Goal: Information Seeking & Learning: Learn about a topic

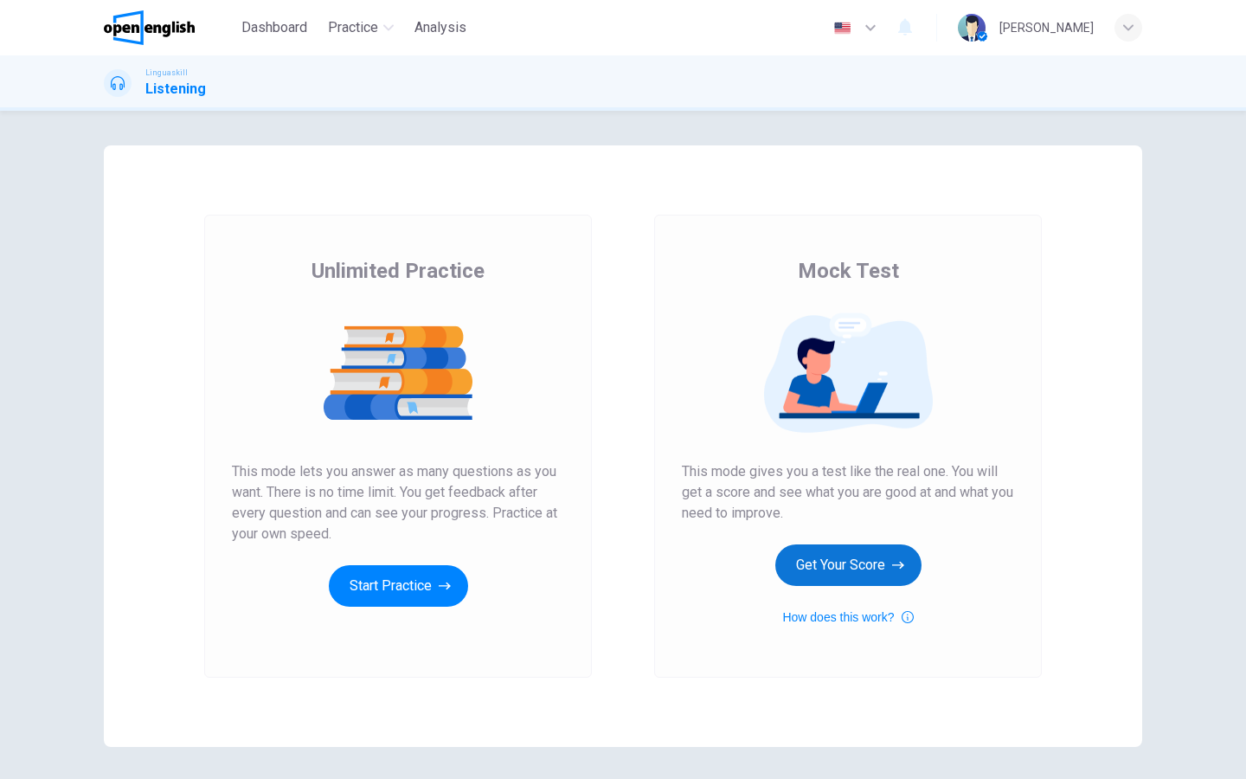
click at [783, 580] on button "Get Your Score" at bounding box center [848, 565] width 146 height 42
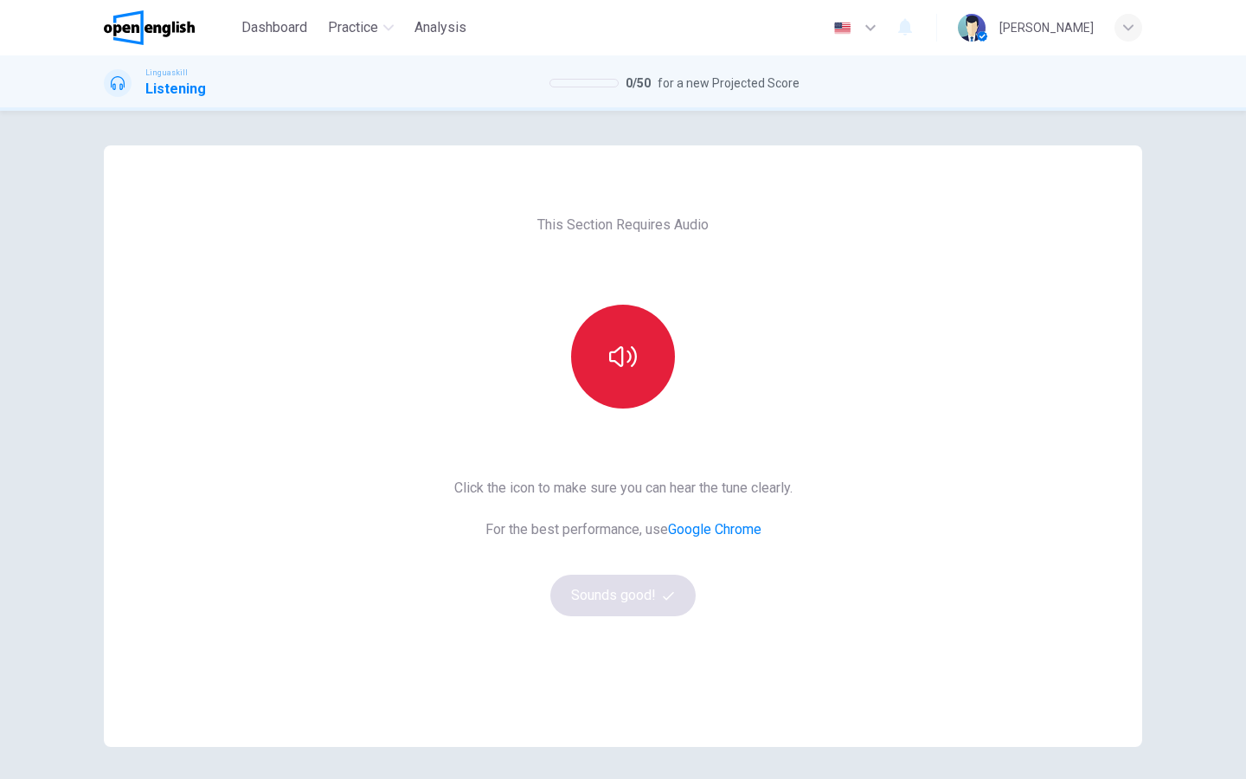
click at [614, 381] on button "button" at bounding box center [623, 357] width 104 height 104
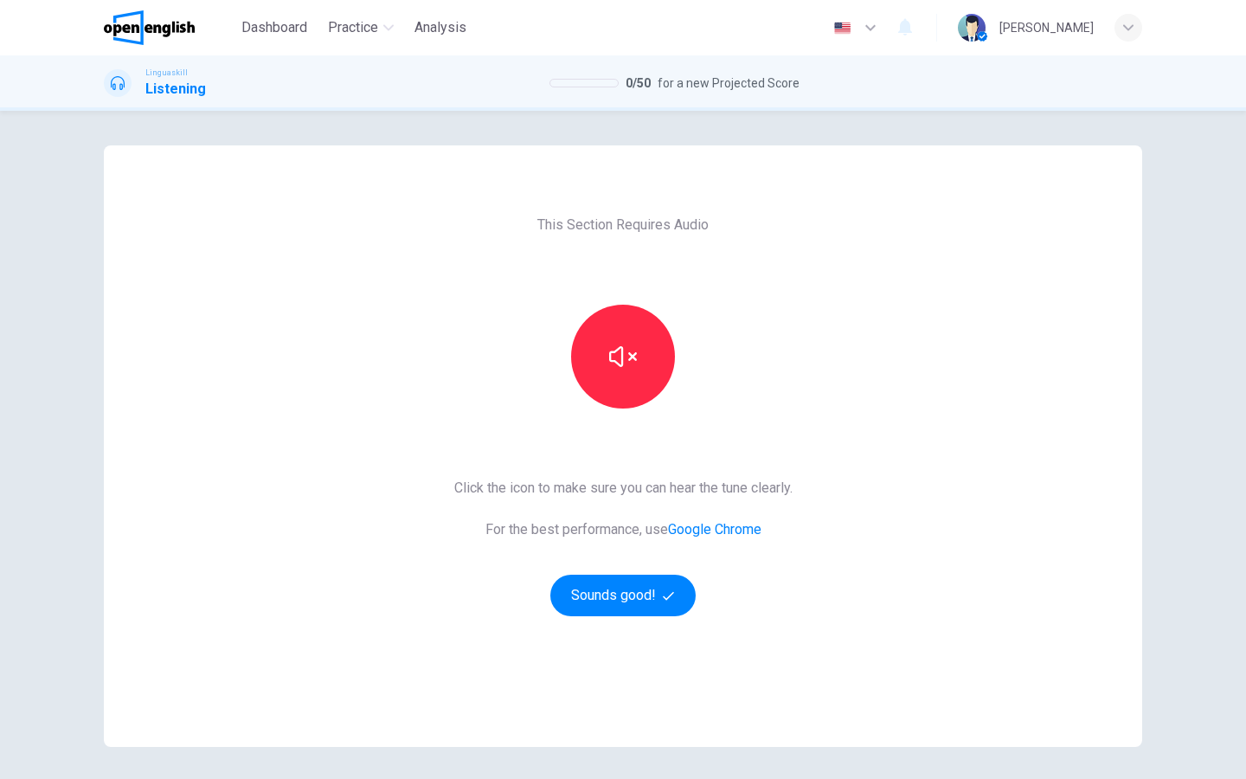
click at [641, 619] on div "This Section Requires Audio Click the icon to make sure you can hear the tune c…" at bounding box center [623, 445] width 366 height 601
click at [654, 604] on button "Sounds good!" at bounding box center [622, 595] width 145 height 42
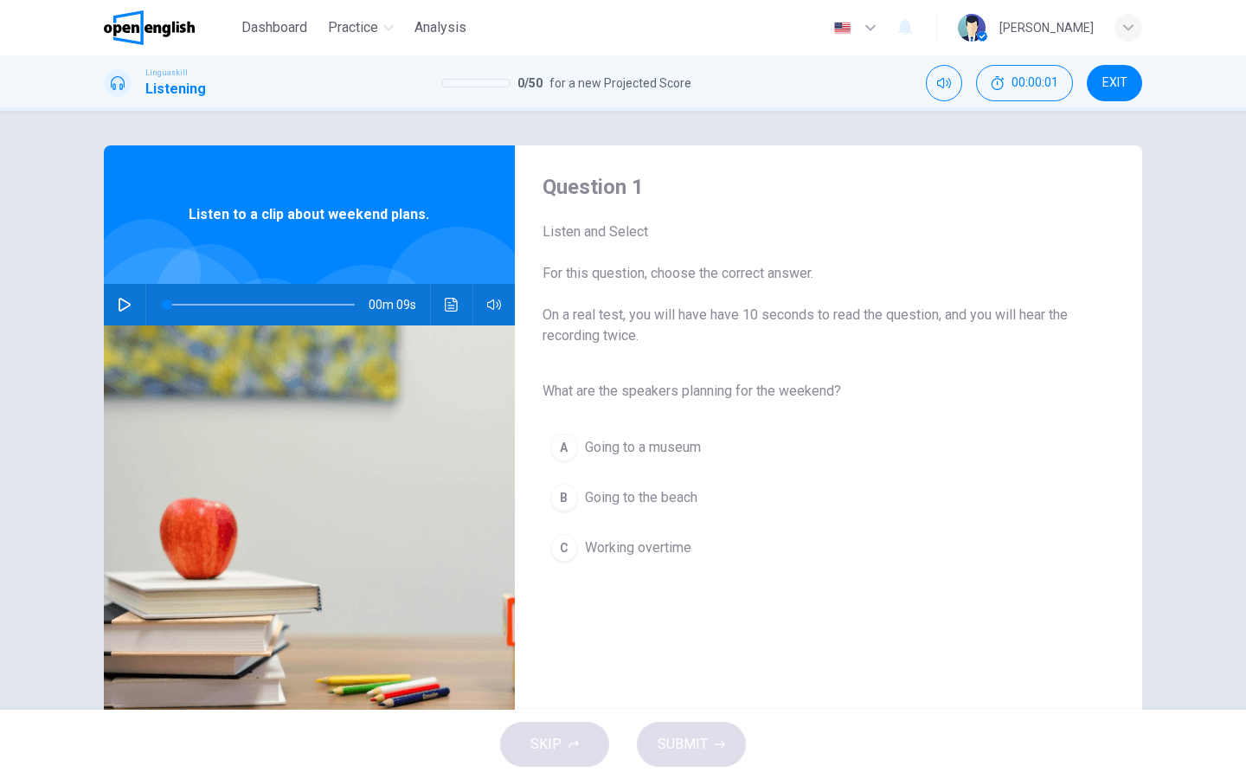
click at [125, 302] on icon "button" at bounding box center [125, 305] width 12 height 14
click at [569, 504] on div "B" at bounding box center [564, 498] width 28 height 28
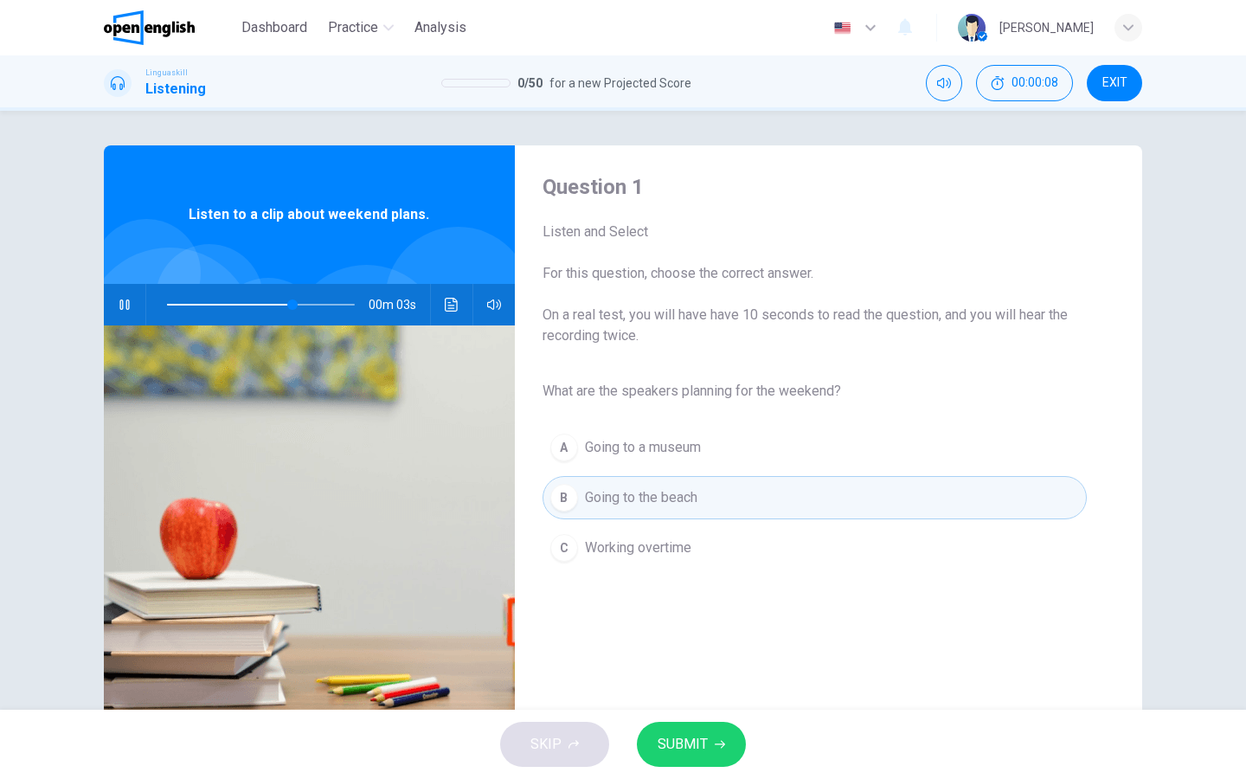
click at [704, 747] on span "SUBMIT" at bounding box center [683, 744] width 50 height 24
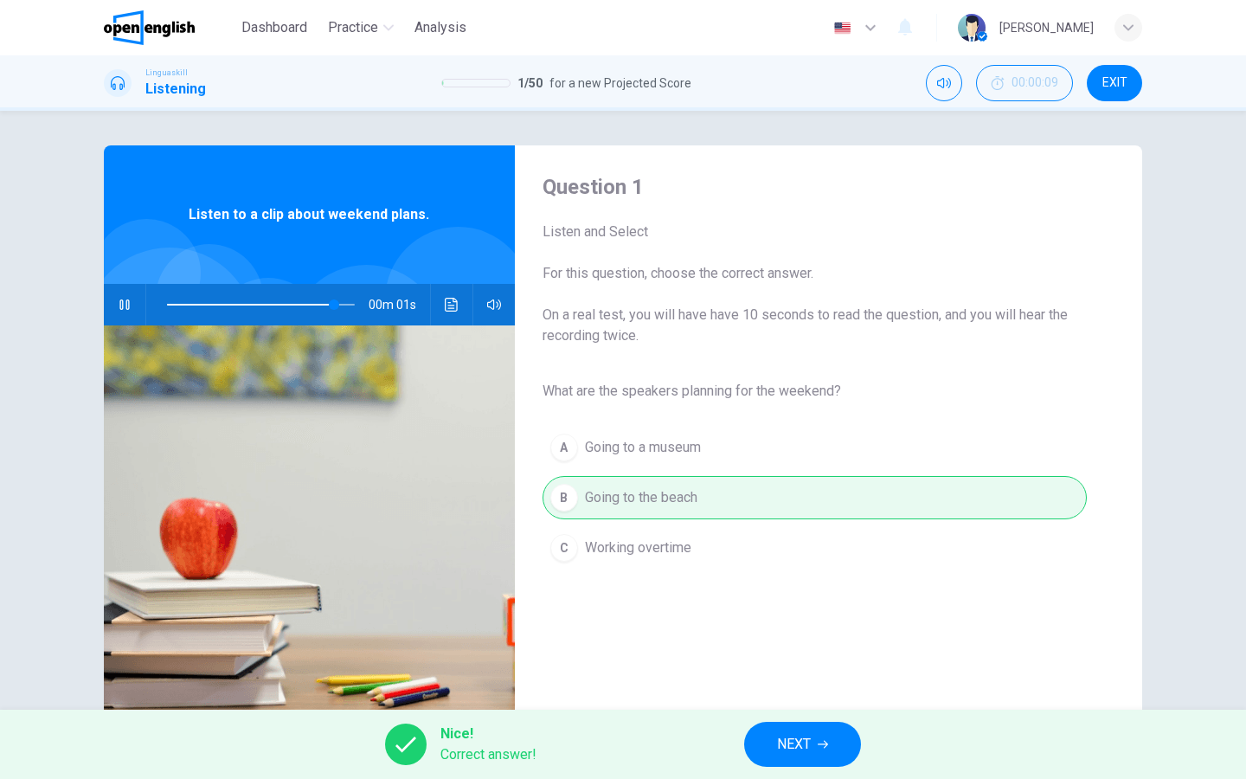
type input "*"
click at [791, 760] on button "NEXT" at bounding box center [802, 744] width 117 height 45
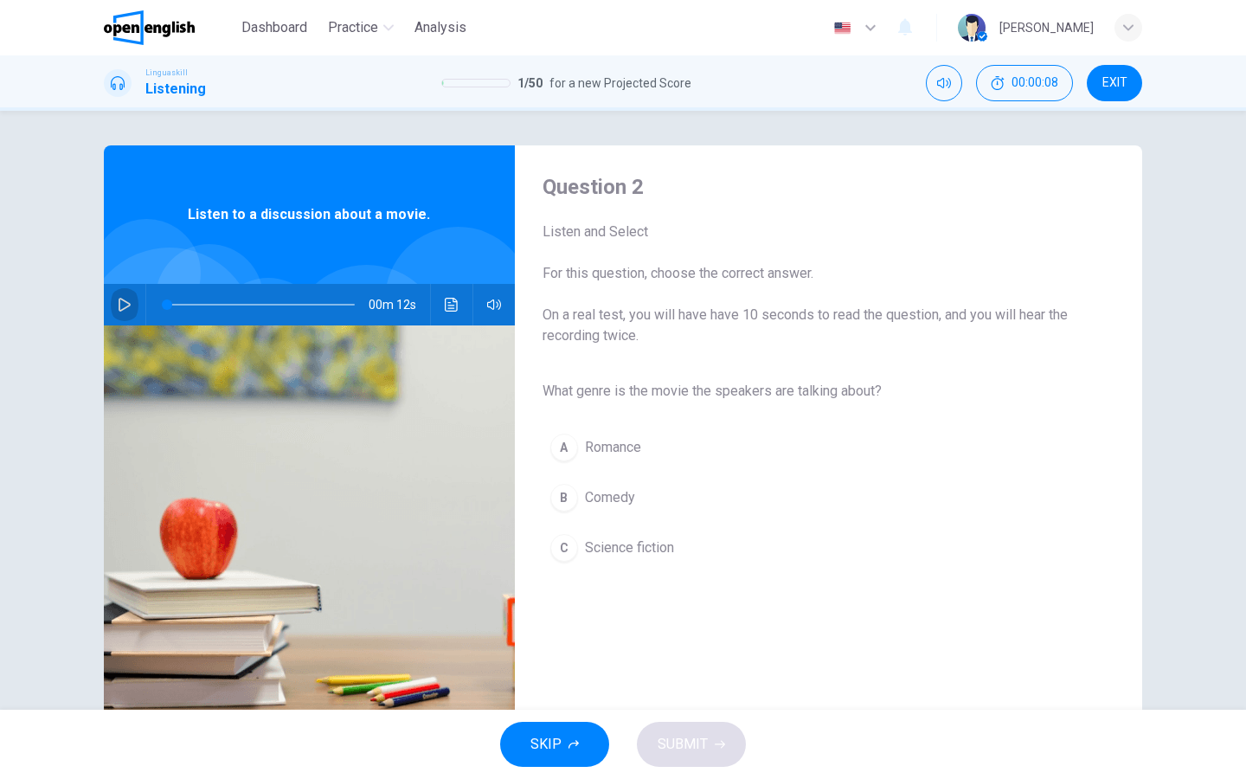
click at [117, 305] on button "button" at bounding box center [125, 305] width 28 height 42
click at [572, 548] on div "C" at bounding box center [564, 548] width 28 height 28
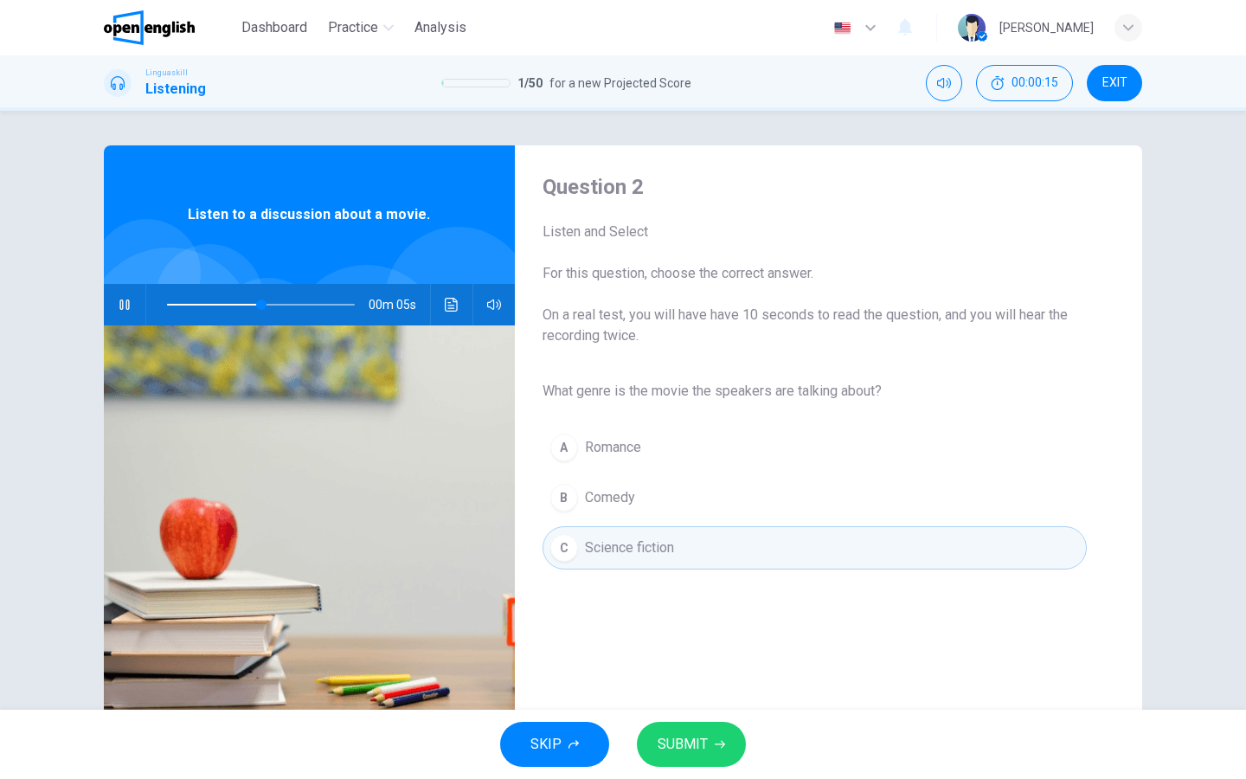
click at [685, 741] on span "SUBMIT" at bounding box center [683, 744] width 50 height 24
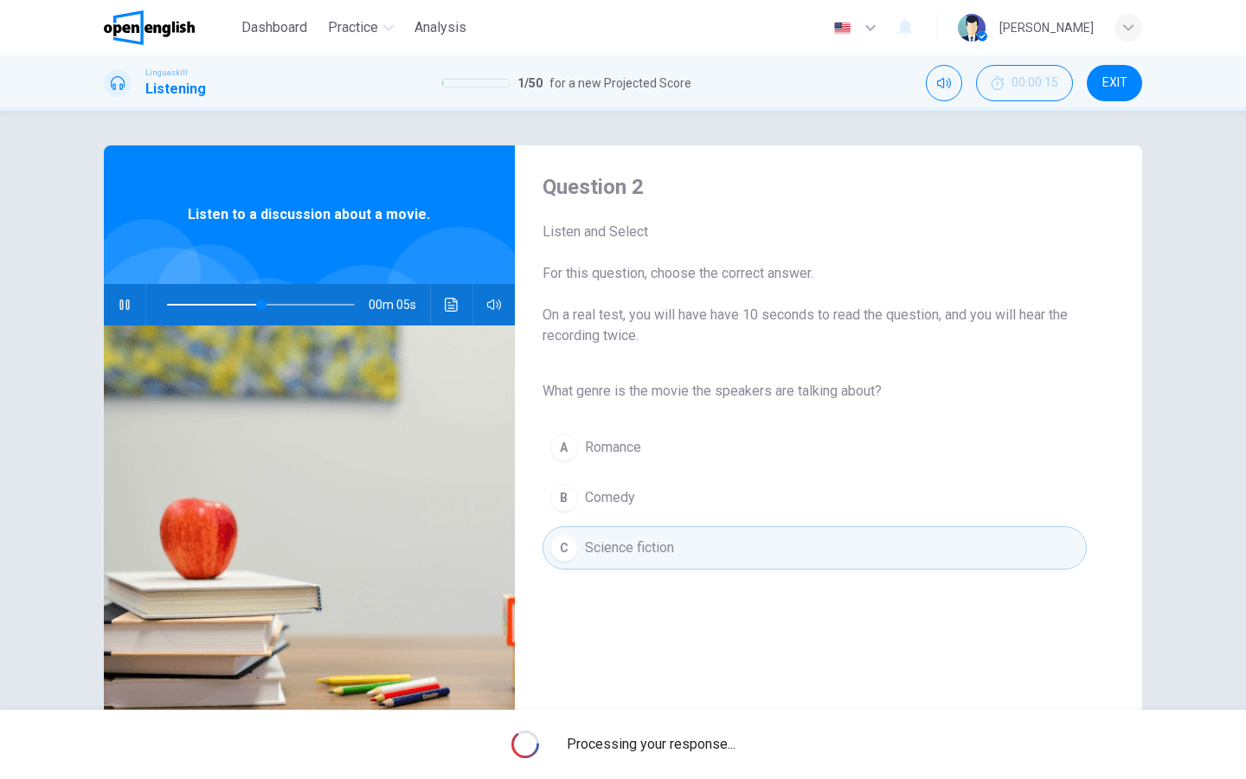
type input "**"
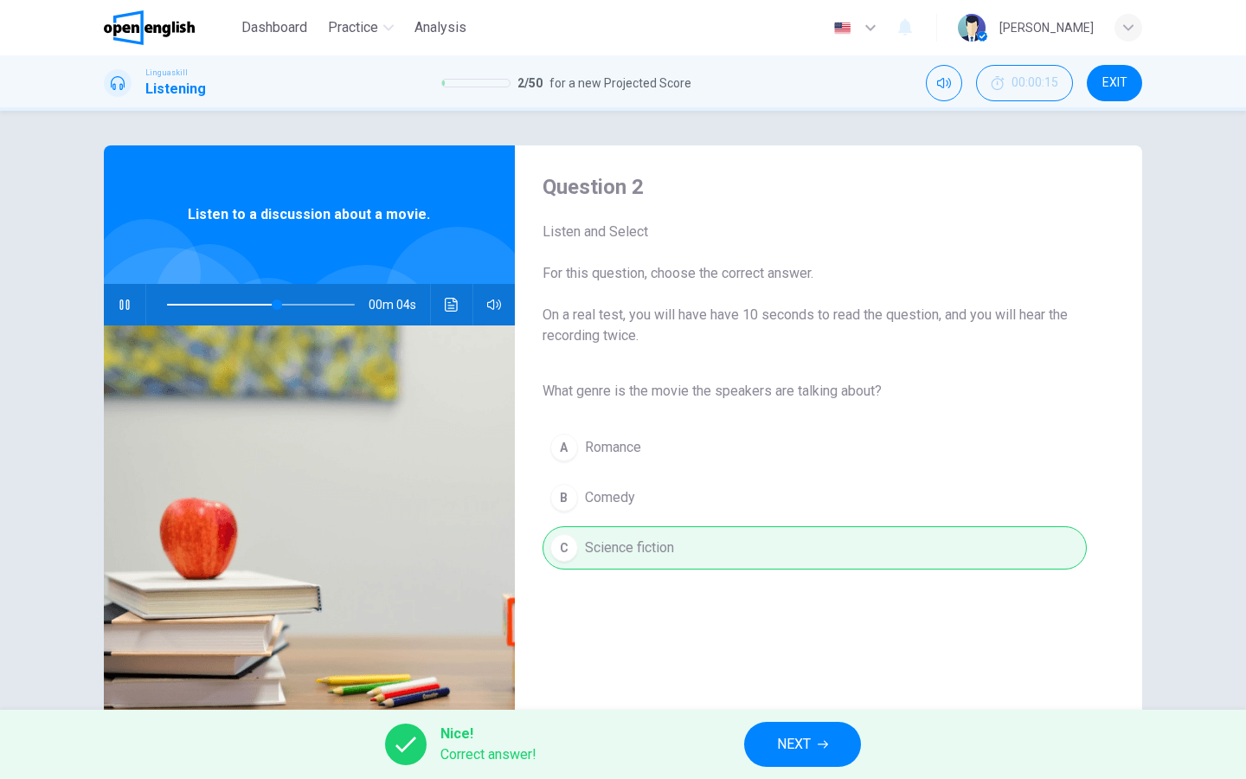
click at [785, 745] on span "NEXT" at bounding box center [794, 744] width 34 height 24
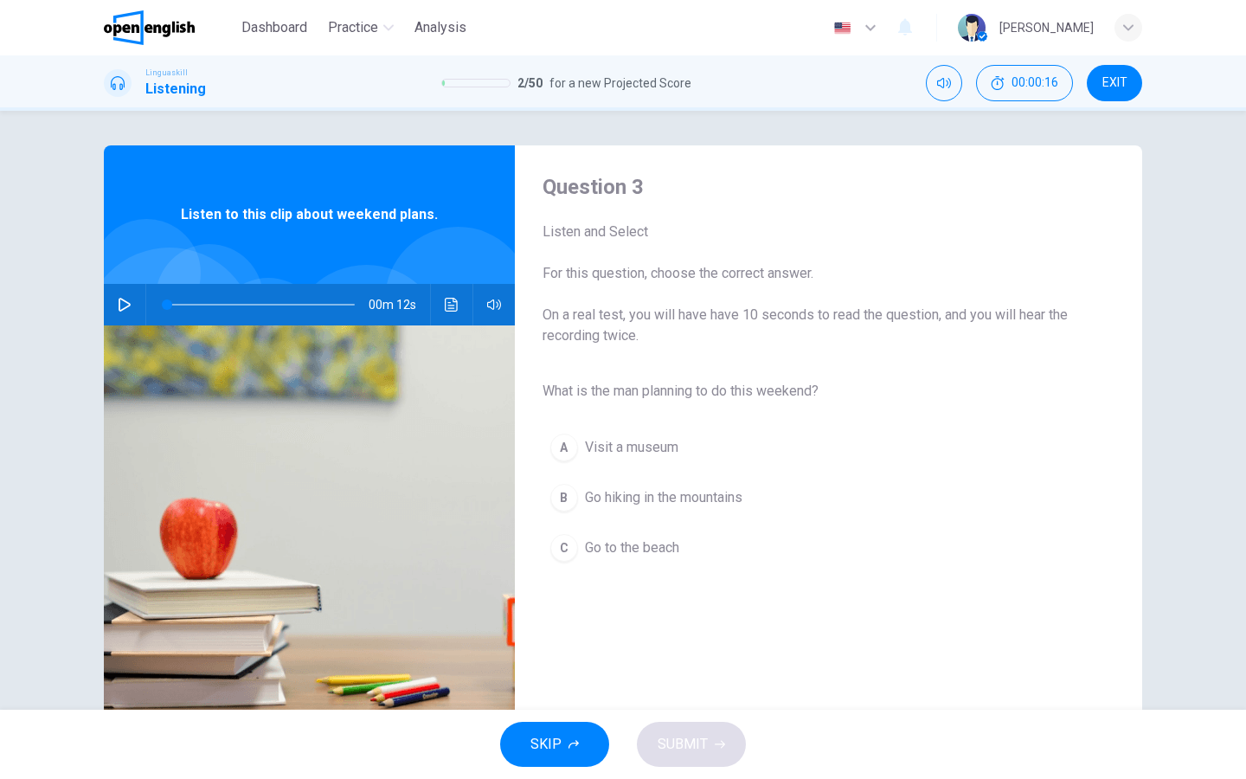
click at [122, 305] on icon "button" at bounding box center [125, 305] width 14 height 14
click at [562, 496] on div "B" at bounding box center [564, 498] width 28 height 28
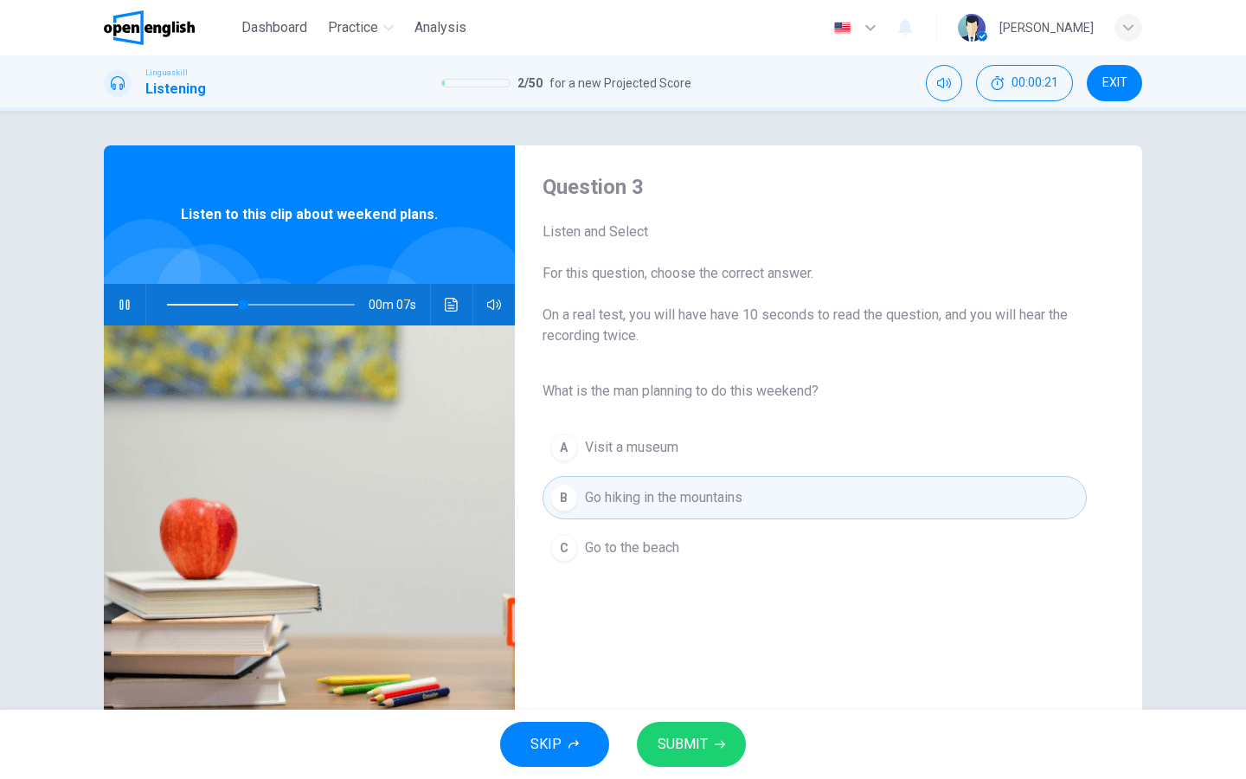
click at [690, 748] on span "SUBMIT" at bounding box center [683, 744] width 50 height 24
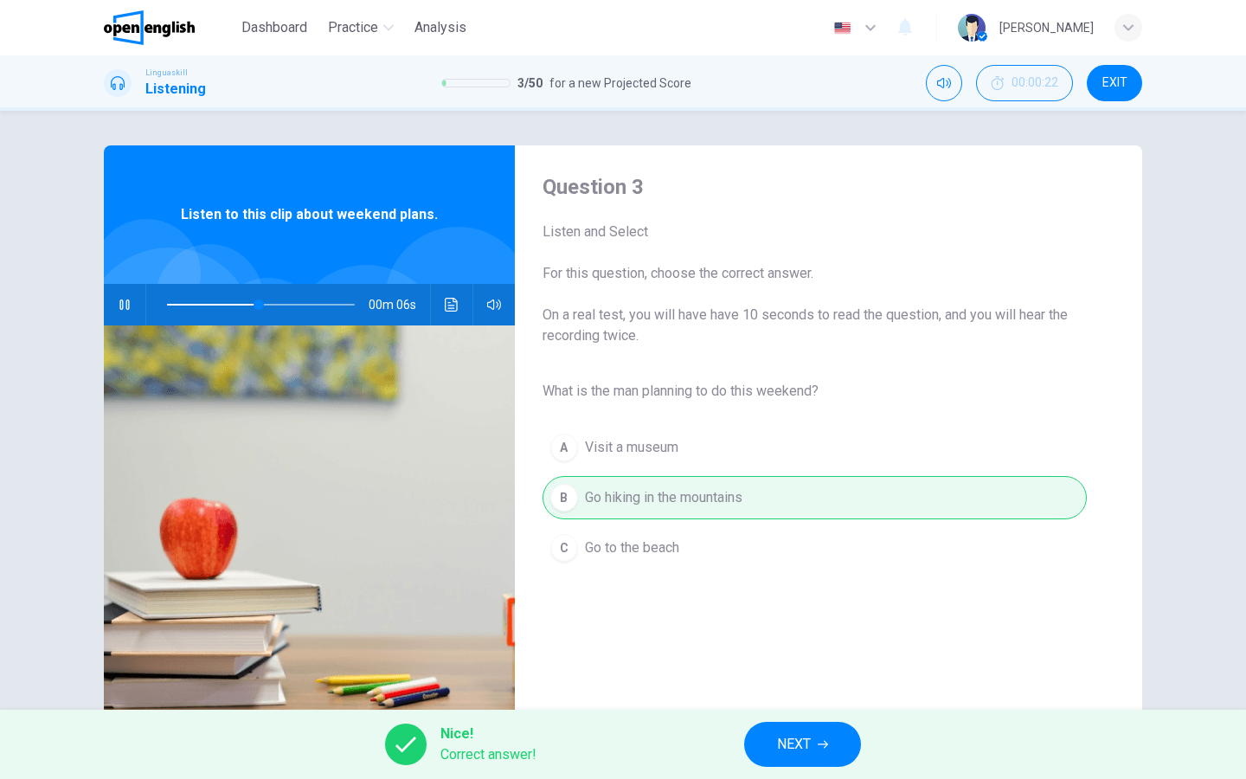
type input "**"
click at [811, 745] on span "NEXT" at bounding box center [794, 744] width 34 height 24
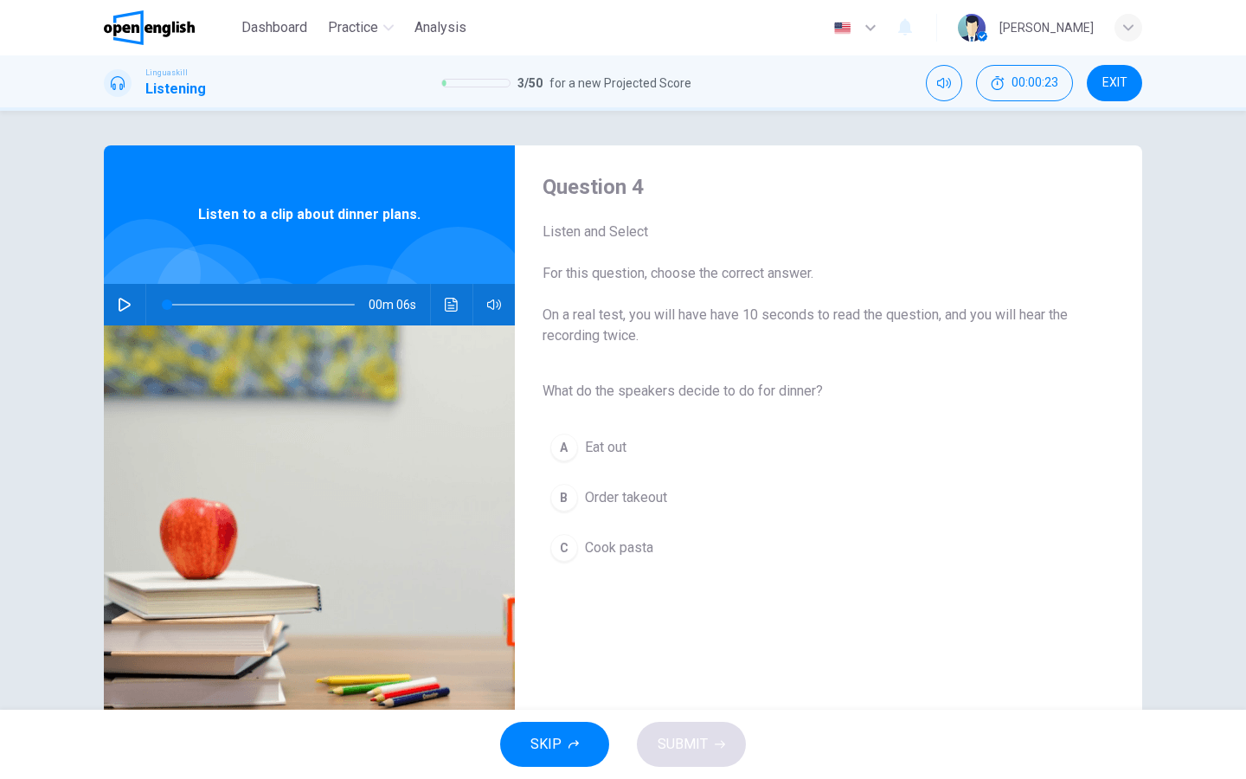
click at [128, 301] on icon "button" at bounding box center [125, 305] width 14 height 14
click at [568, 549] on div "C" at bounding box center [564, 548] width 28 height 28
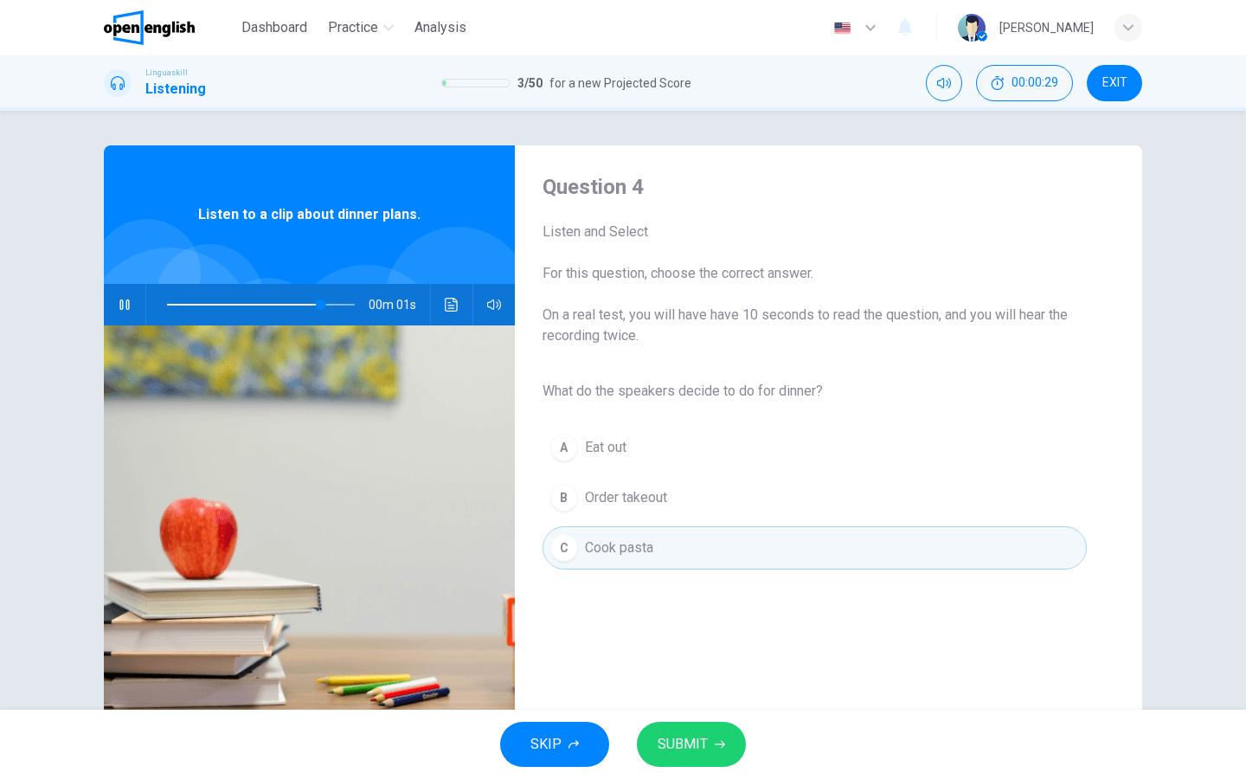
click at [692, 751] on span "SUBMIT" at bounding box center [683, 744] width 50 height 24
type input "*"
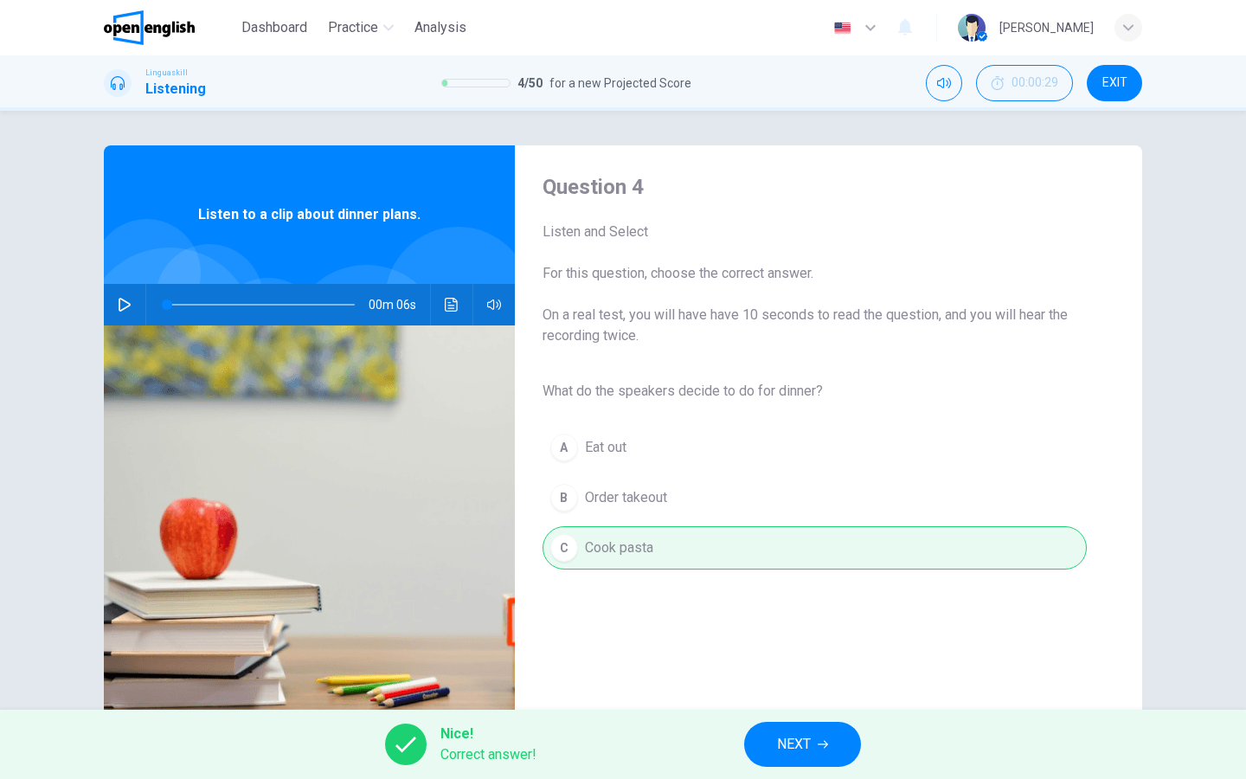
click at [791, 768] on div "Nice! Correct answer! NEXT" at bounding box center [623, 743] width 1246 height 69
click at [792, 754] on span "NEXT" at bounding box center [794, 744] width 34 height 24
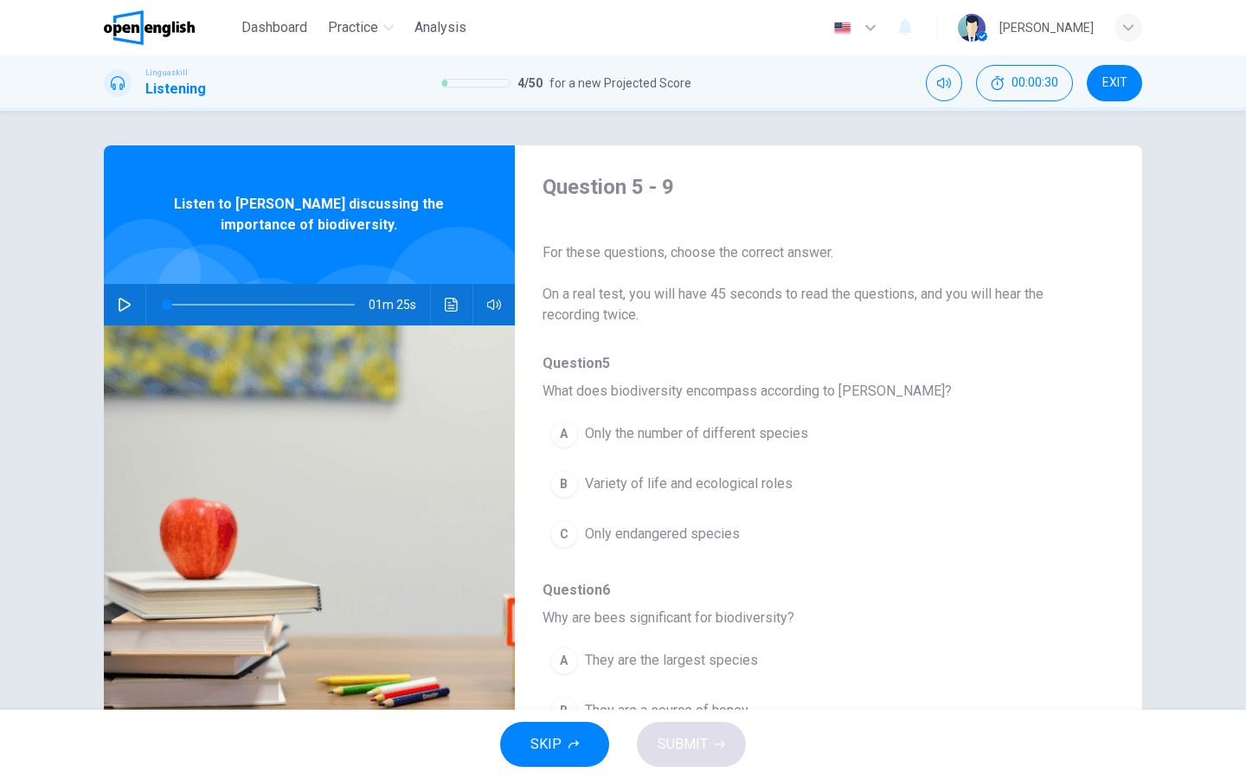
click at [124, 301] on icon "button" at bounding box center [125, 305] width 12 height 14
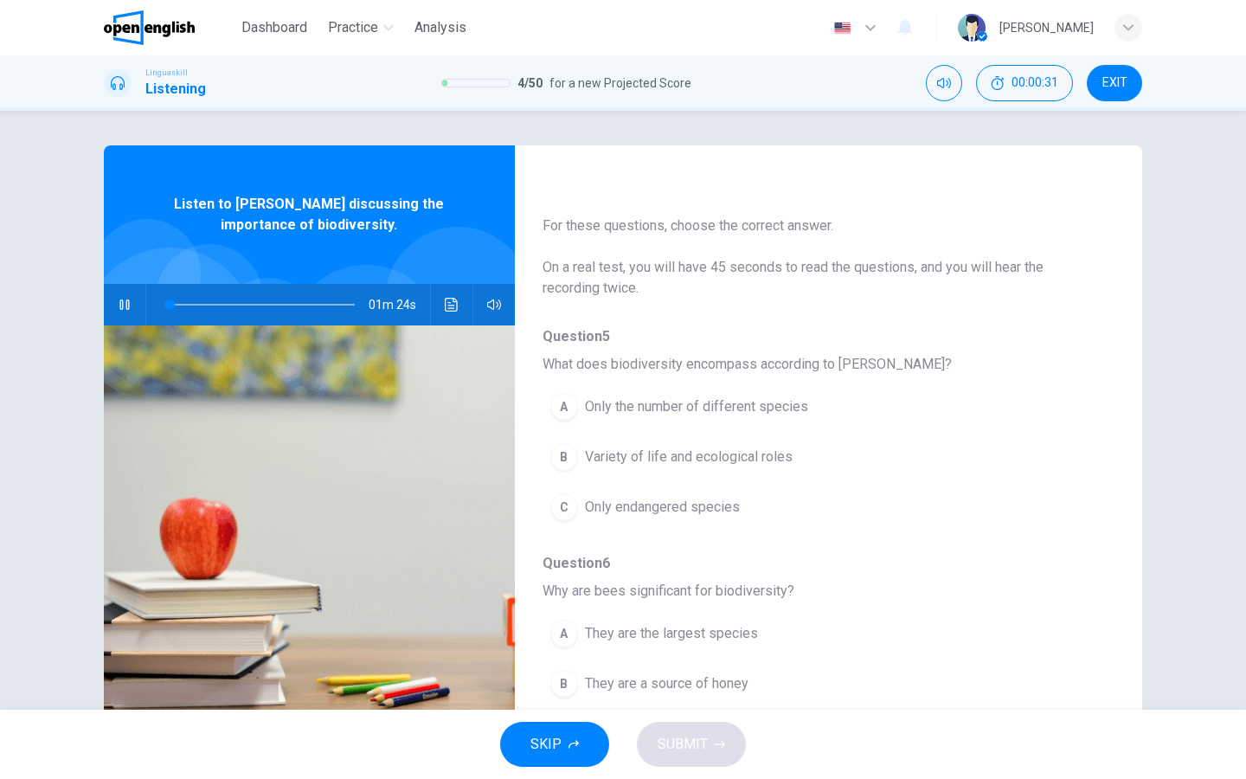
scroll to position [29, 0]
click at [559, 453] on div "B" at bounding box center [564, 455] width 28 height 28
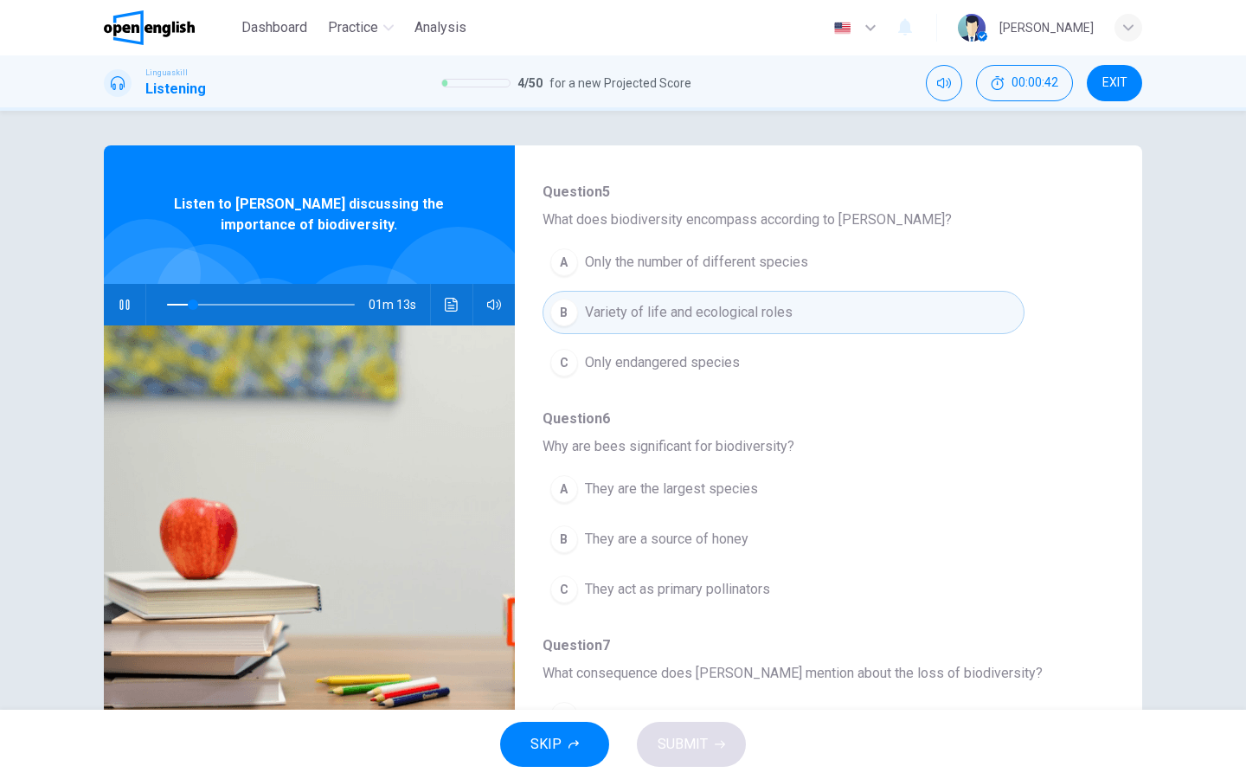
scroll to position [172, 0]
click at [566, 485] on div "A" at bounding box center [564, 488] width 28 height 28
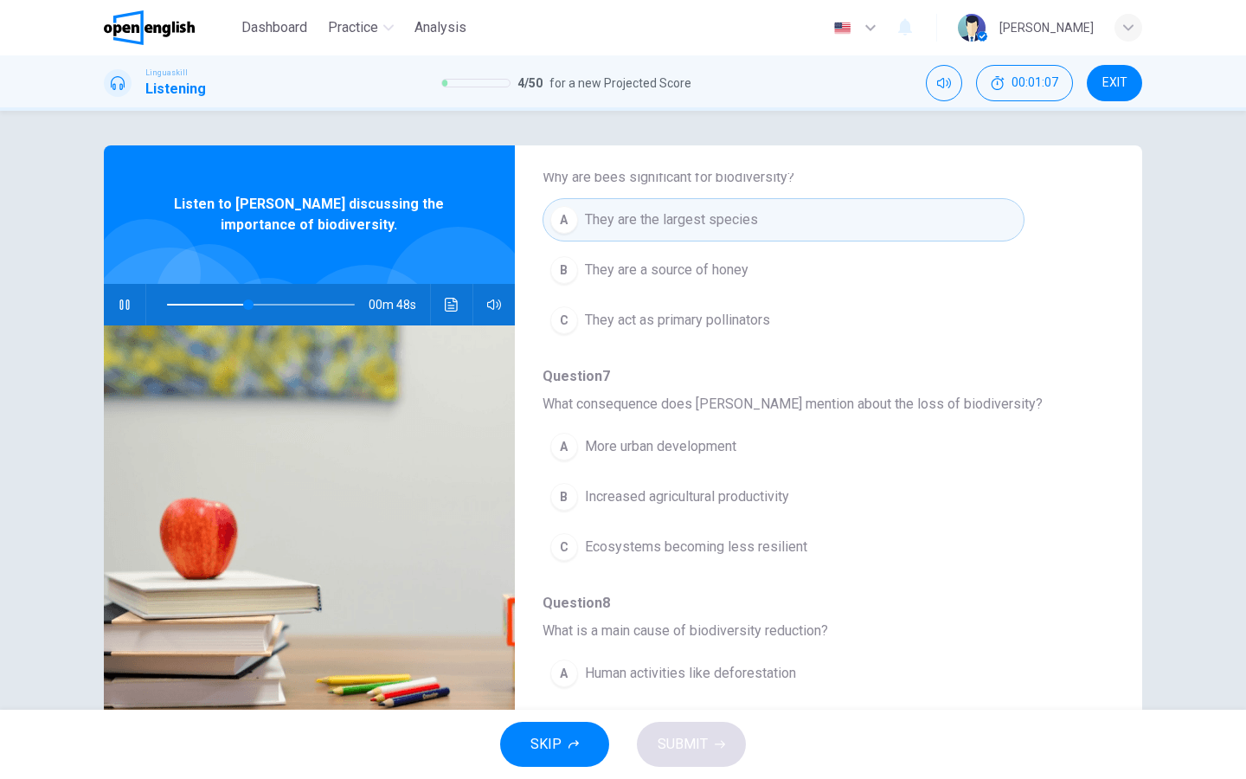
scroll to position [441, 0]
click at [568, 544] on div "C" at bounding box center [564, 546] width 28 height 28
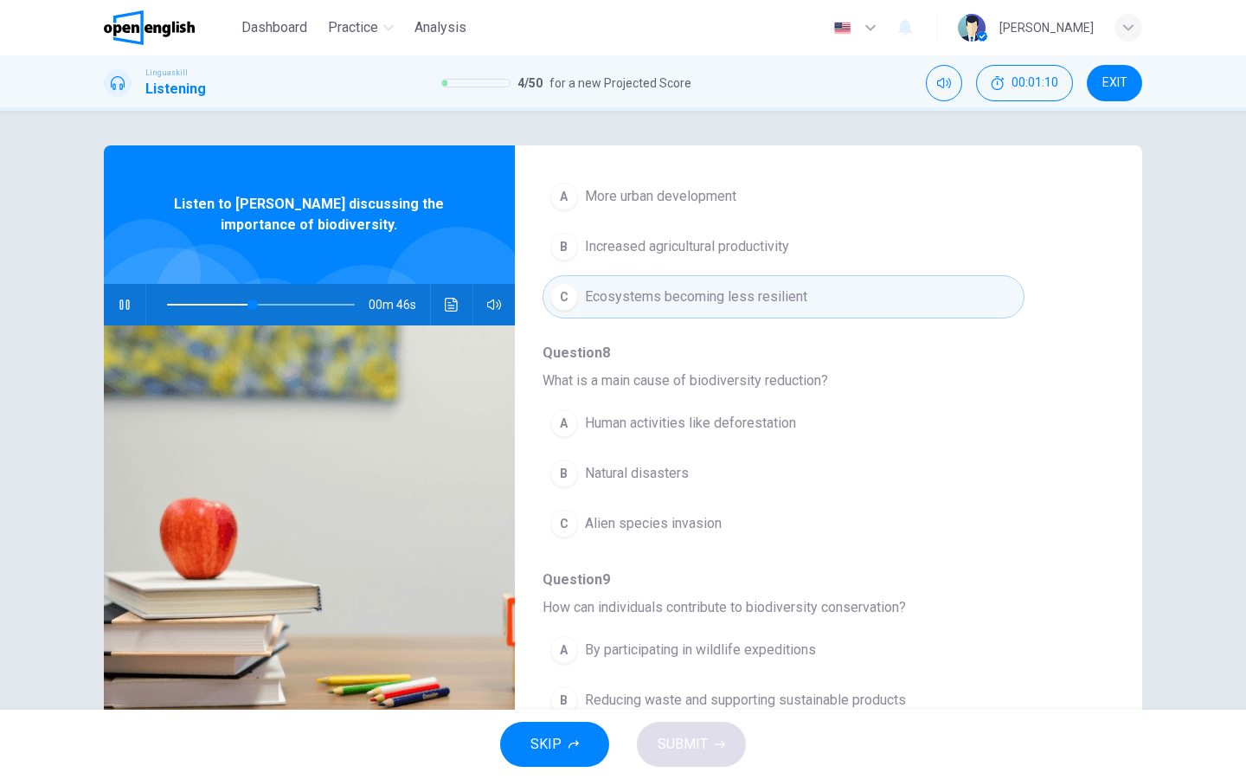
scroll to position [691, 0]
click at [564, 426] on div "A" at bounding box center [564, 422] width 28 height 28
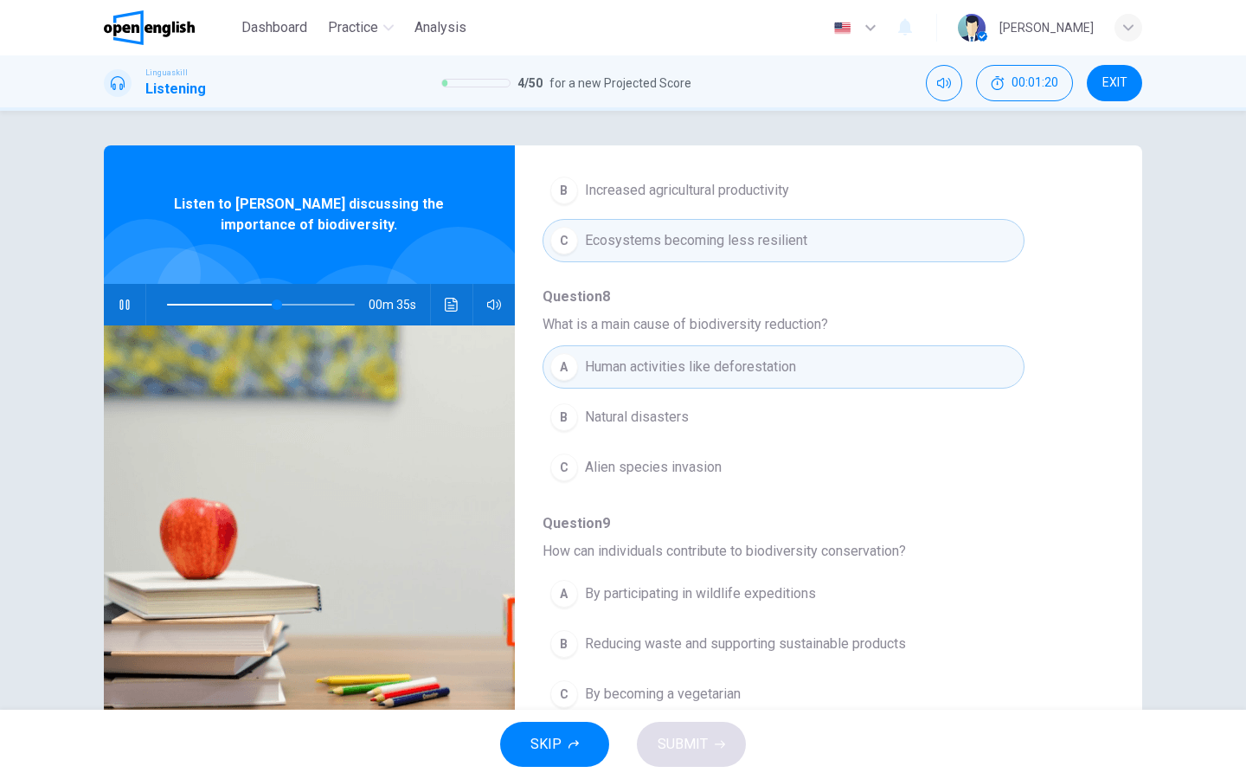
scroll to position [747, 0]
click at [574, 644] on div "B" at bounding box center [564, 644] width 28 height 28
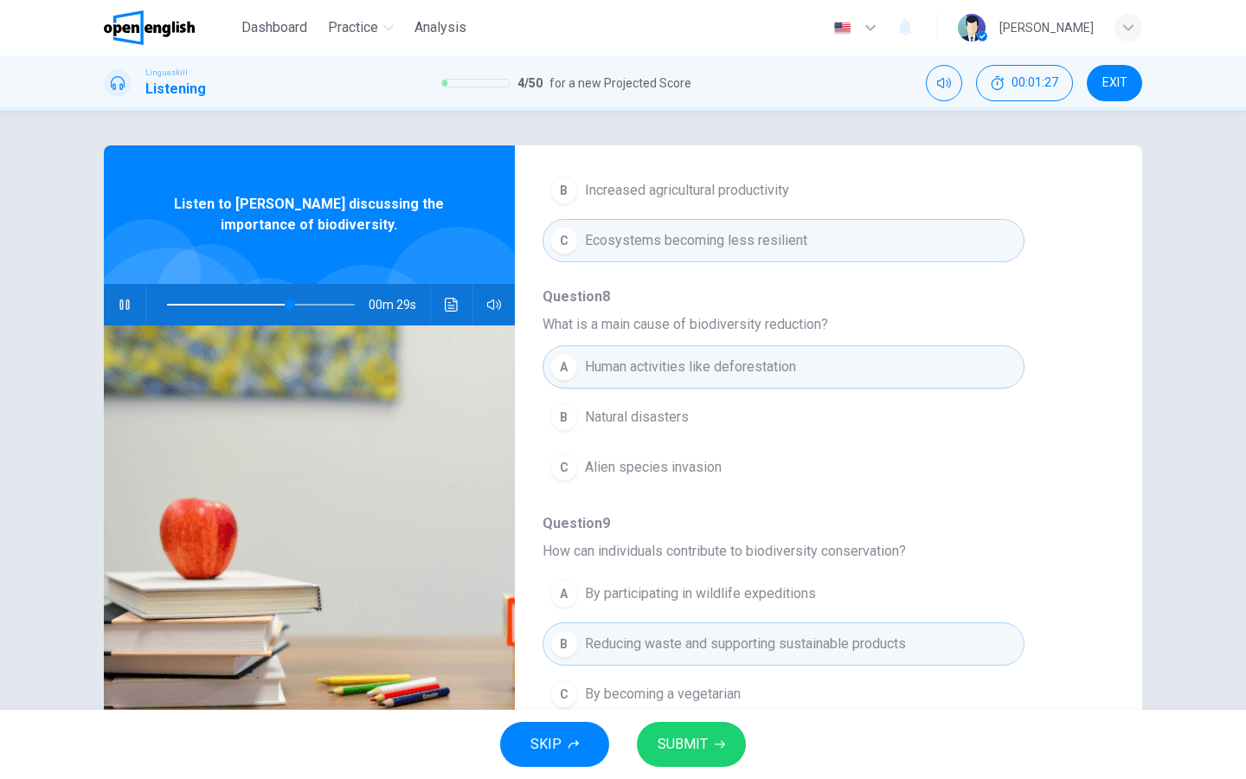
click at [670, 741] on span "SUBMIT" at bounding box center [683, 744] width 50 height 24
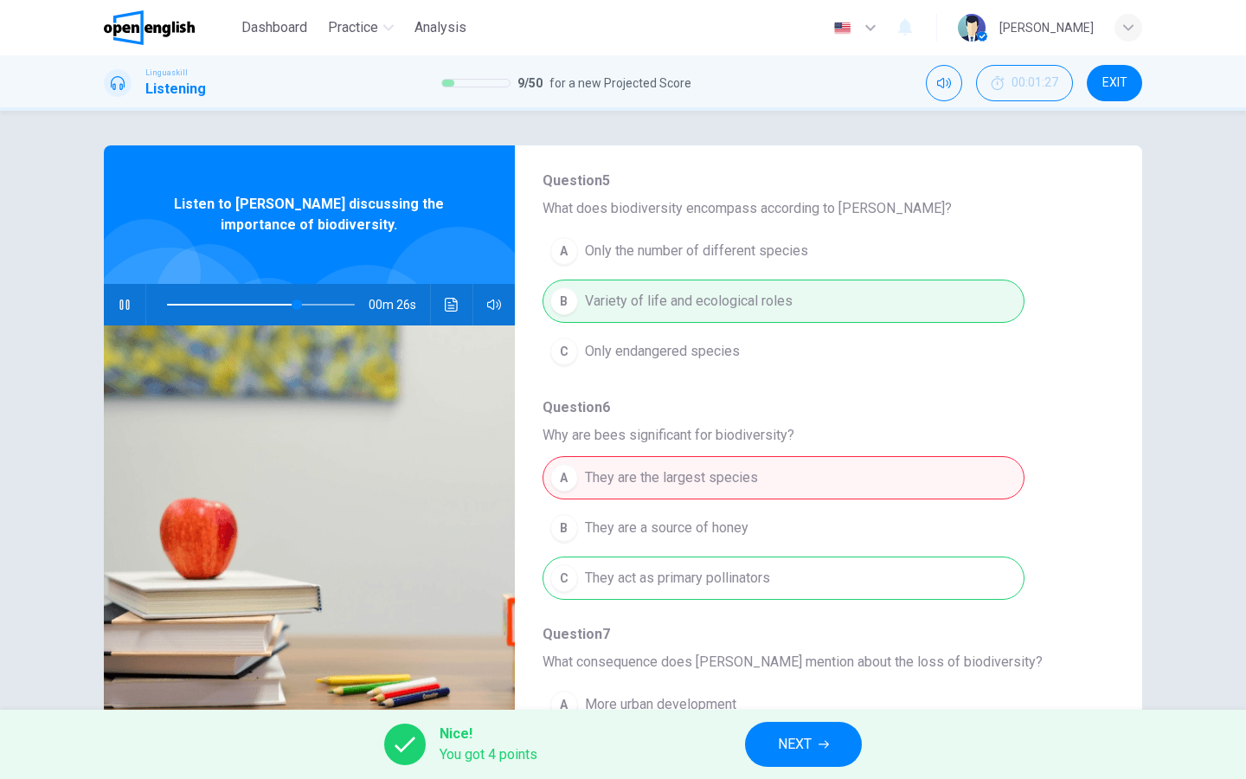
scroll to position [196, 0]
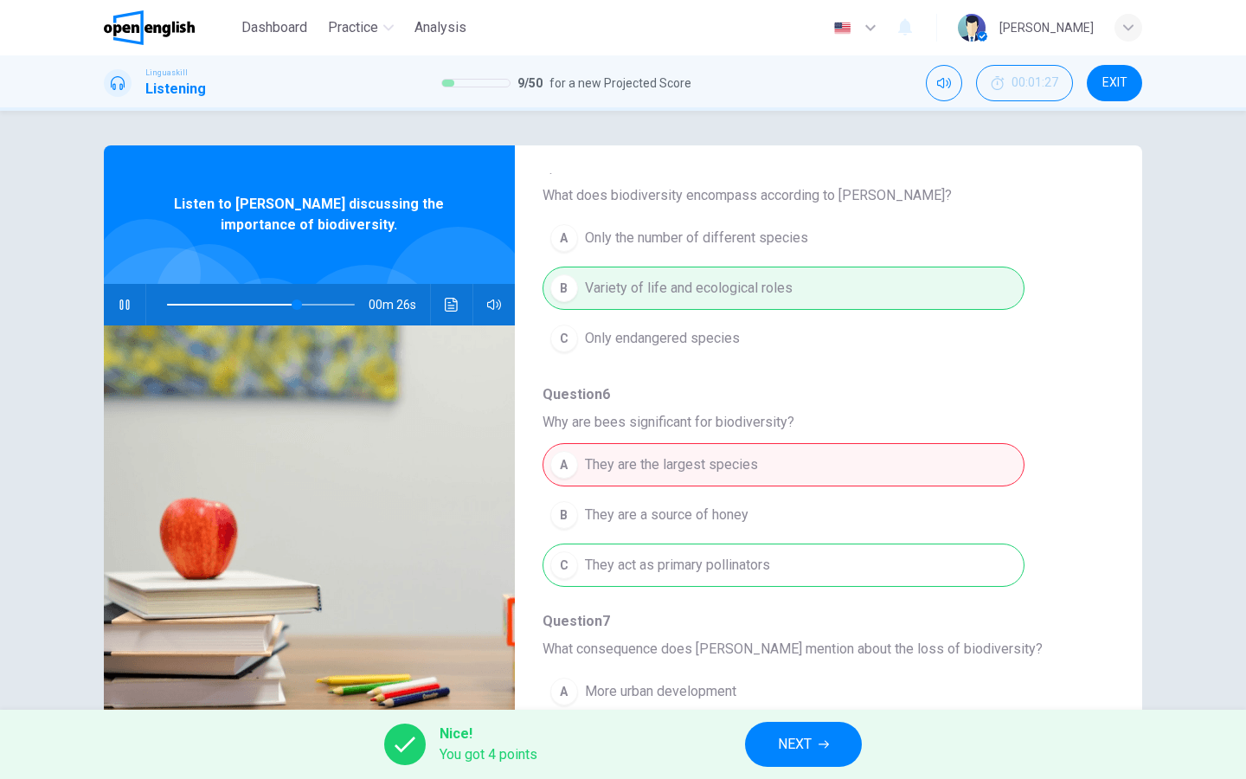
type input "**"
click at [783, 755] on span "NEXT" at bounding box center [795, 744] width 34 height 24
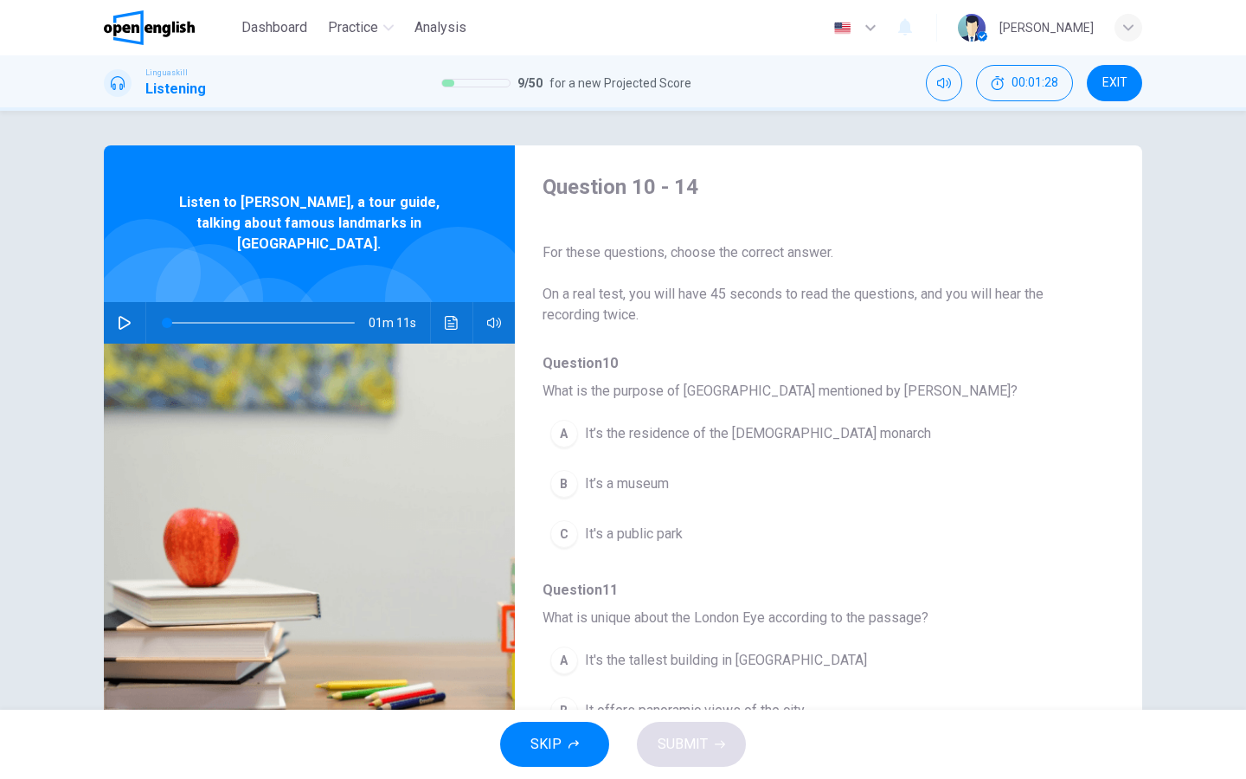
click at [126, 302] on button "button" at bounding box center [125, 323] width 28 height 42
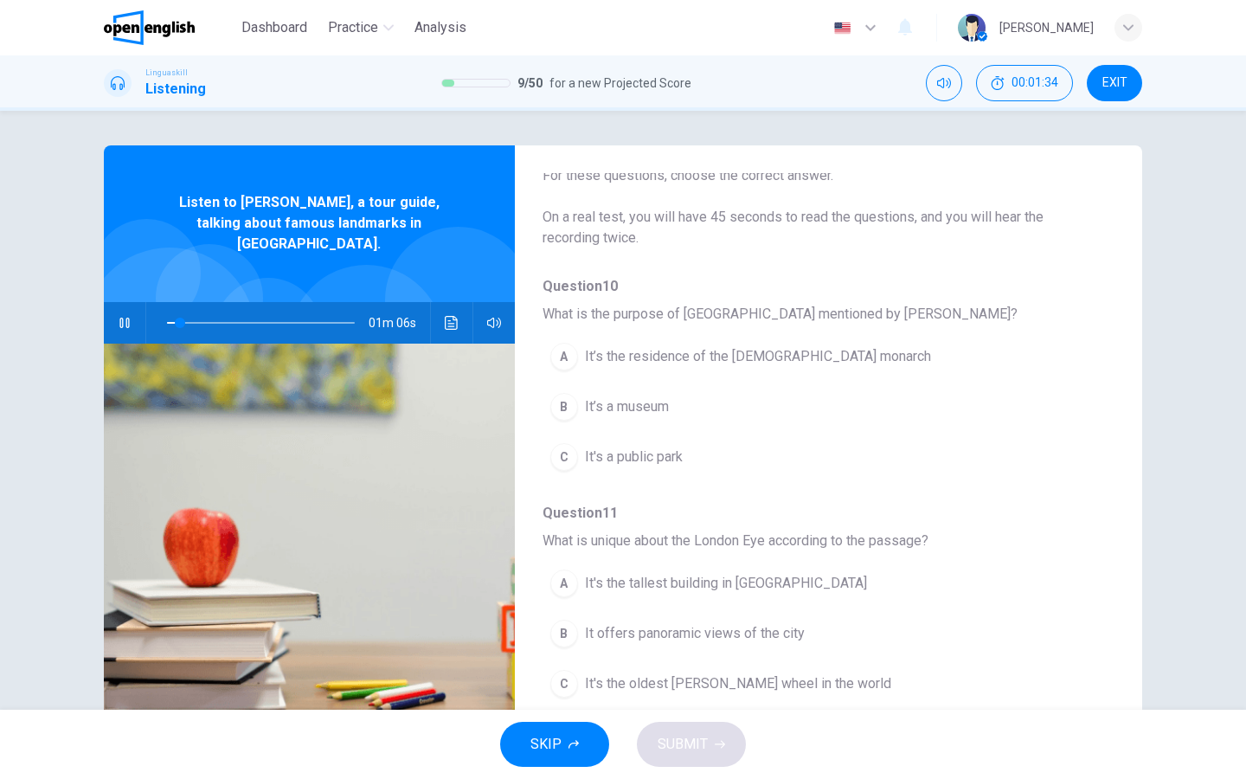
scroll to position [123, 0]
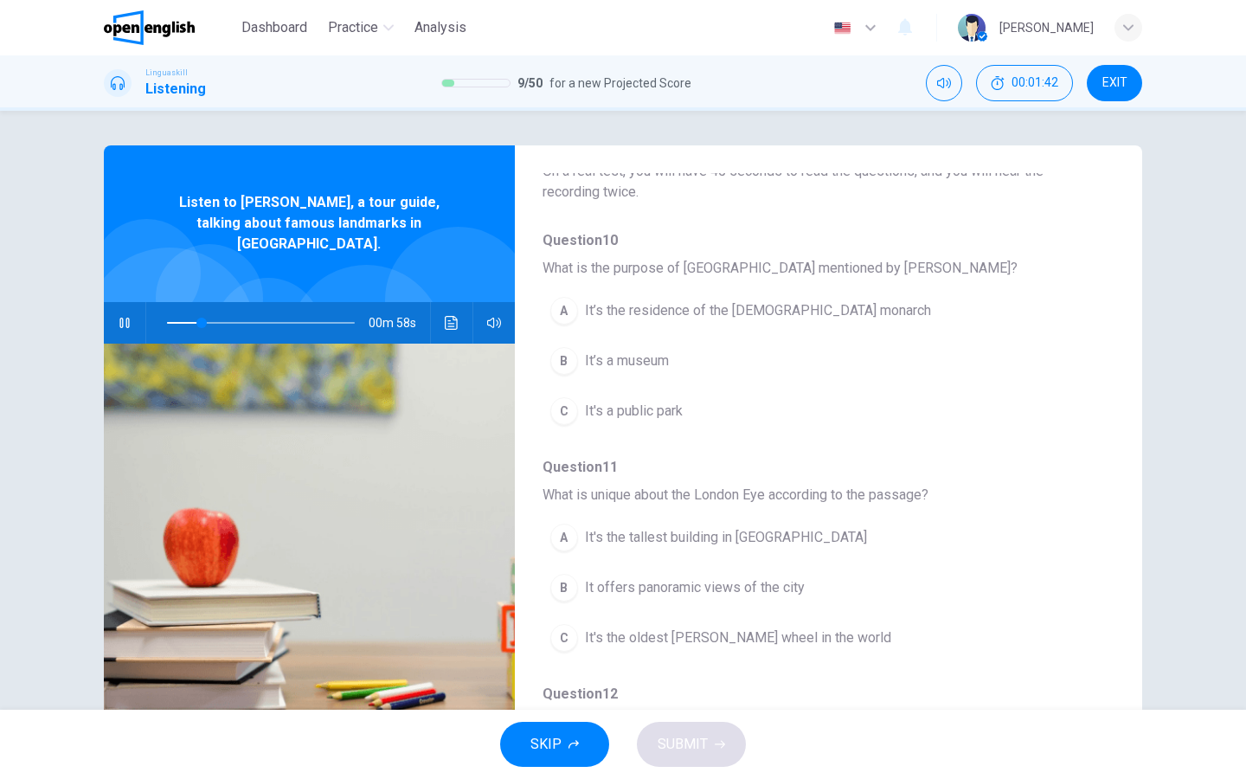
click at [565, 309] on div "A" at bounding box center [564, 311] width 28 height 28
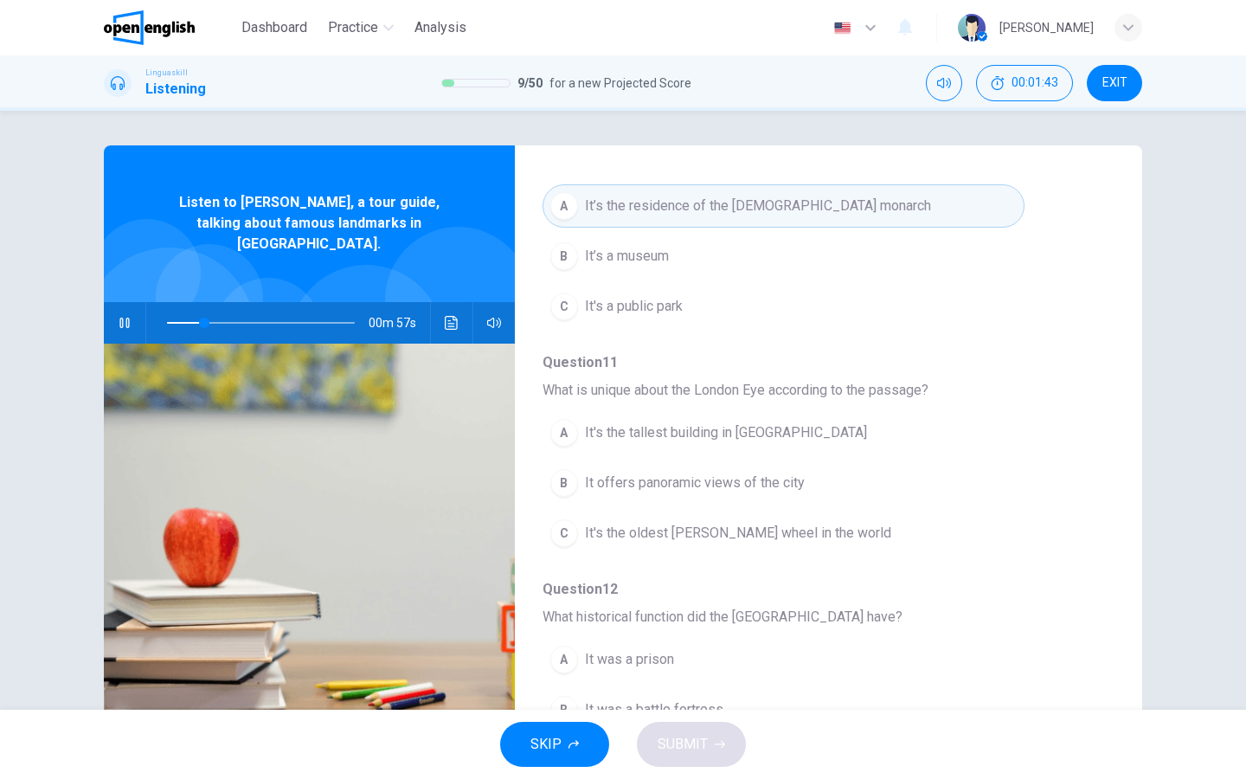
scroll to position [238, 0]
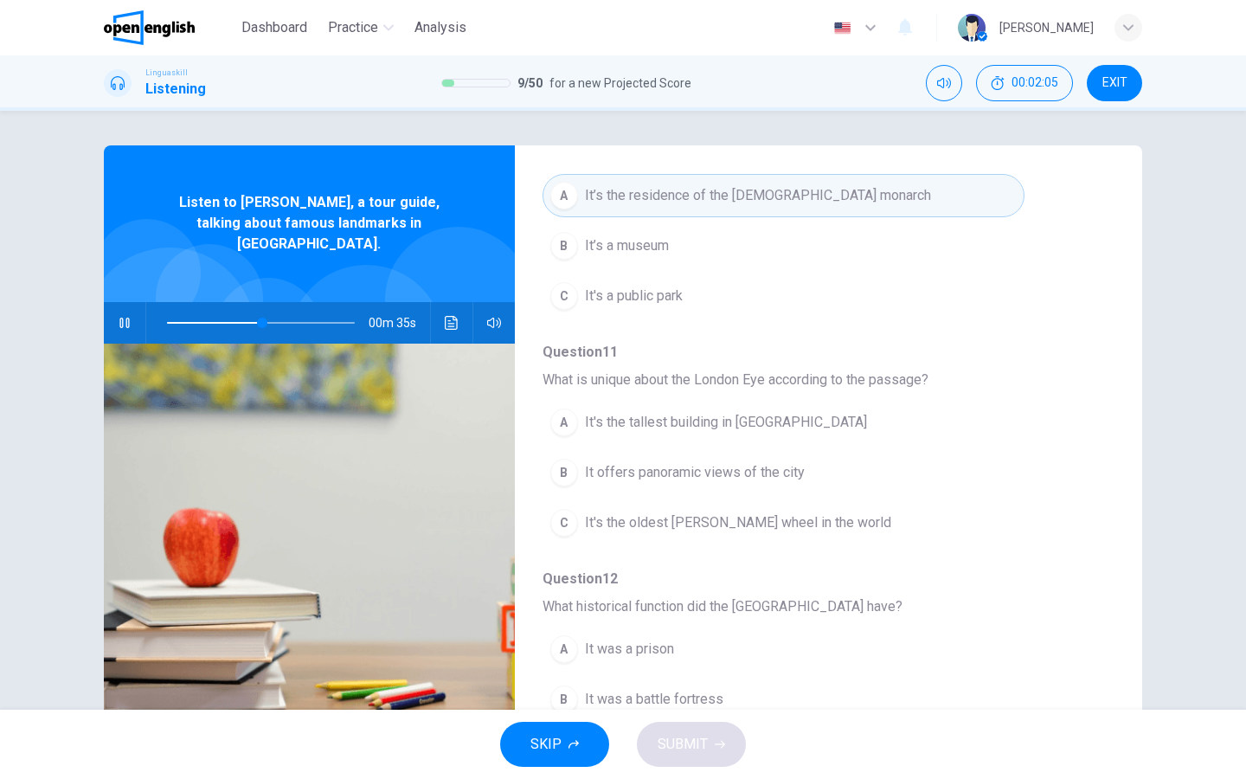
click at [555, 478] on div "B" at bounding box center [564, 473] width 28 height 28
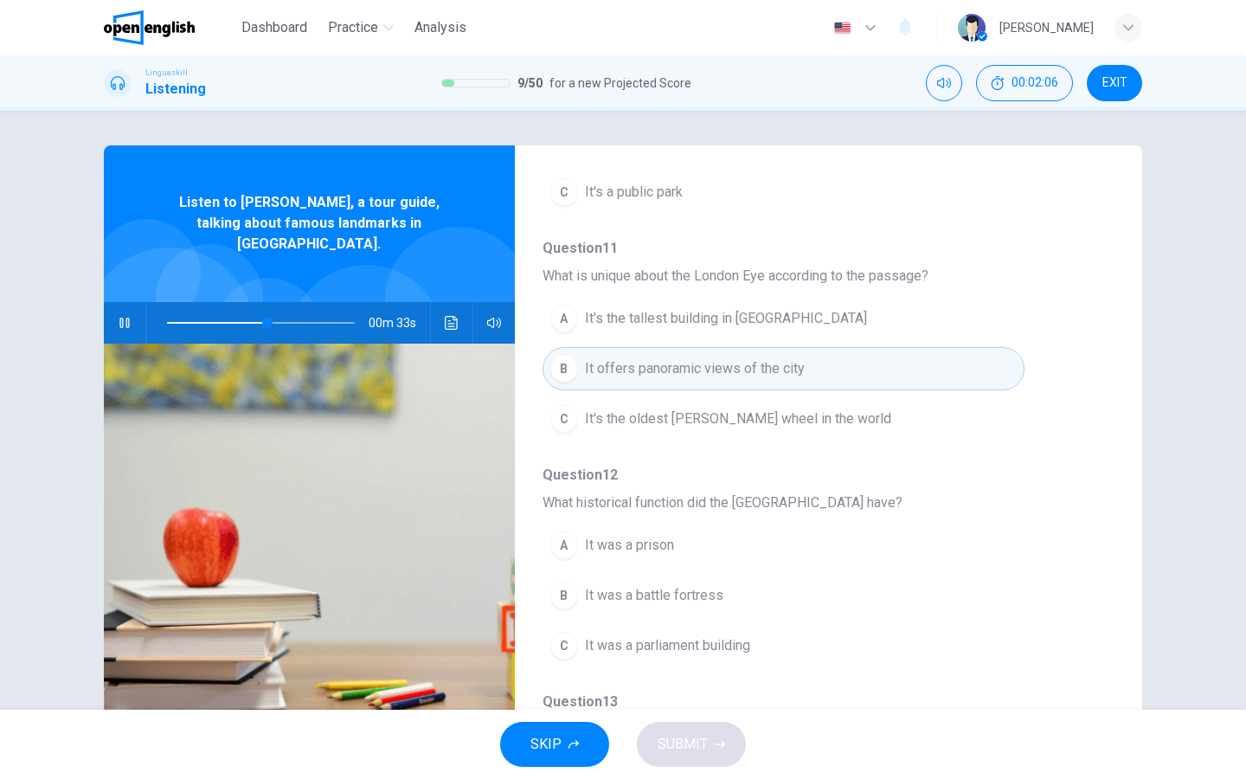
scroll to position [359, 0]
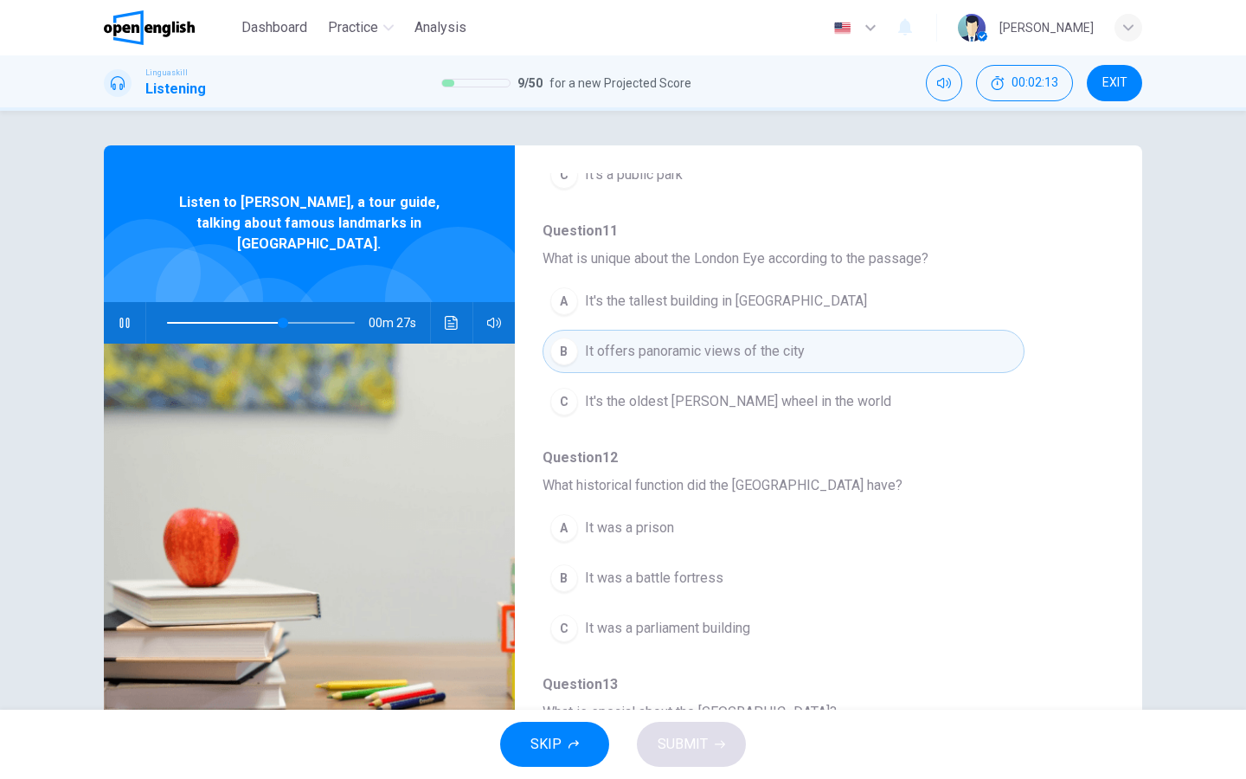
click at [571, 530] on div "A" at bounding box center [564, 528] width 28 height 28
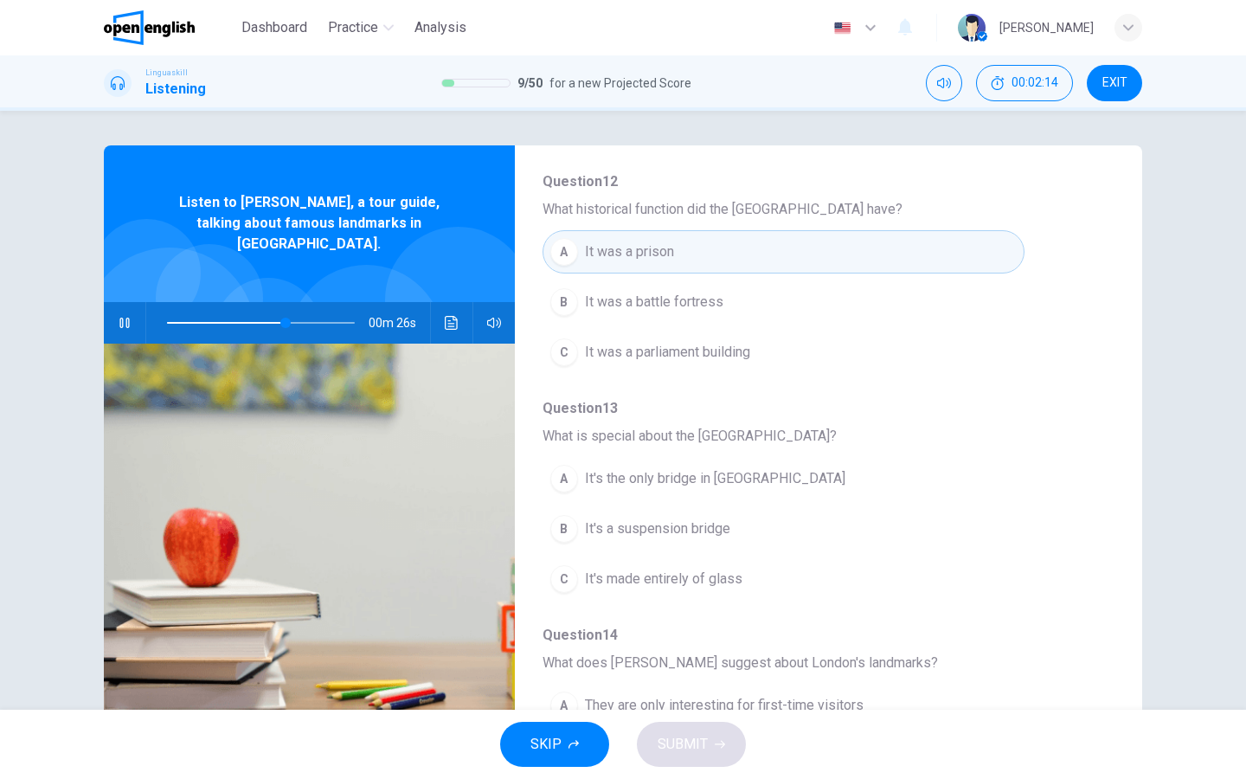
scroll to position [644, 0]
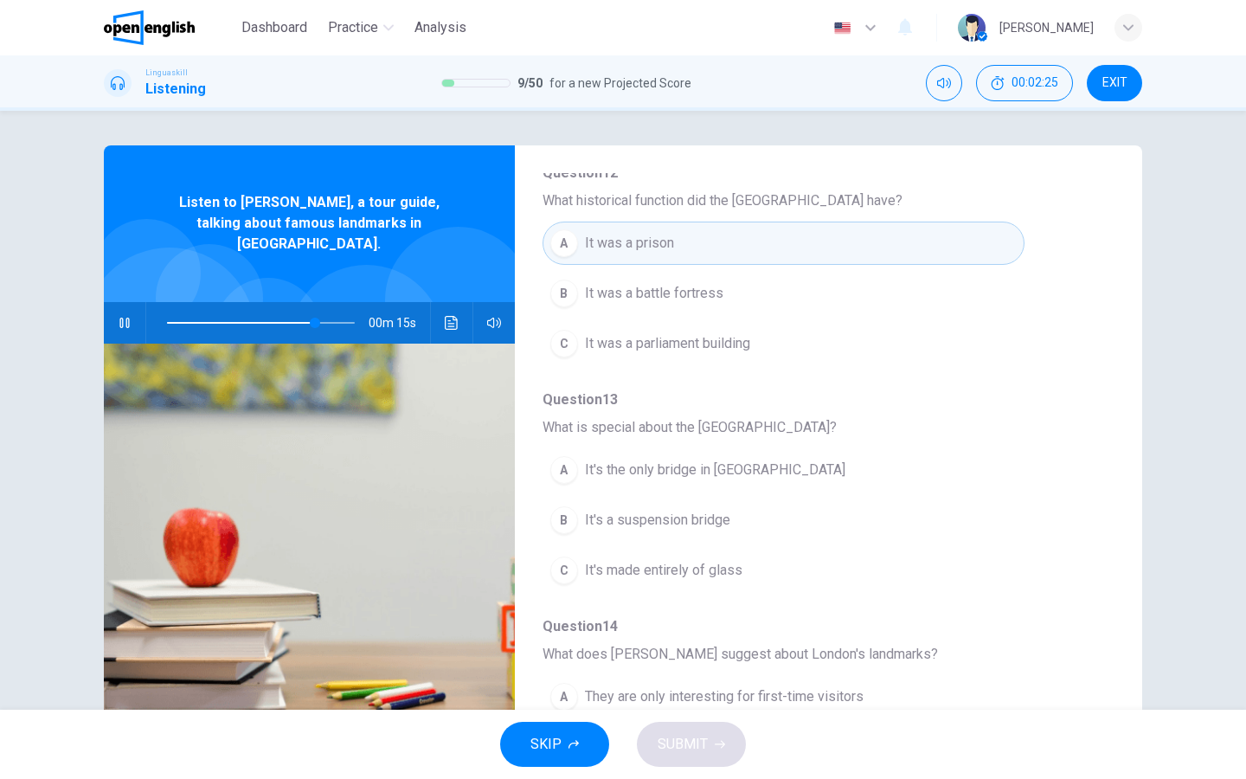
click at [567, 523] on div "B" at bounding box center [564, 520] width 28 height 28
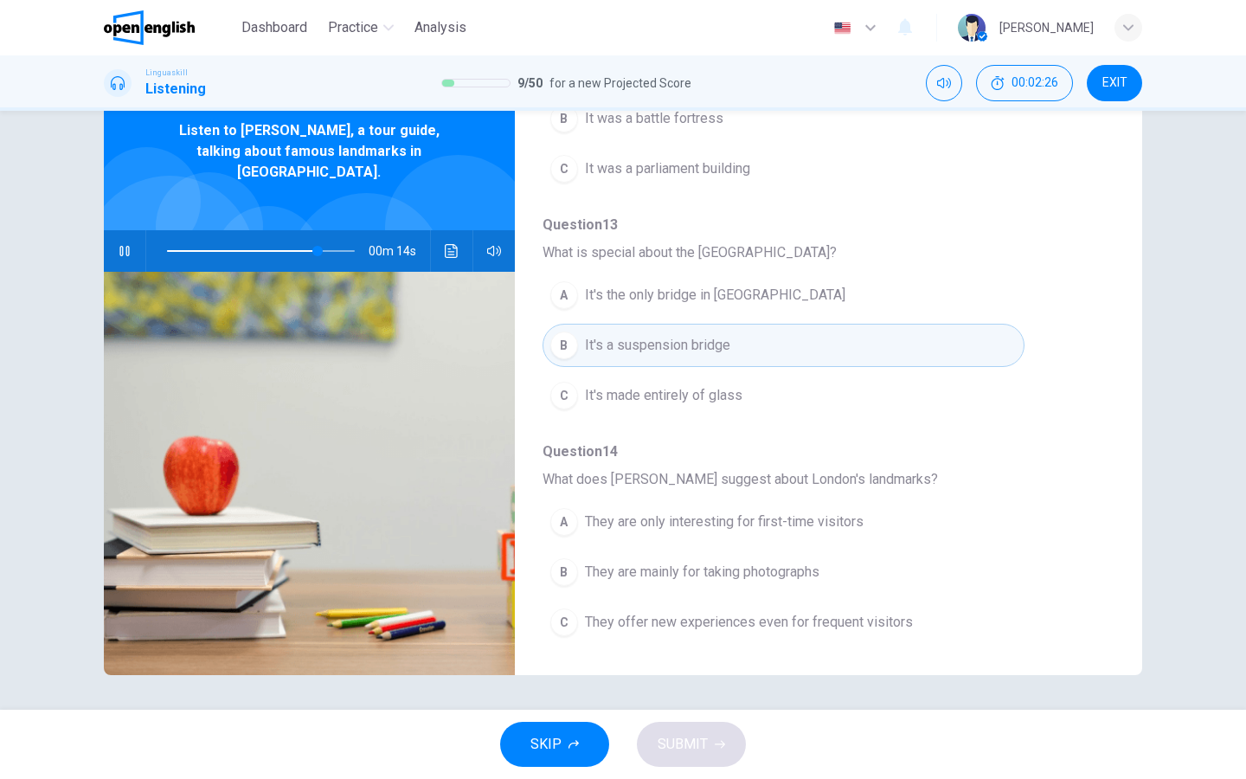
scroll to position [72, 0]
type input "*"
click at [582, 626] on button "C They offer new experiences even for frequent visitors" at bounding box center [783, 621] width 482 height 43
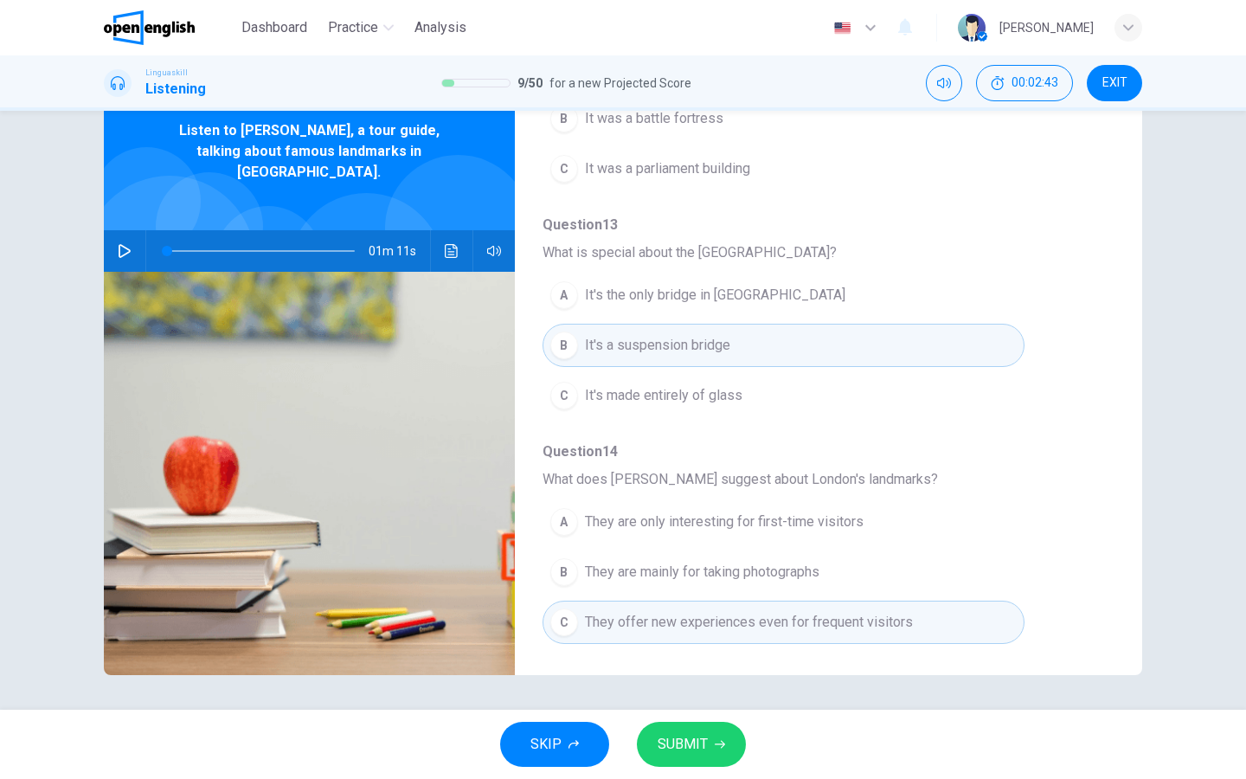
click at [696, 750] on span "SUBMIT" at bounding box center [683, 744] width 50 height 24
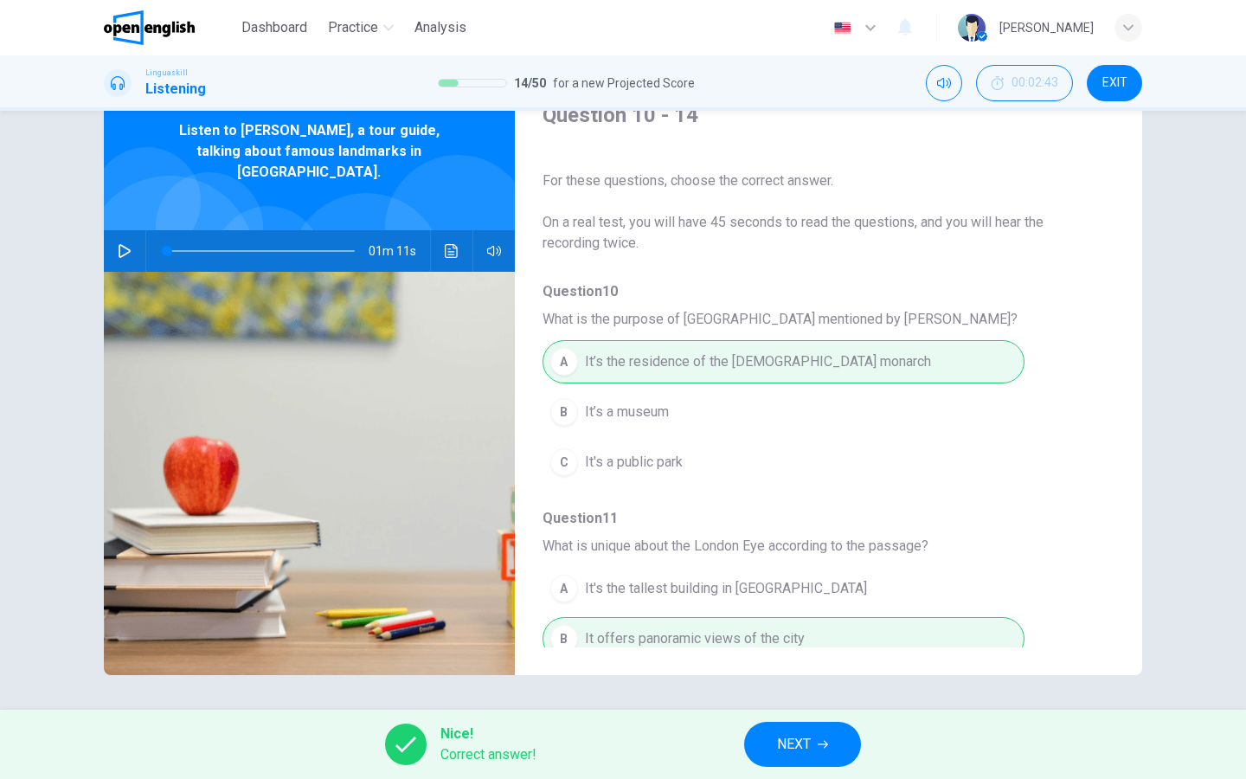
scroll to position [0, 0]
click at [787, 738] on span "NEXT" at bounding box center [794, 744] width 34 height 24
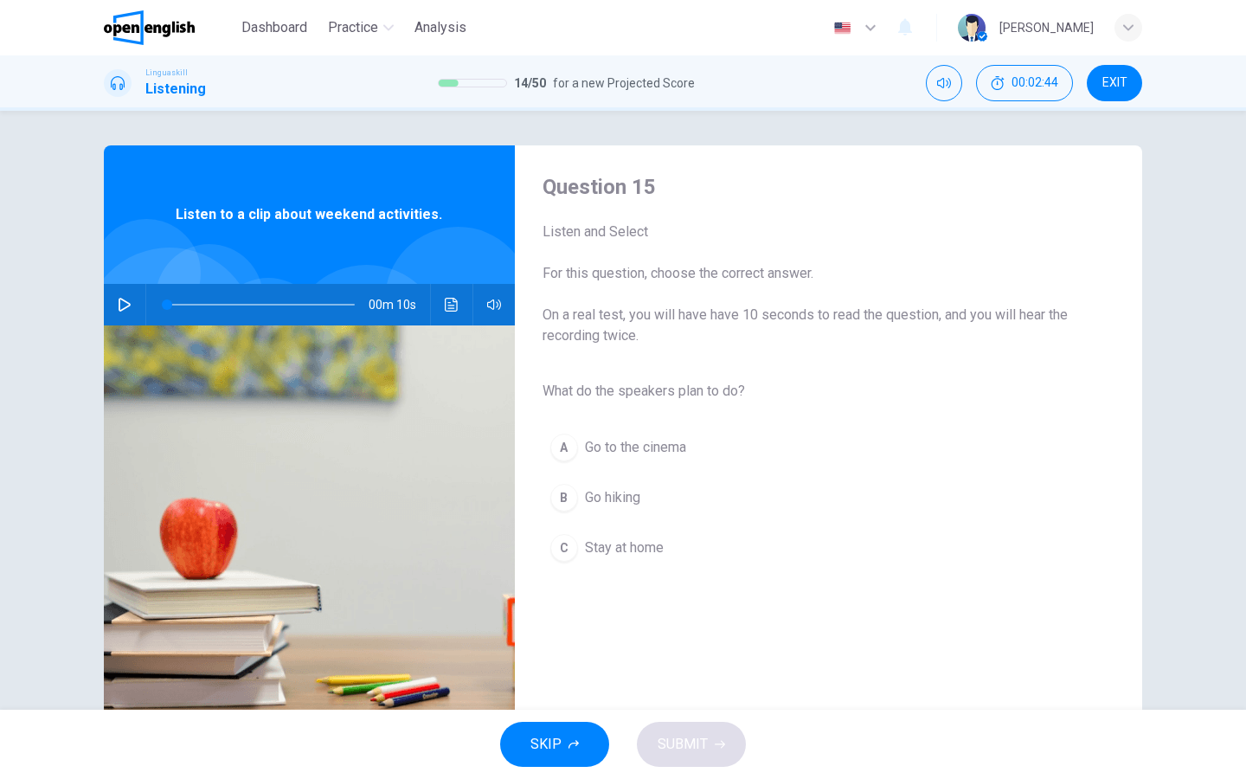
click at [131, 306] on icon "button" at bounding box center [125, 305] width 14 height 14
click at [567, 508] on div "B" at bounding box center [564, 498] width 28 height 28
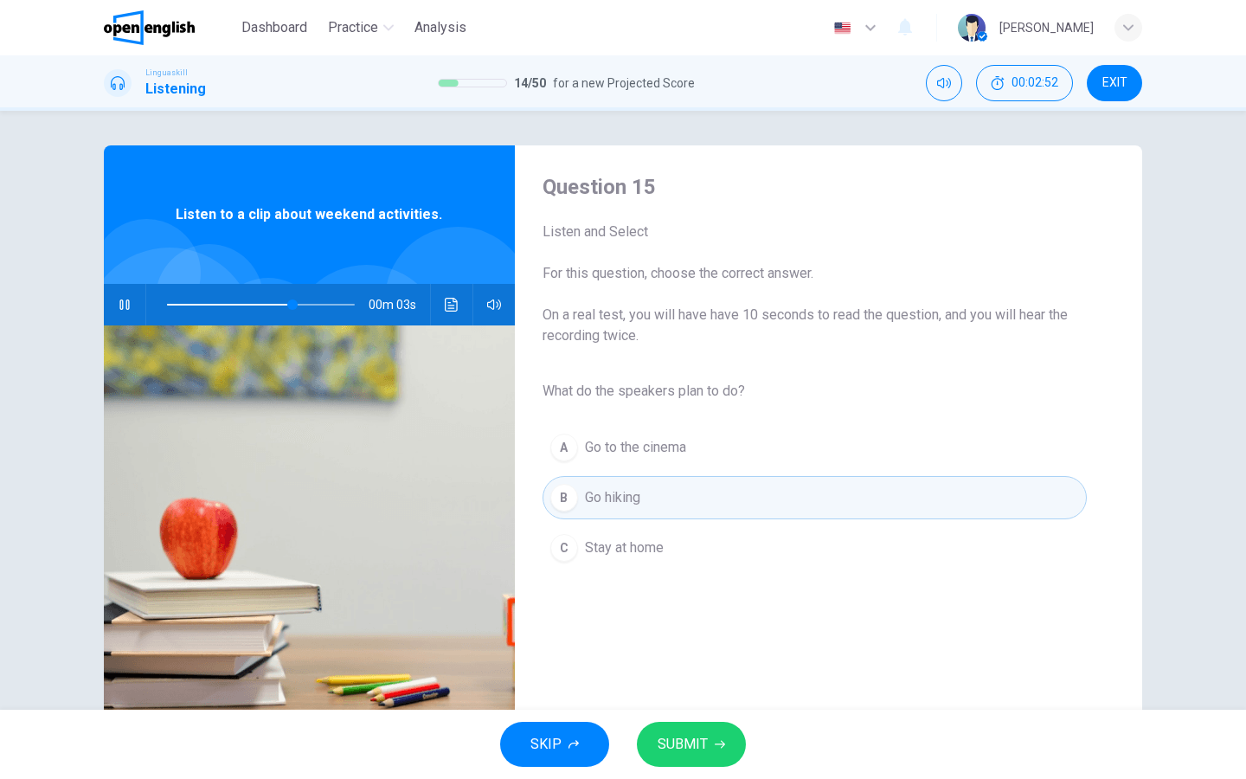
click at [686, 731] on button "SUBMIT" at bounding box center [691, 744] width 109 height 45
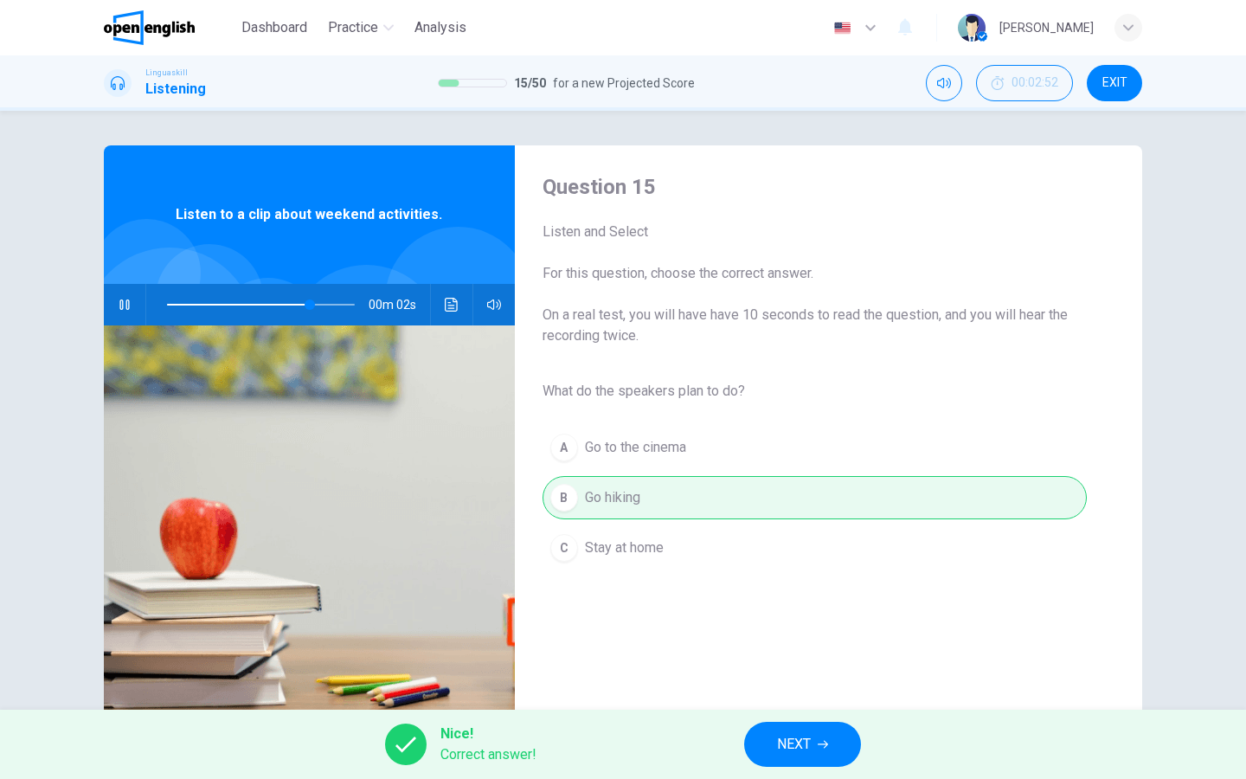
type input "**"
click at [790, 751] on span "NEXT" at bounding box center [794, 744] width 34 height 24
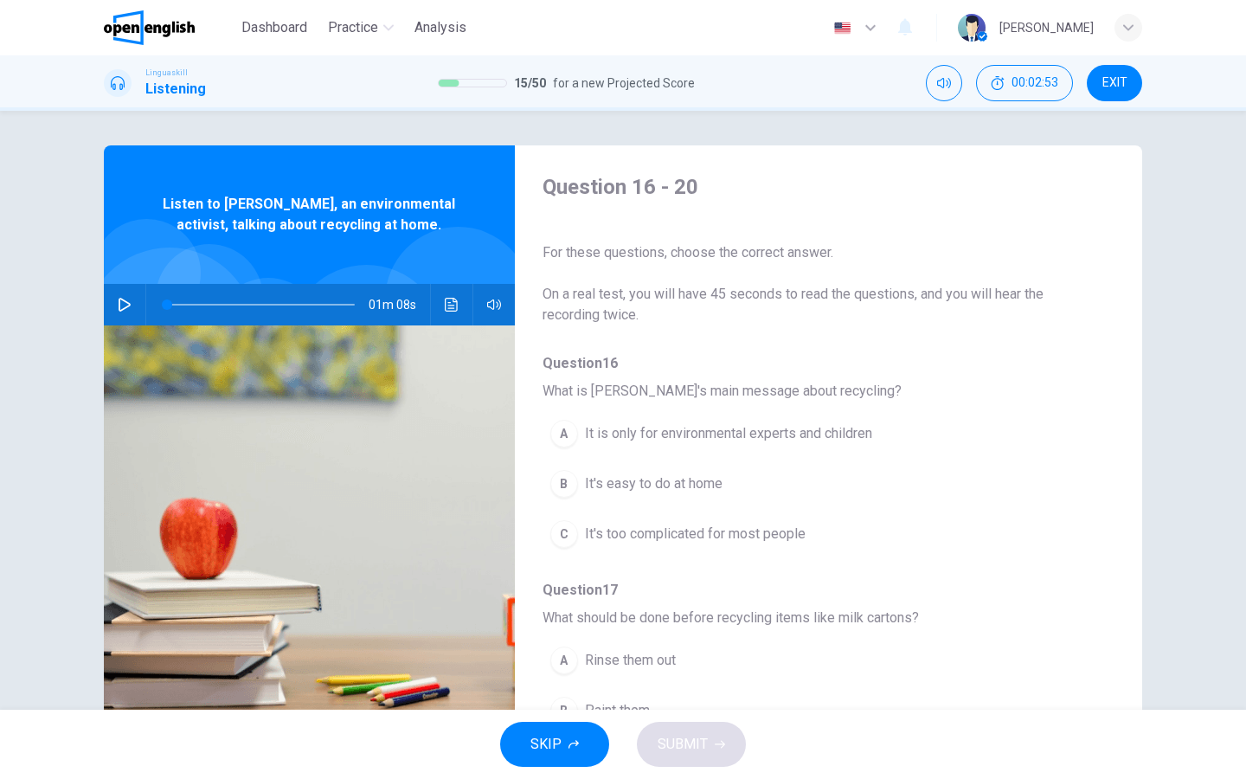
click at [120, 299] on icon "button" at bounding box center [125, 305] width 12 height 14
click at [562, 488] on div "B" at bounding box center [564, 484] width 28 height 28
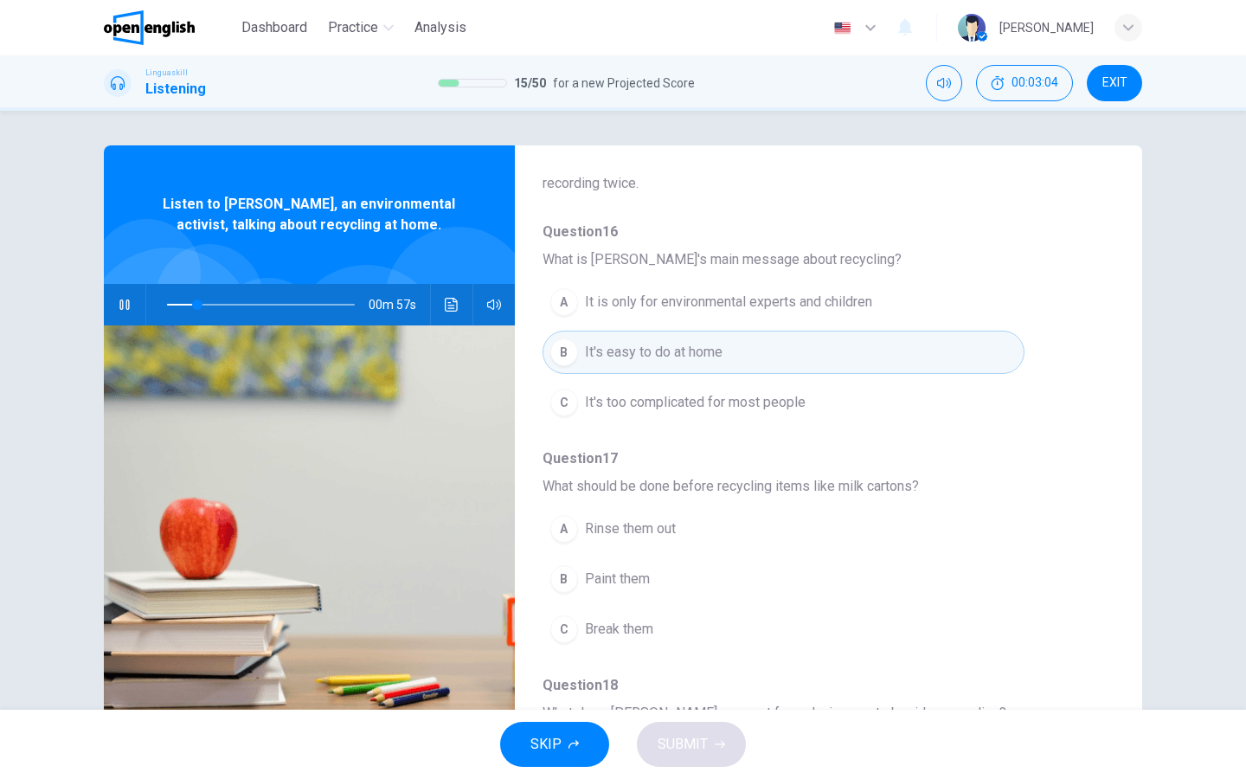
scroll to position [188, 0]
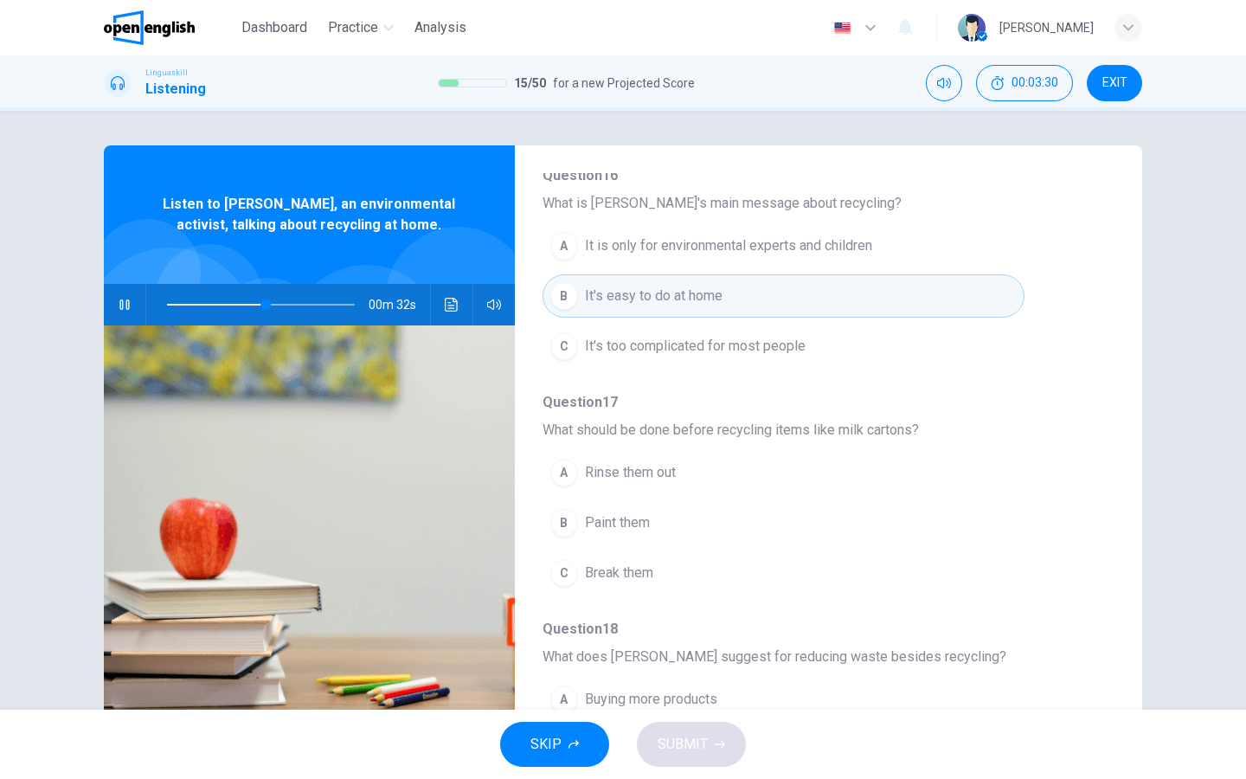
click at [571, 476] on div "A" at bounding box center [564, 473] width 28 height 28
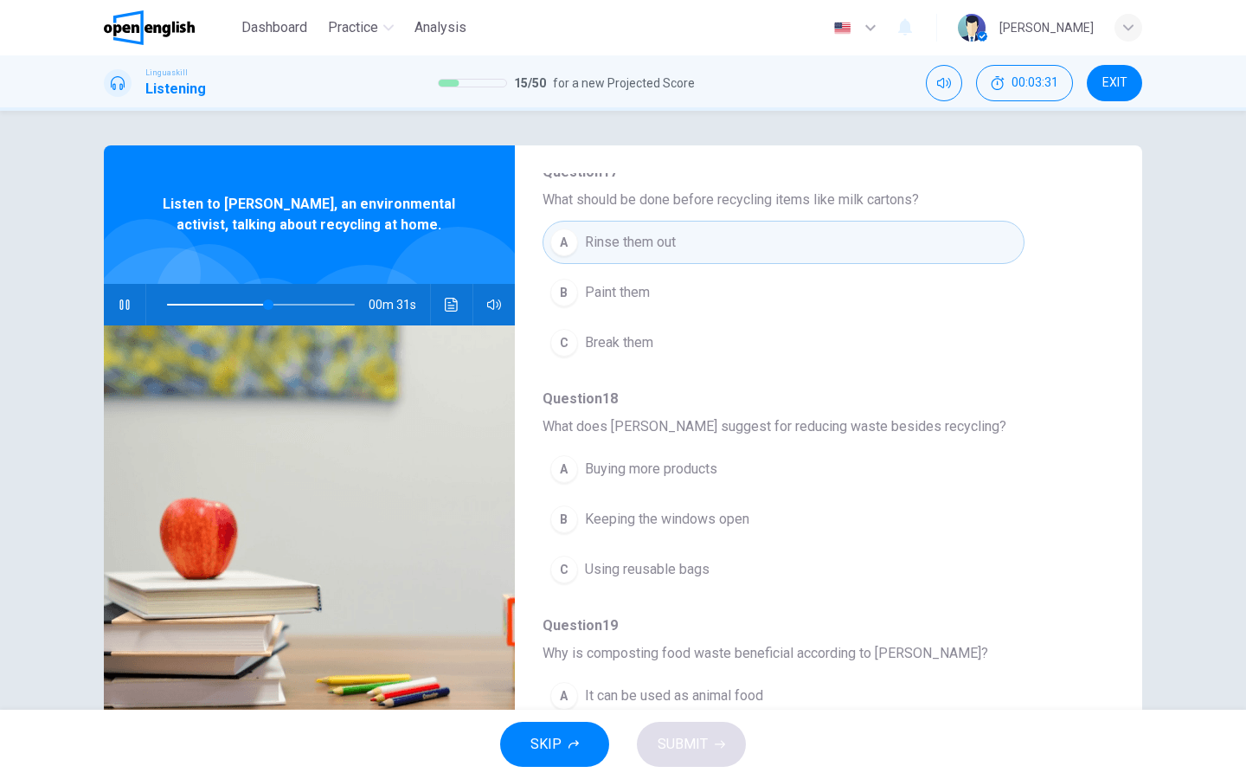
scroll to position [427, 0]
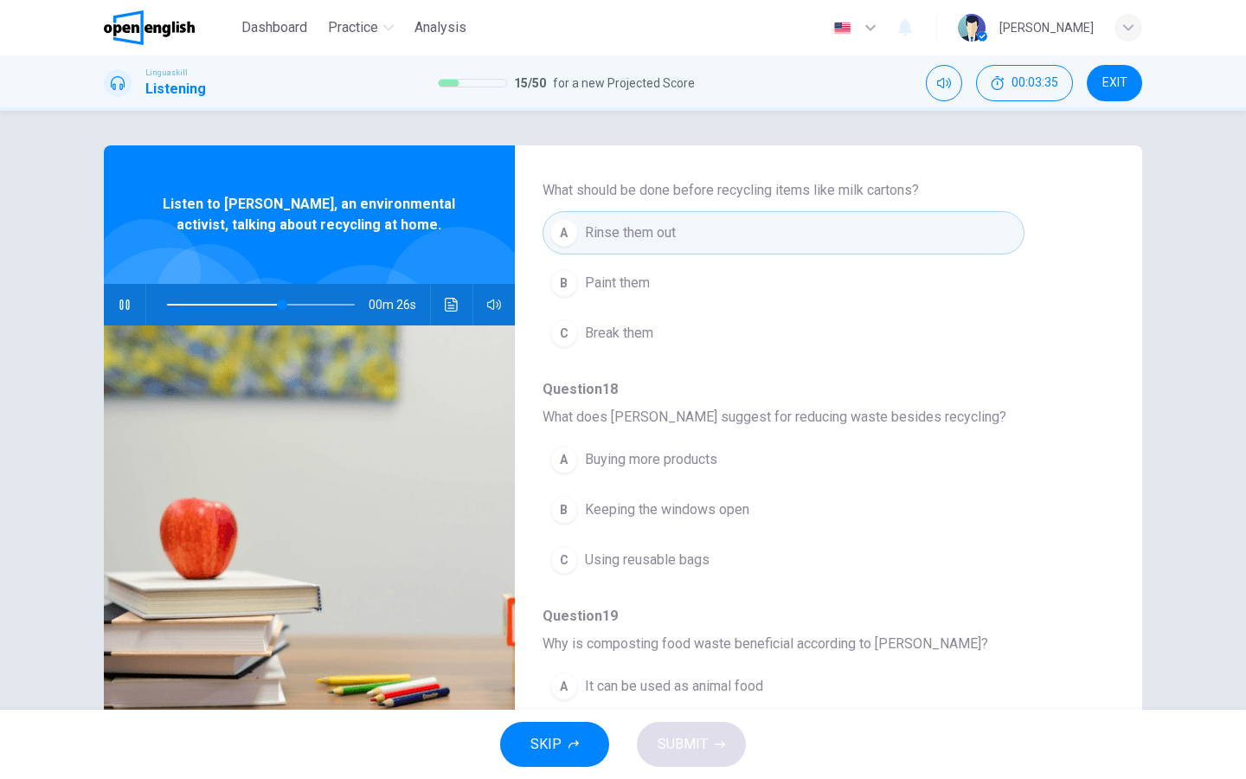
click at [573, 567] on div "C" at bounding box center [564, 560] width 28 height 28
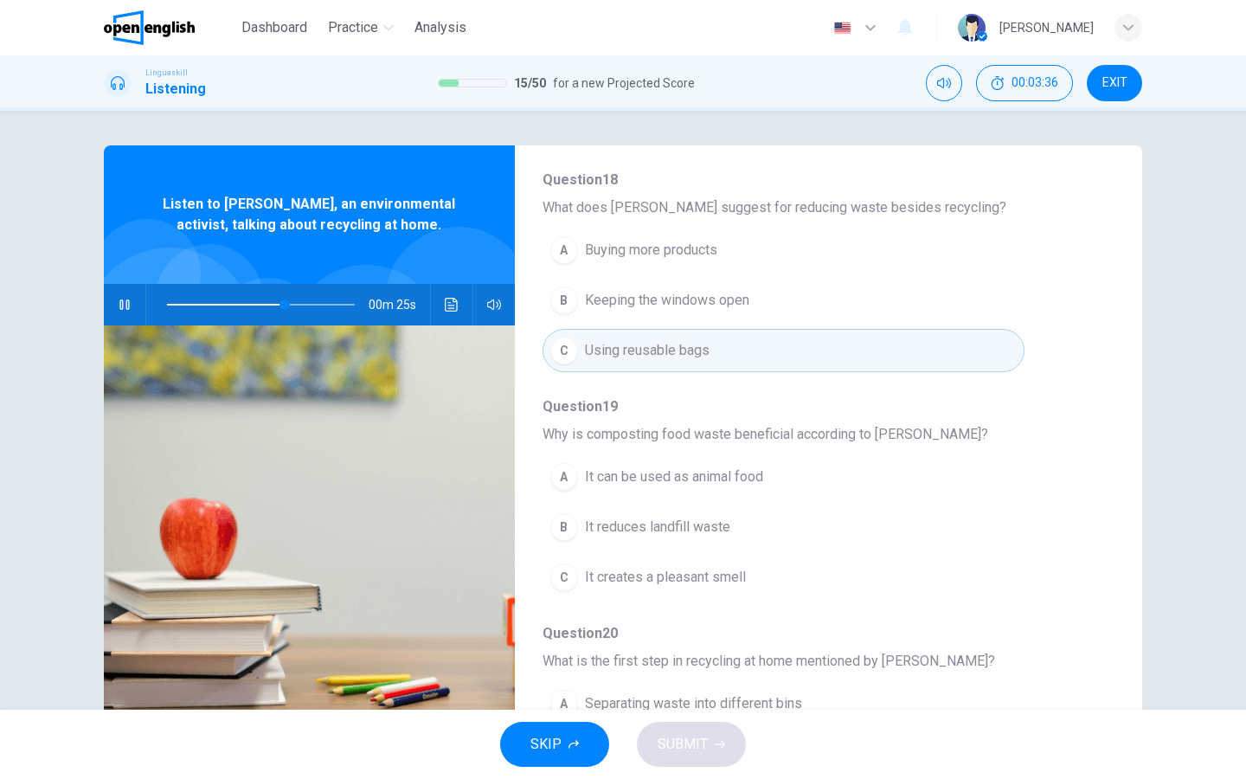
scroll to position [651, 0]
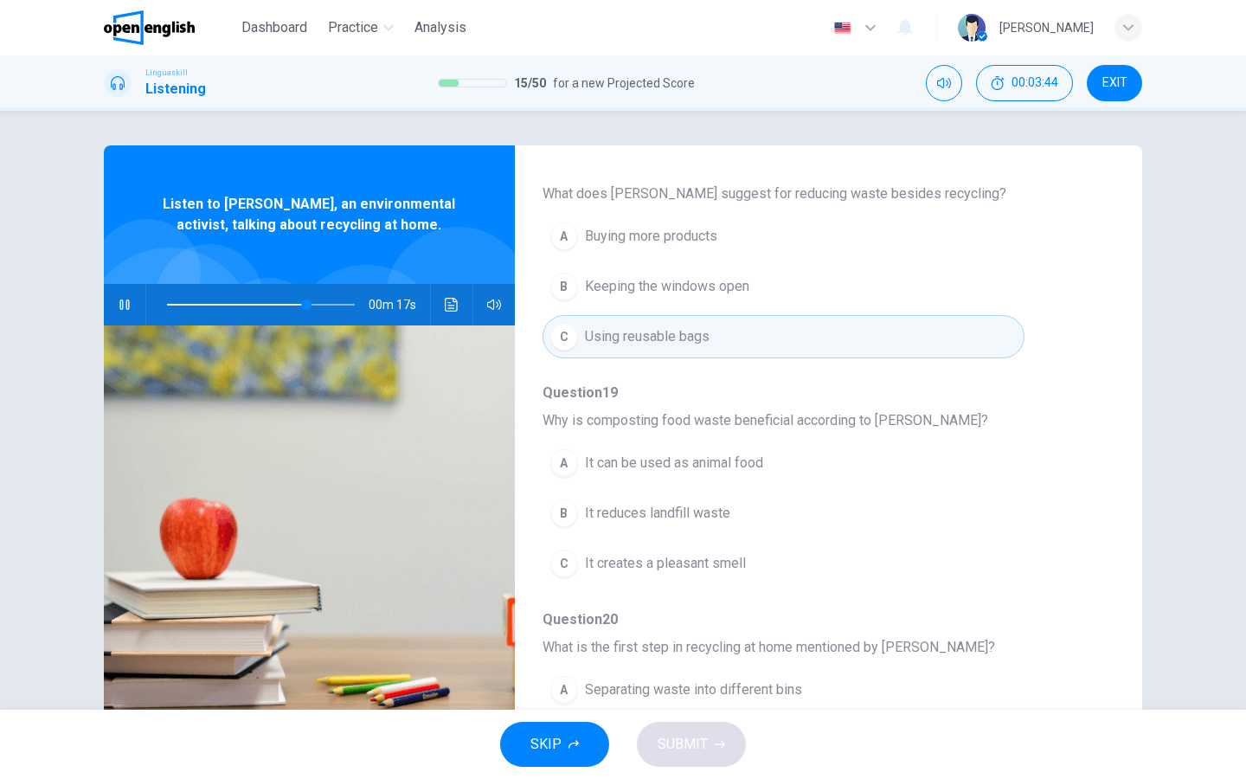
click at [558, 515] on div "B" at bounding box center [564, 513] width 28 height 28
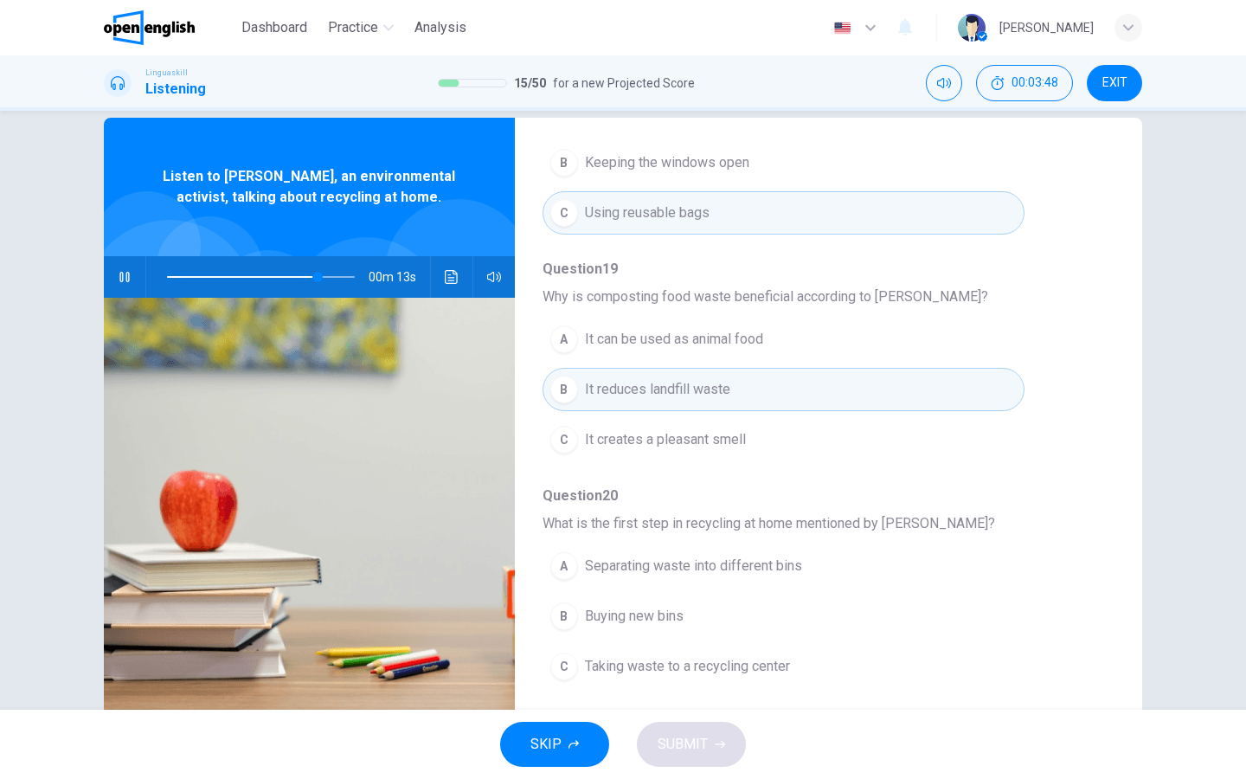
scroll to position [28, 0]
click at [562, 667] on div "C" at bounding box center [564, 666] width 28 height 28
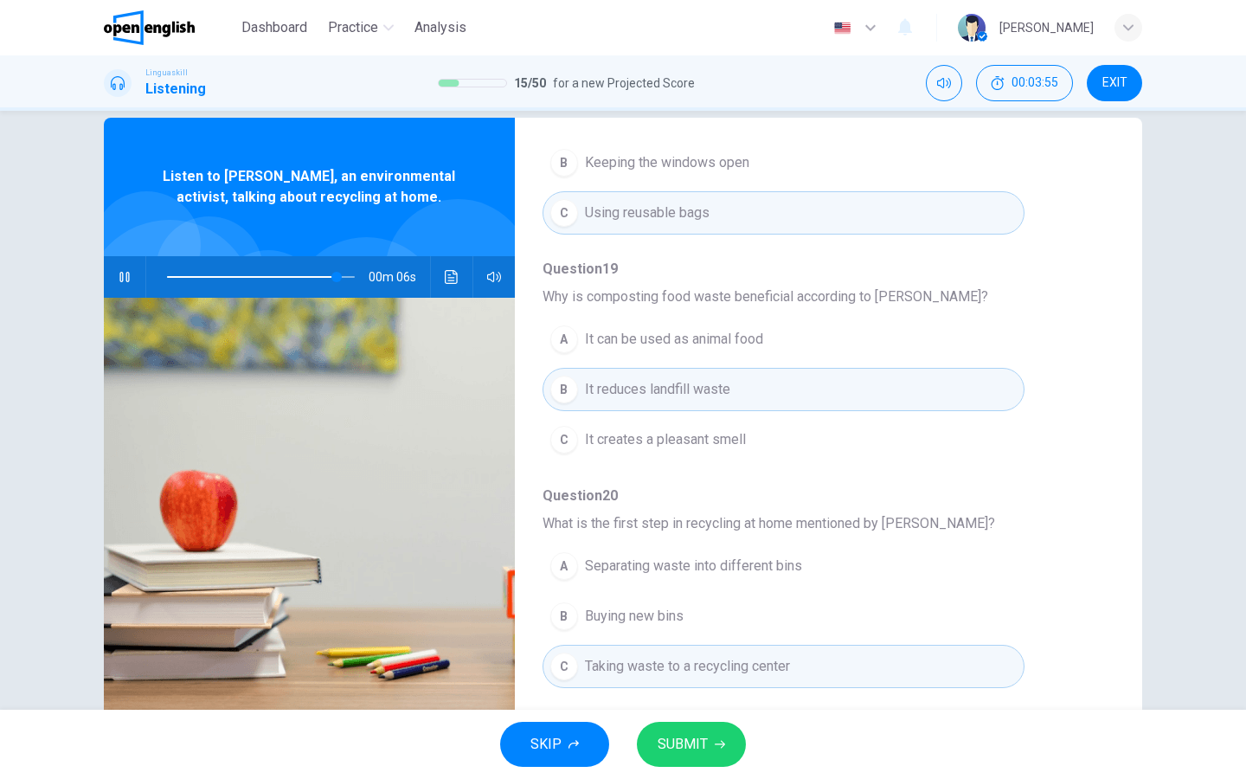
click at [559, 568] on div "A" at bounding box center [564, 566] width 28 height 28
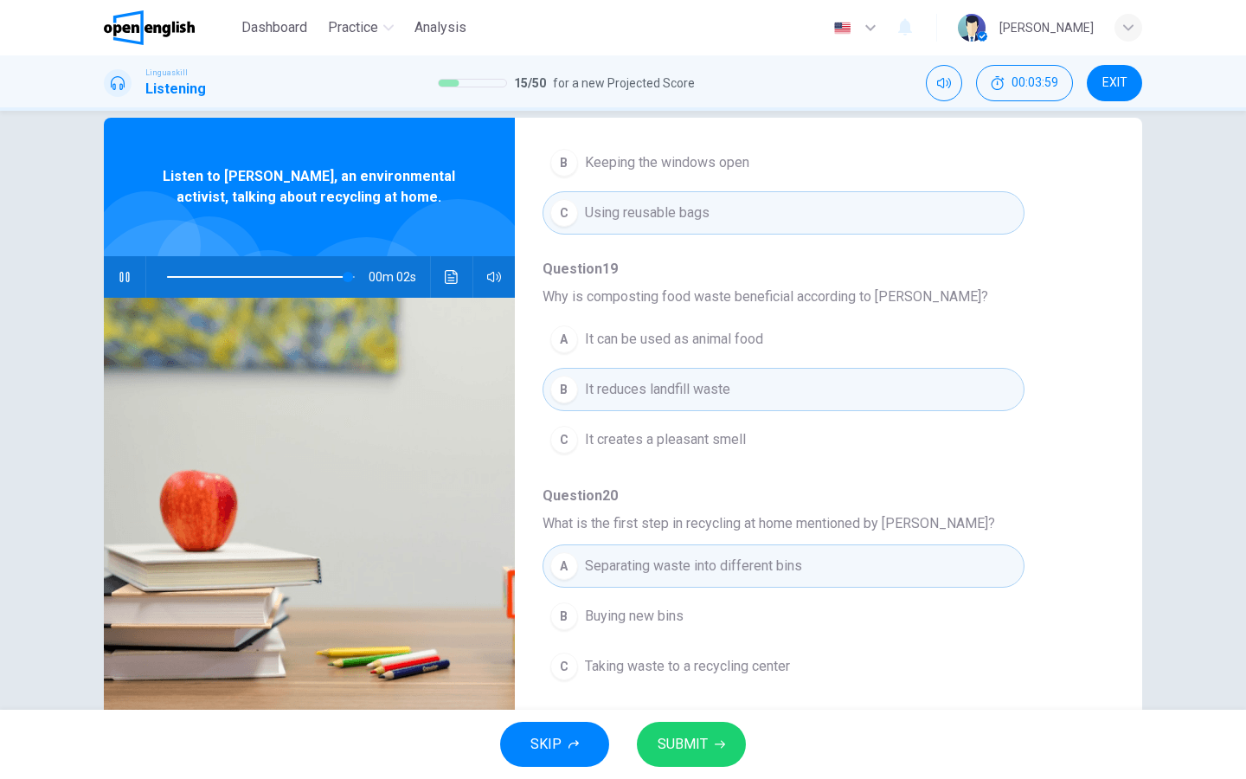
click at [671, 750] on span "SUBMIT" at bounding box center [683, 744] width 50 height 24
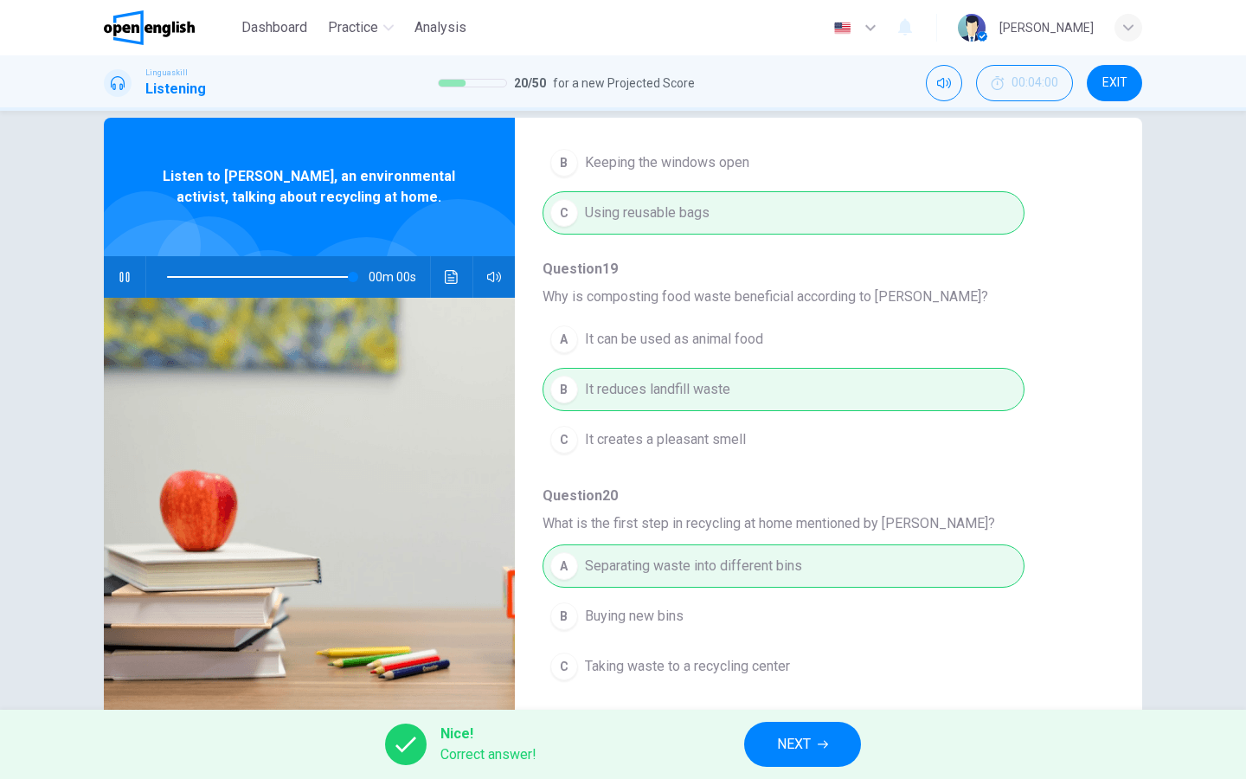
type input "*"
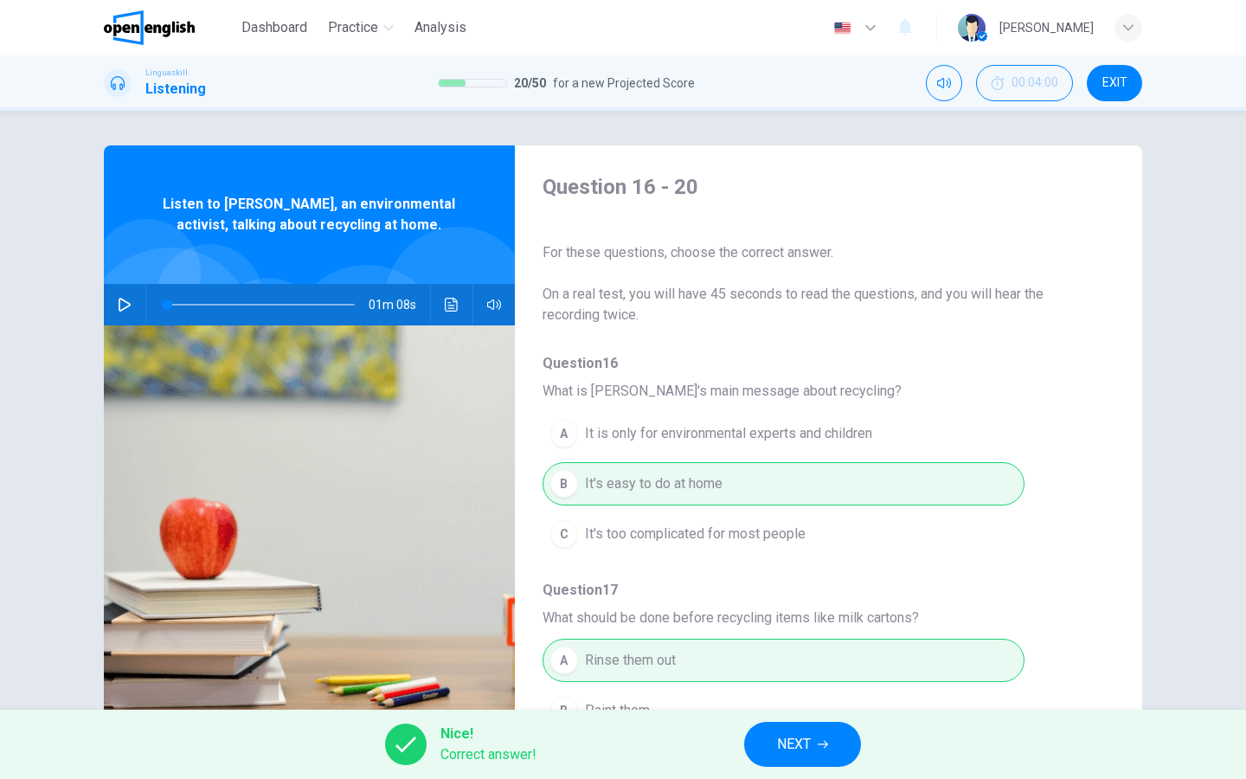
scroll to position [0, 0]
click at [784, 735] on span "NEXT" at bounding box center [794, 744] width 34 height 24
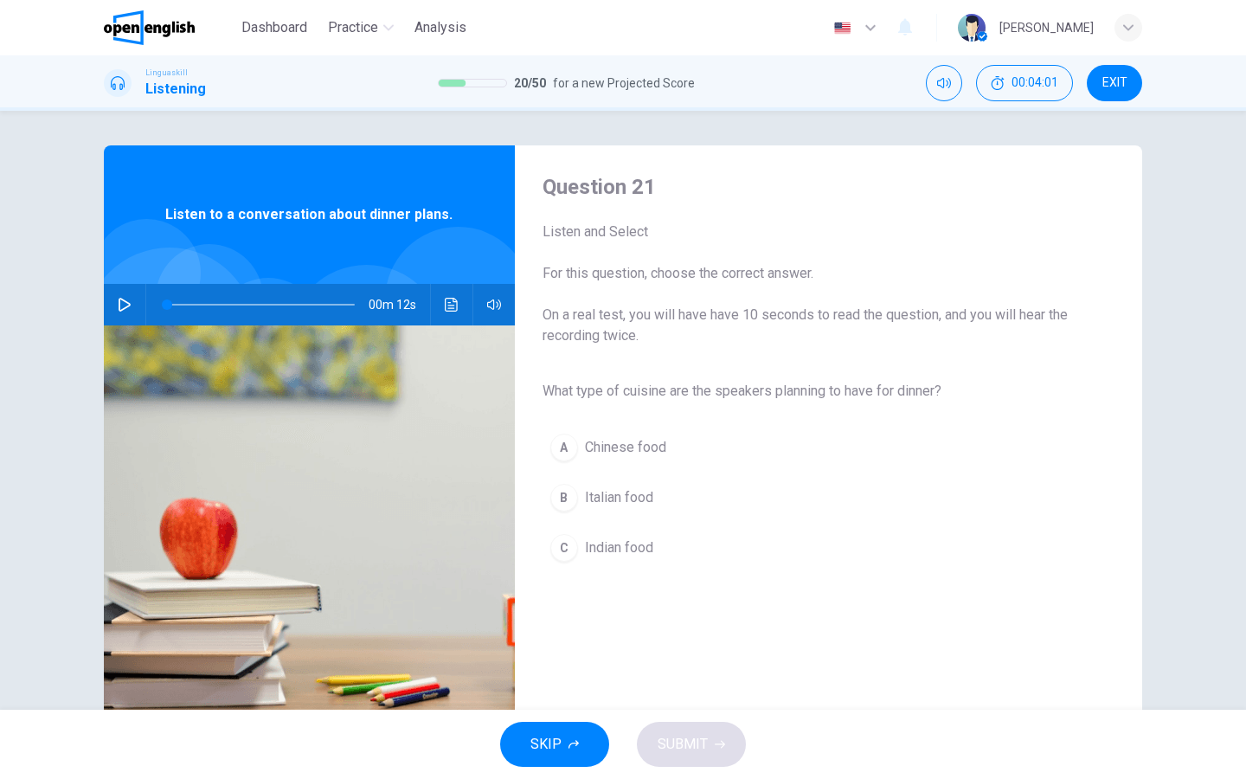
click at [127, 303] on icon "button" at bounding box center [125, 305] width 12 height 14
click at [568, 490] on div "B" at bounding box center [564, 498] width 28 height 28
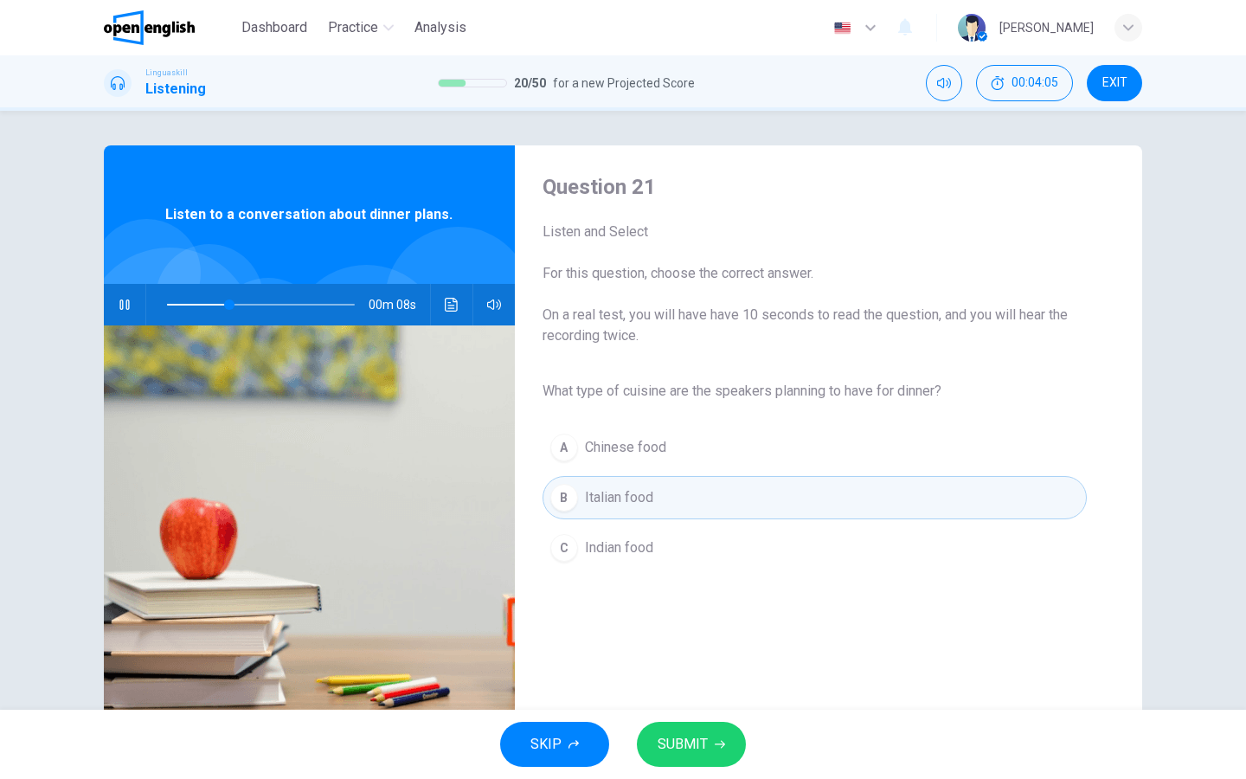
click at [712, 736] on button "SUBMIT" at bounding box center [691, 744] width 109 height 45
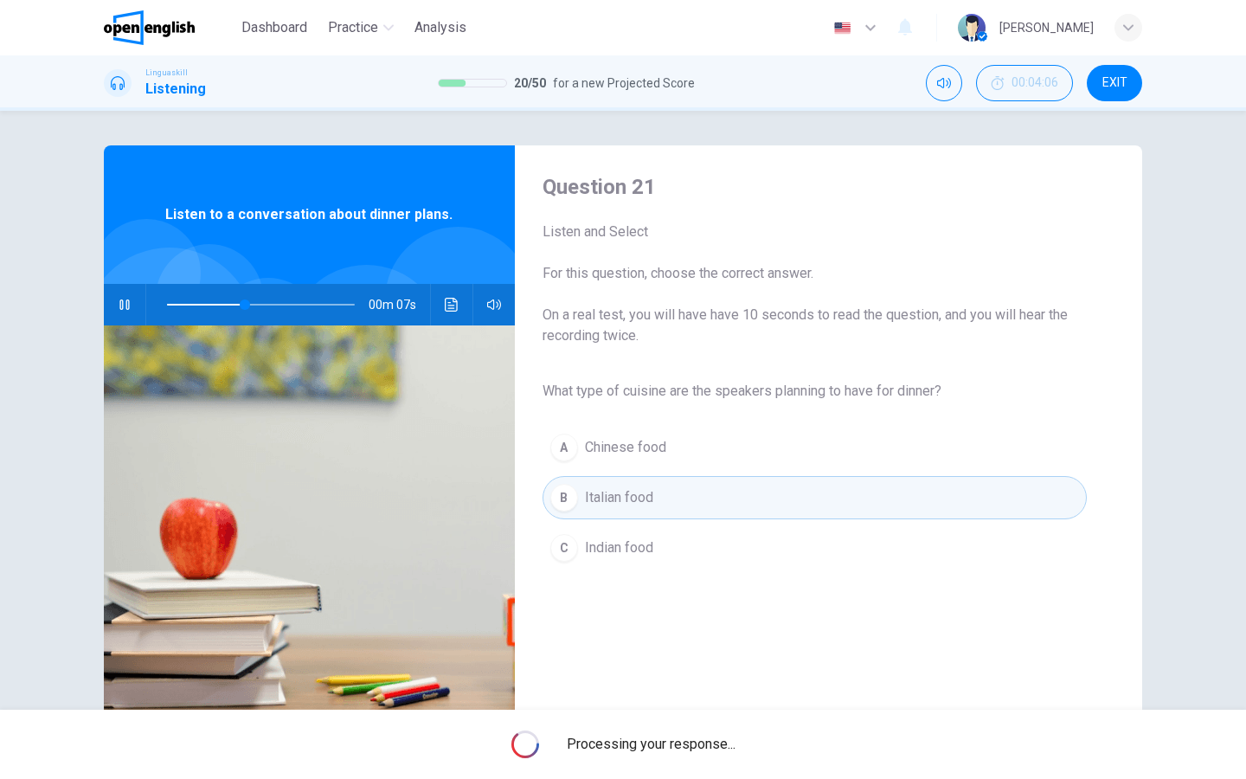
type input "**"
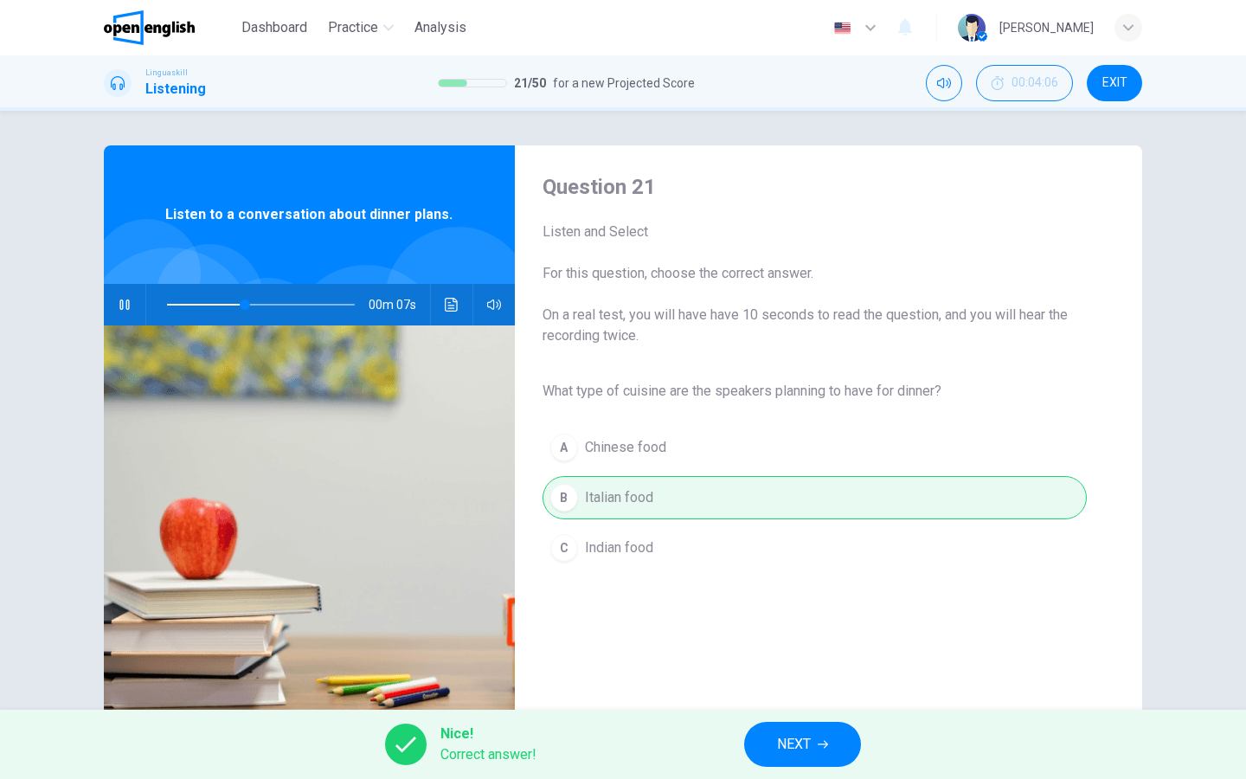
click at [785, 745] on span "NEXT" at bounding box center [794, 744] width 34 height 24
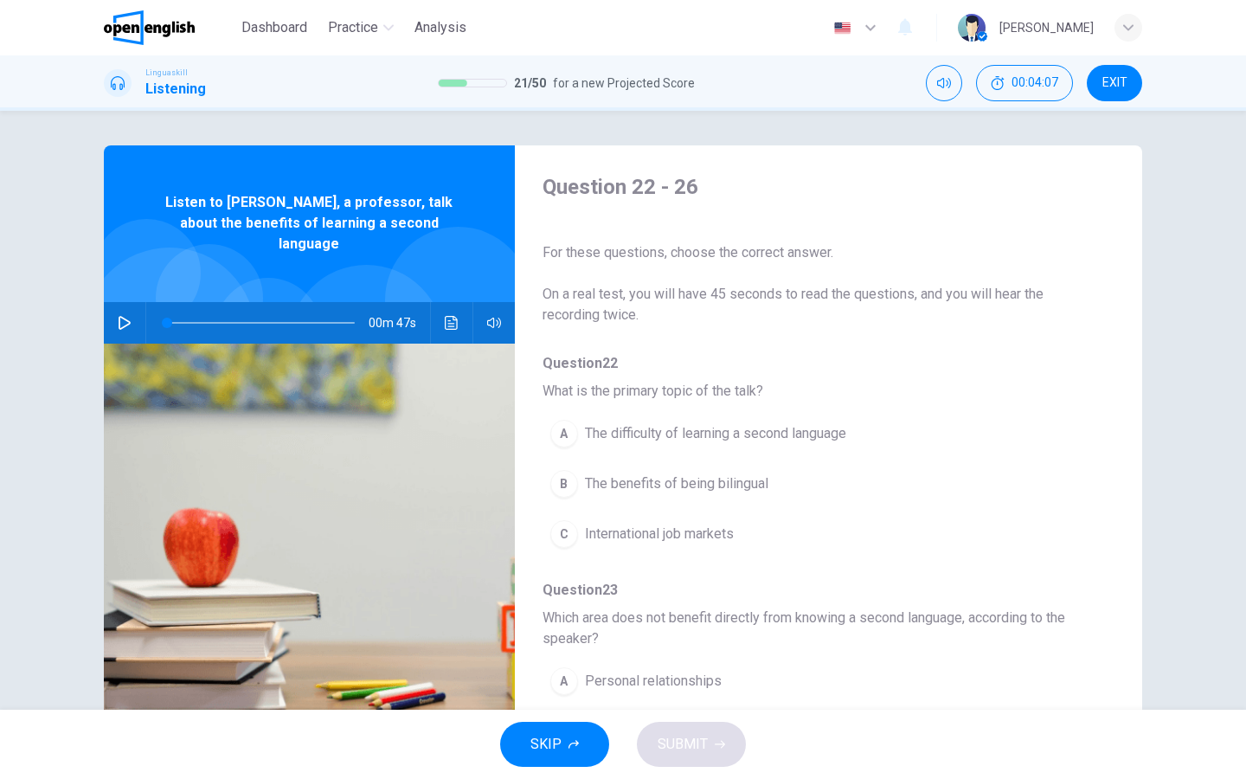
click at [123, 316] on icon "button" at bounding box center [125, 323] width 12 height 14
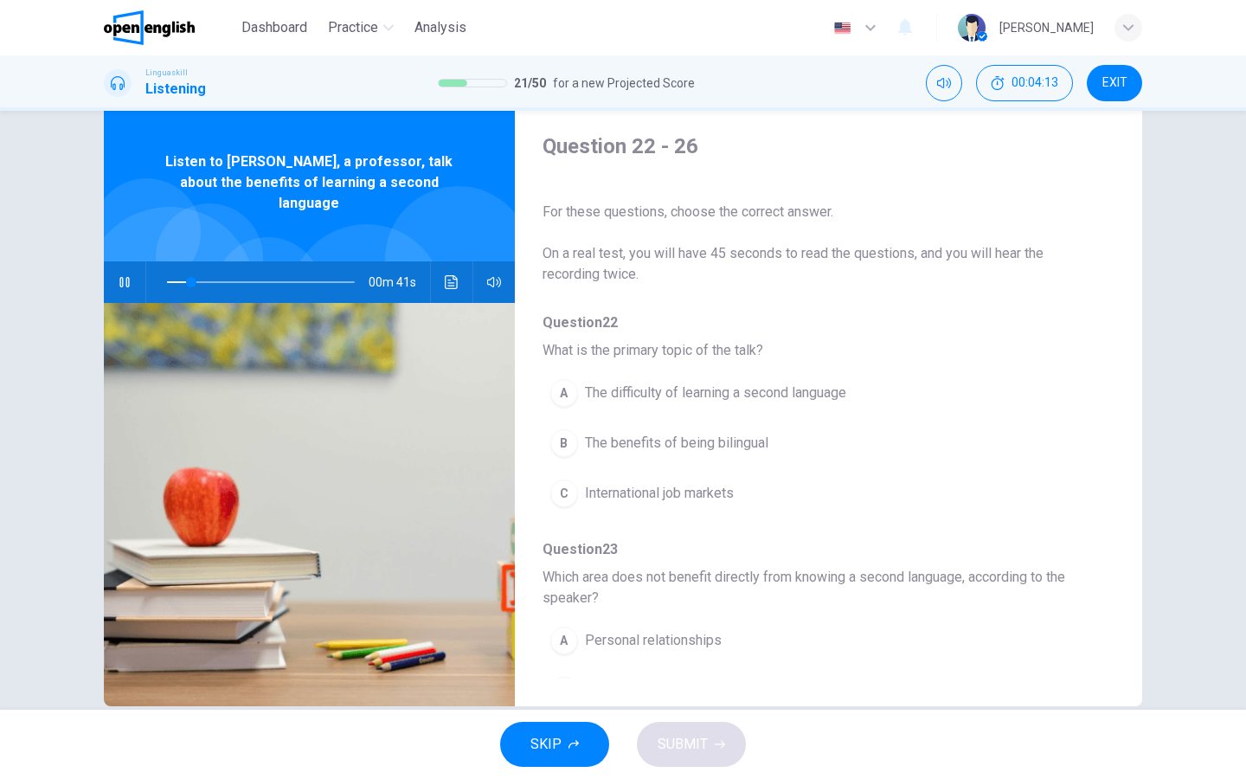
scroll to position [60, 0]
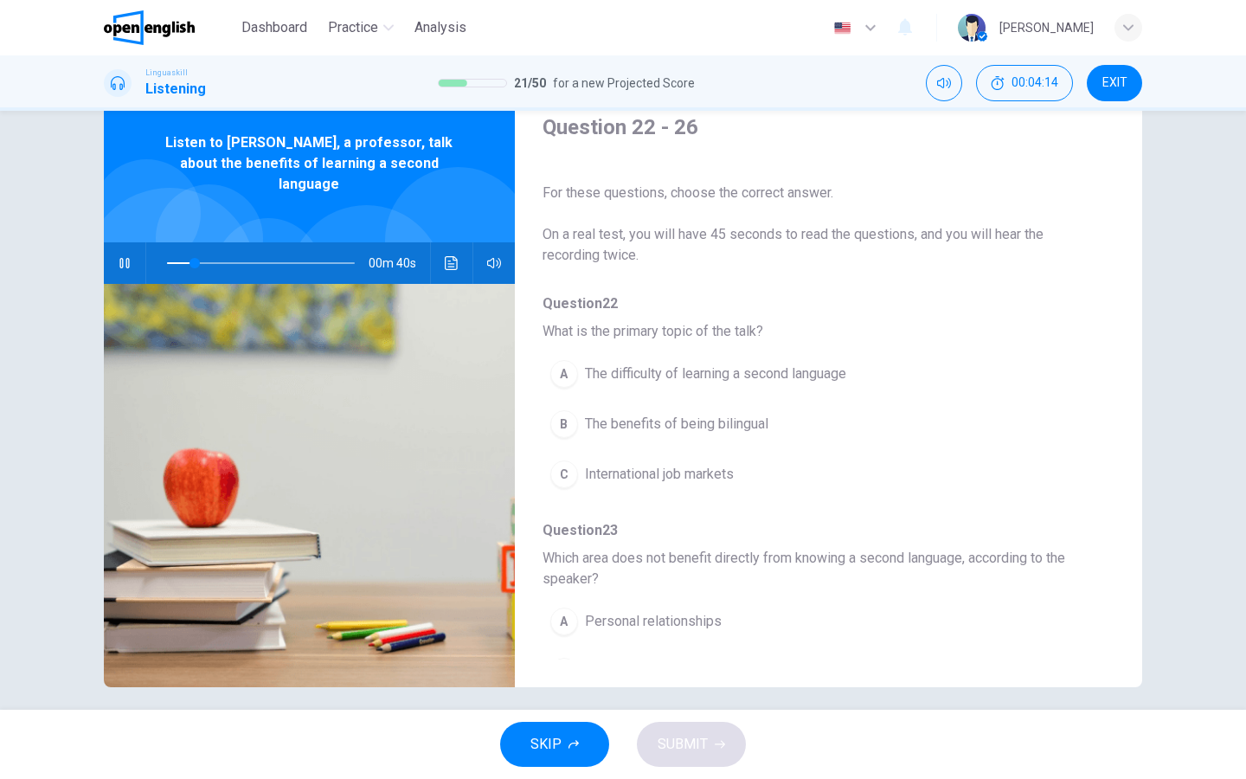
click at [568, 421] on div "B" at bounding box center [564, 424] width 28 height 28
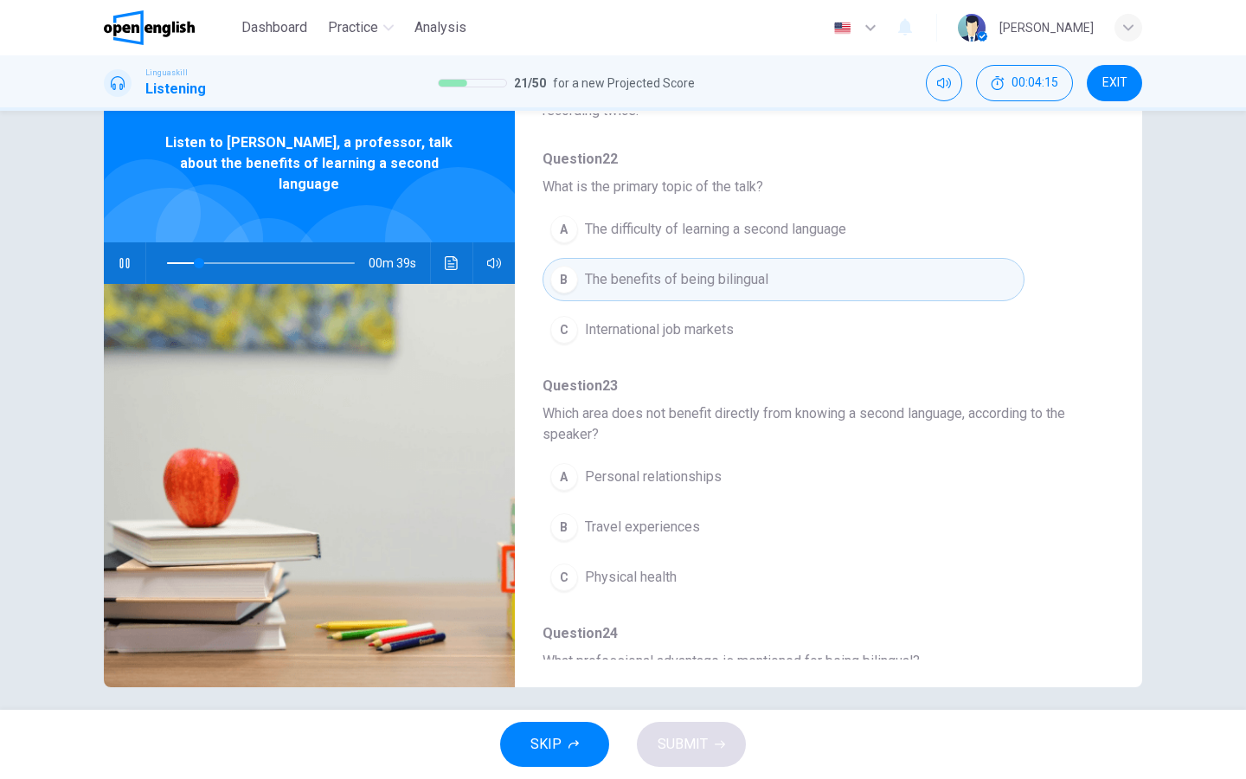
scroll to position [150, 0]
click at [562, 568] on div "C" at bounding box center [564, 572] width 28 height 28
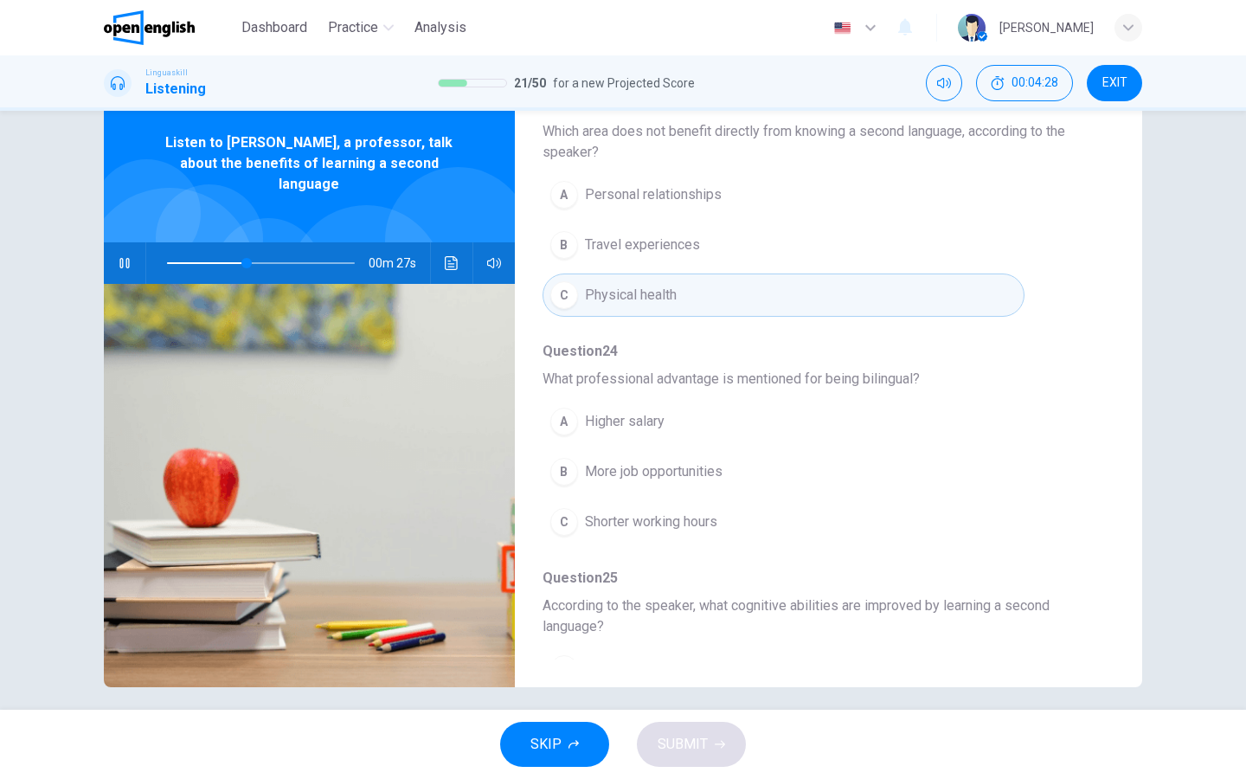
scroll to position [444, 0]
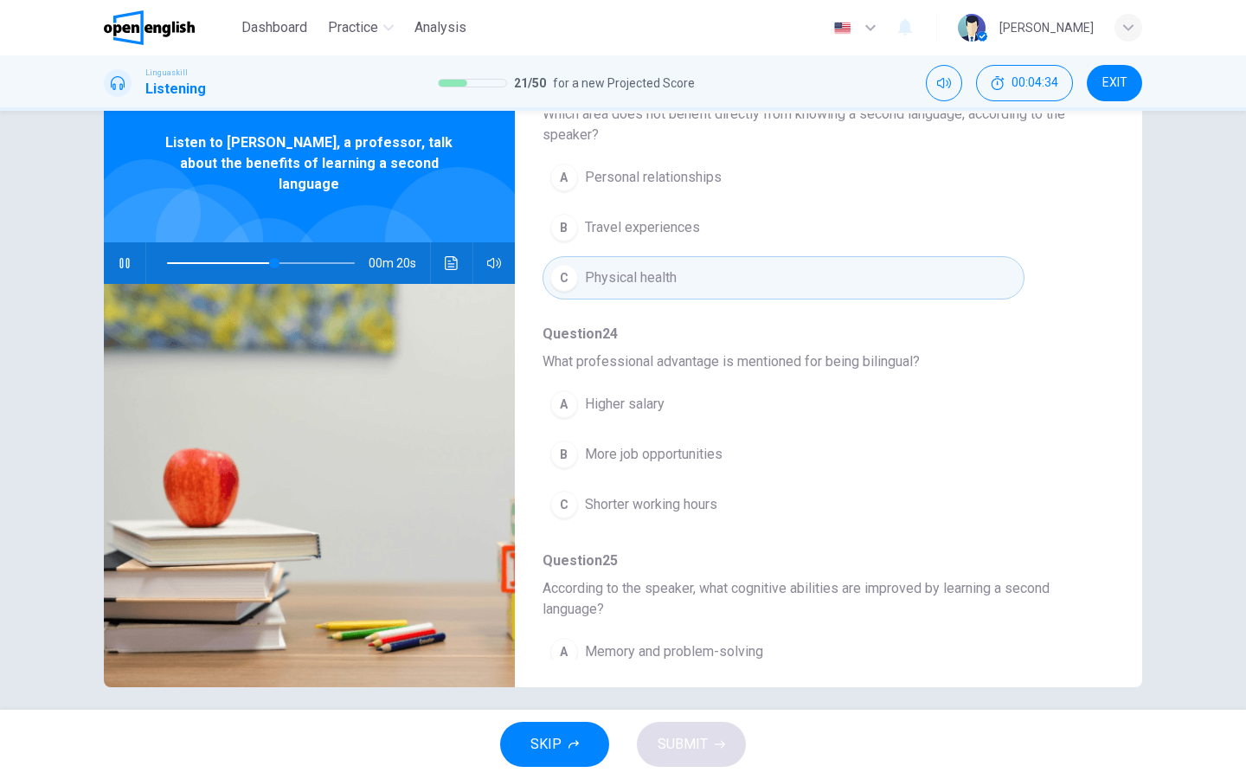
click at [560, 459] on div "B" at bounding box center [564, 454] width 28 height 28
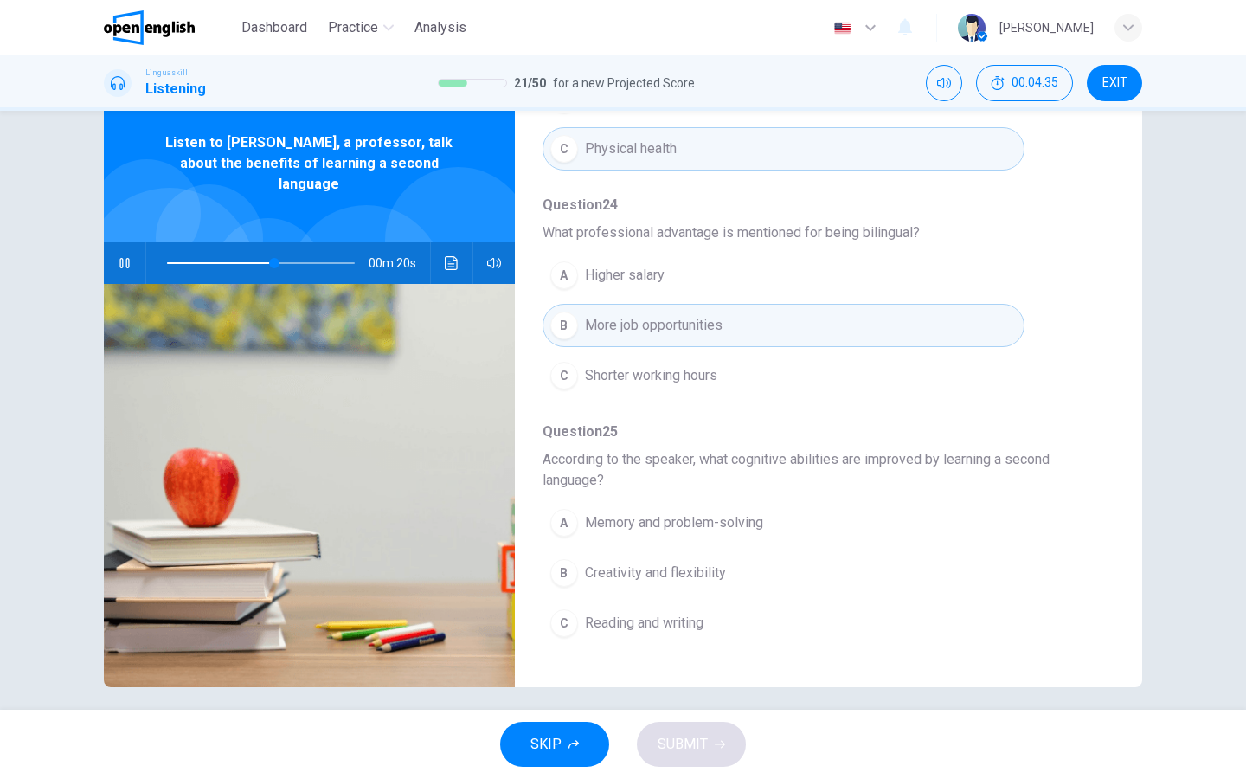
scroll to position [605, 0]
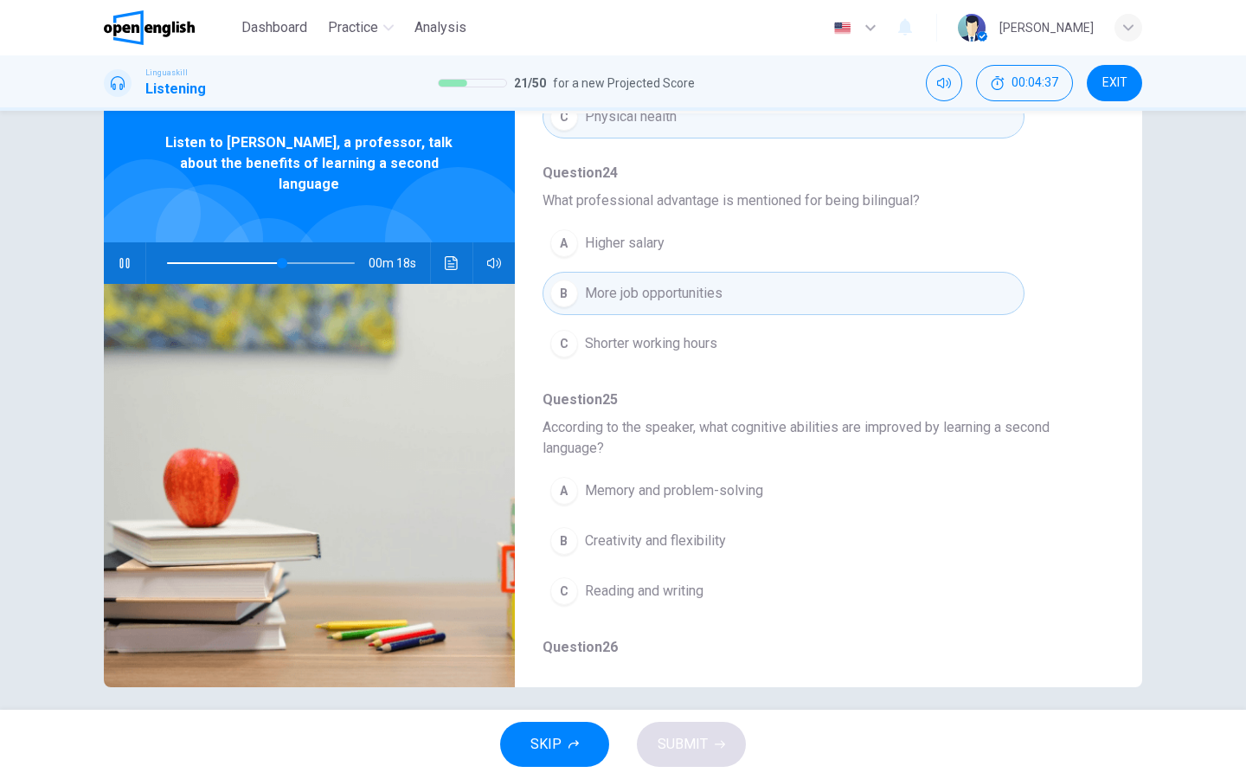
click at [565, 487] on div "A" at bounding box center [564, 491] width 28 height 28
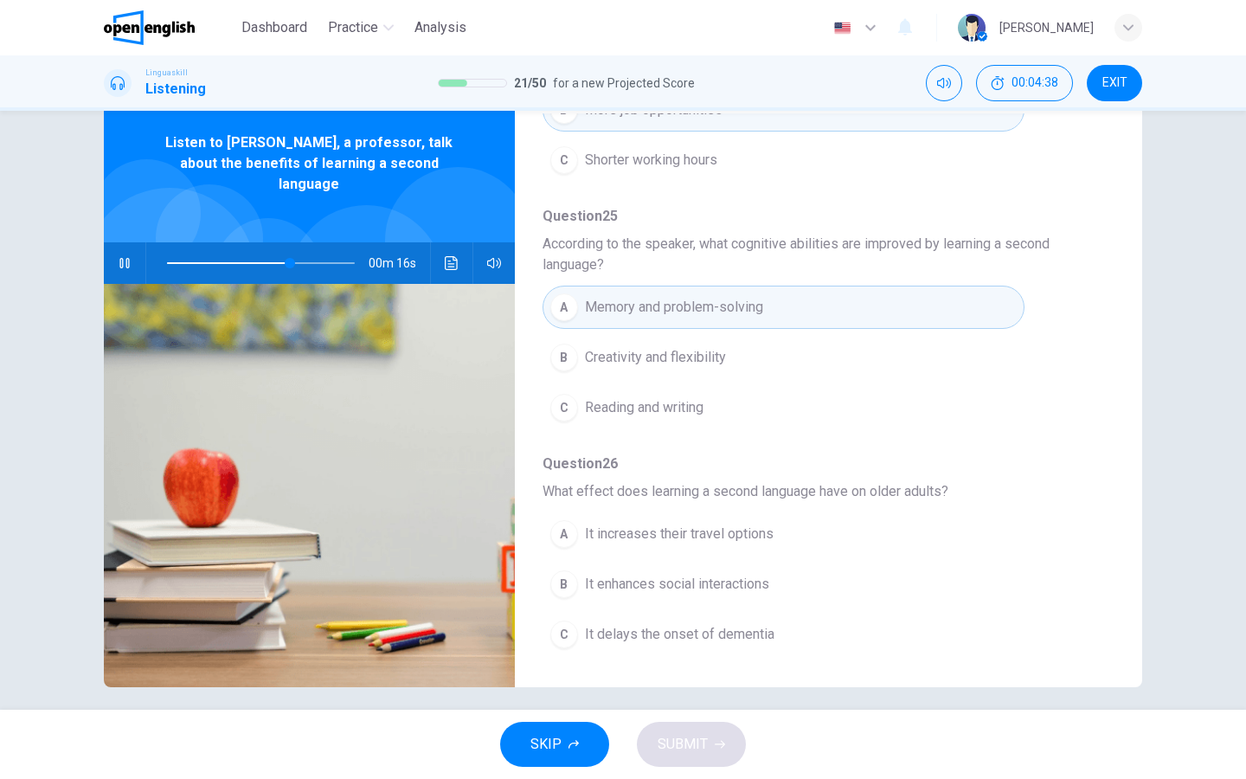
scroll to position [67, 0]
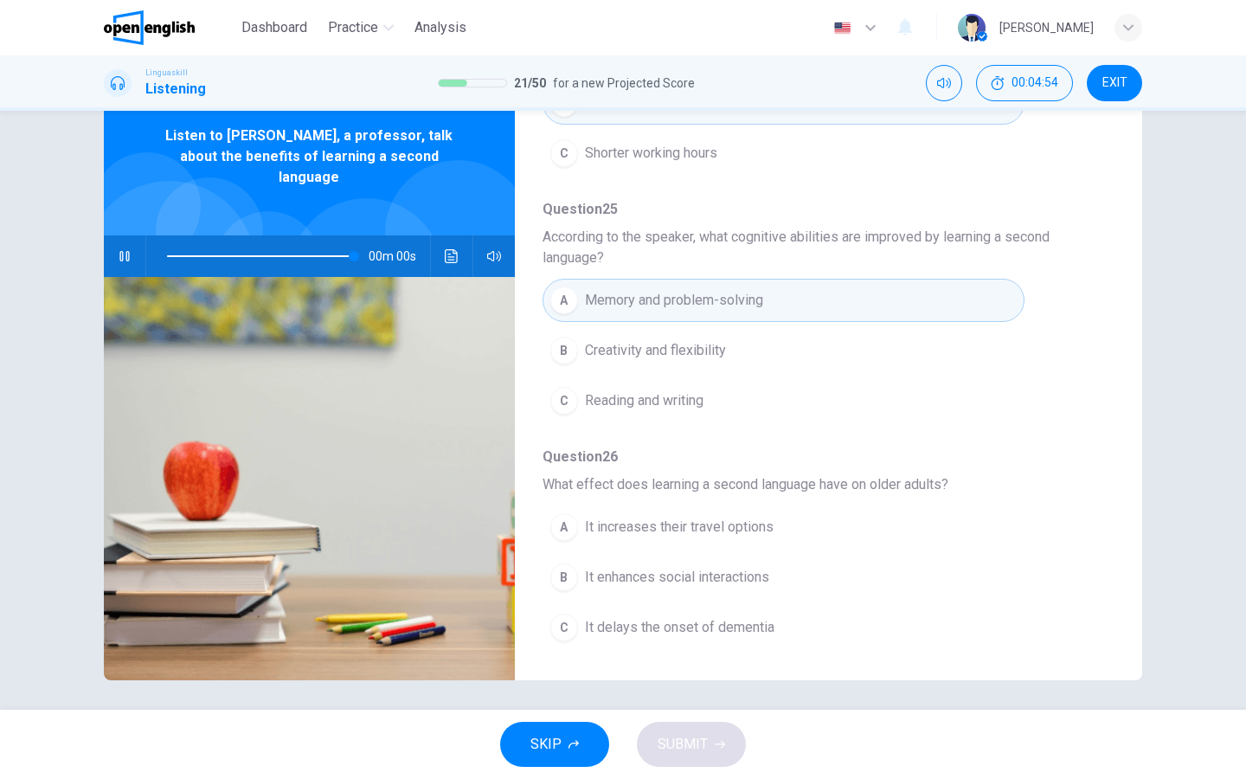
type input "*"
click at [562, 619] on div "C" at bounding box center [564, 627] width 28 height 28
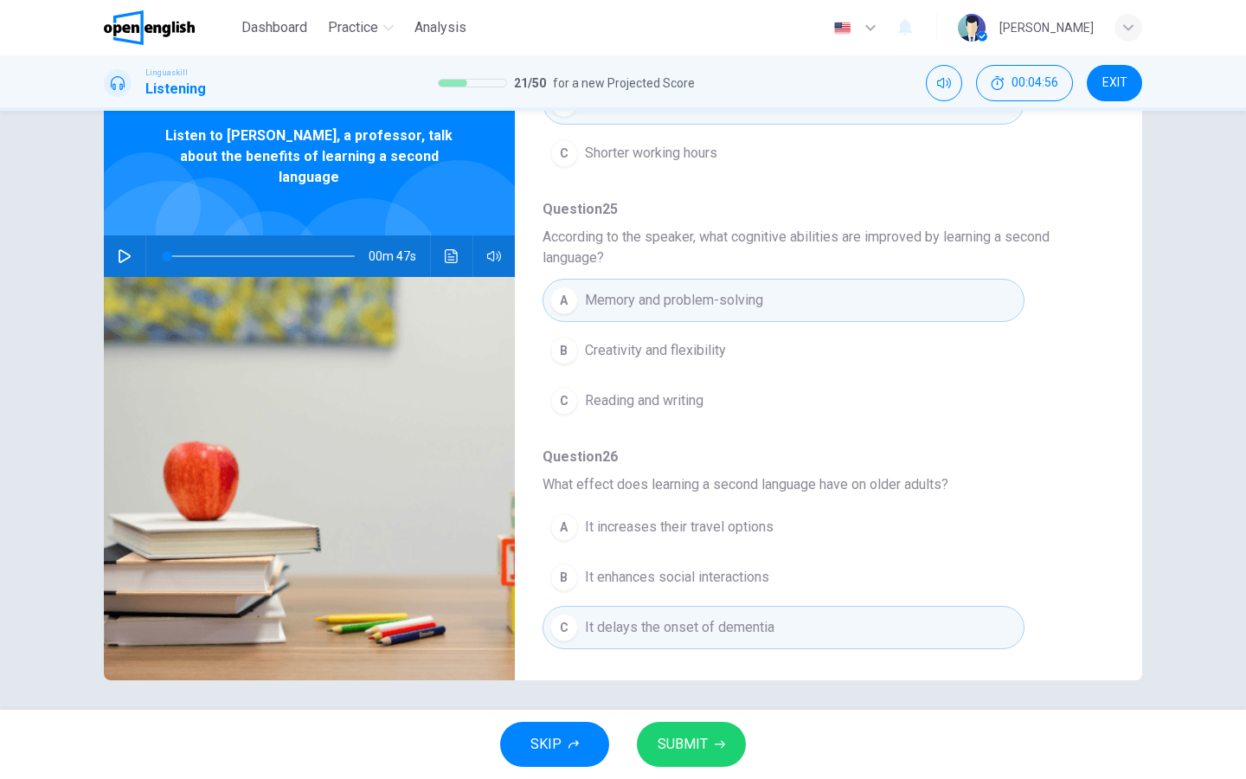
click at [655, 722] on button "SUBMIT" at bounding box center [691, 744] width 109 height 45
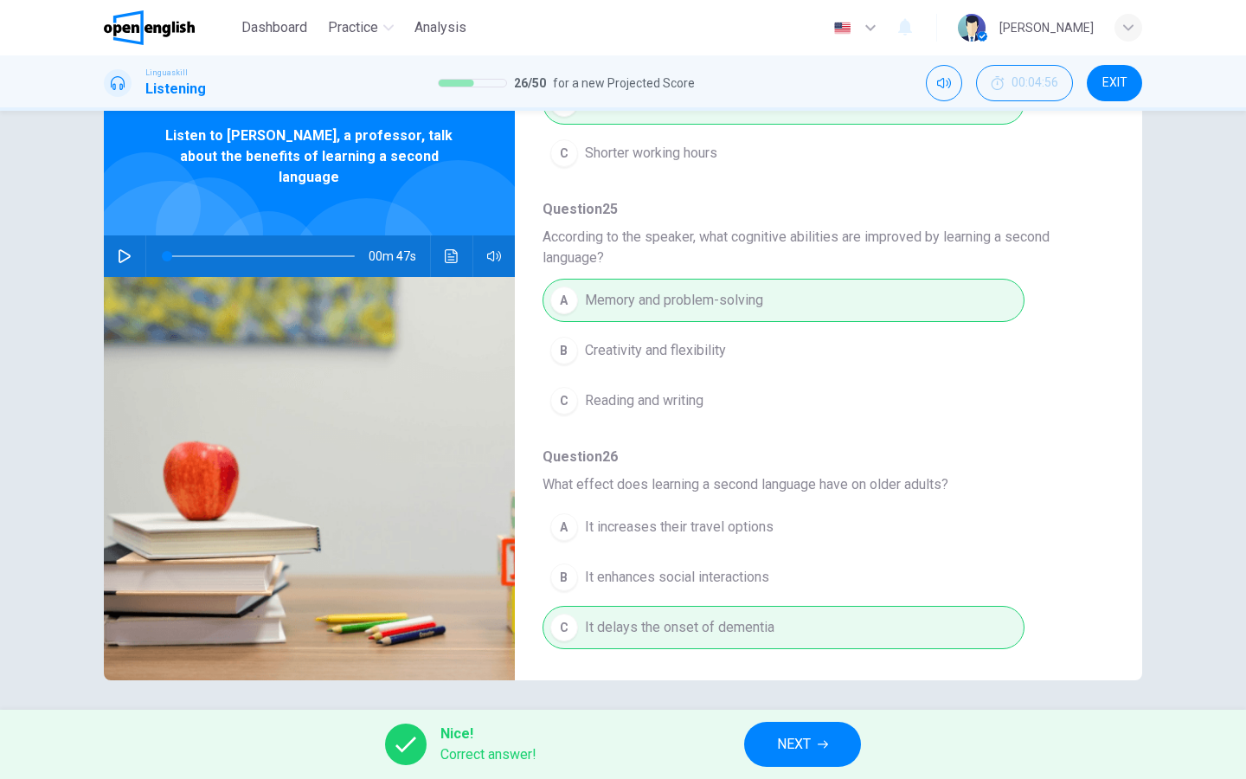
click at [783, 743] on span "NEXT" at bounding box center [794, 744] width 34 height 24
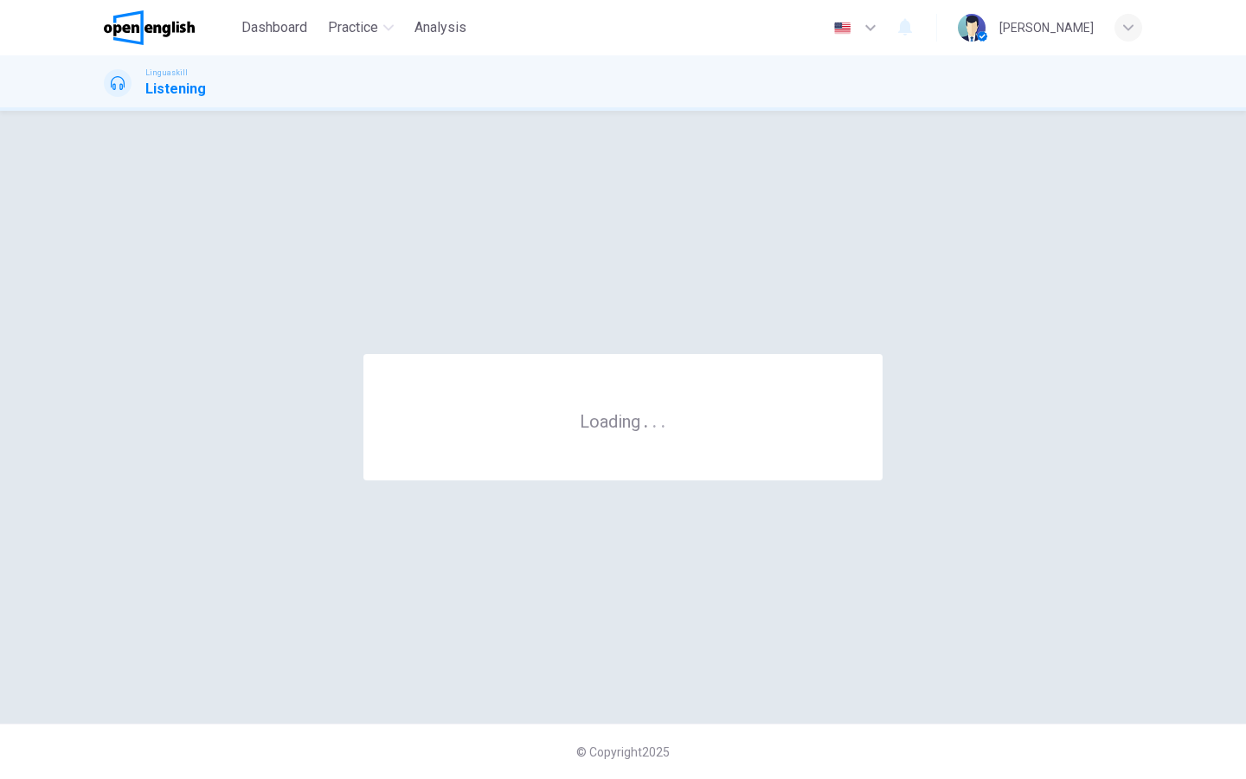
scroll to position [0, 0]
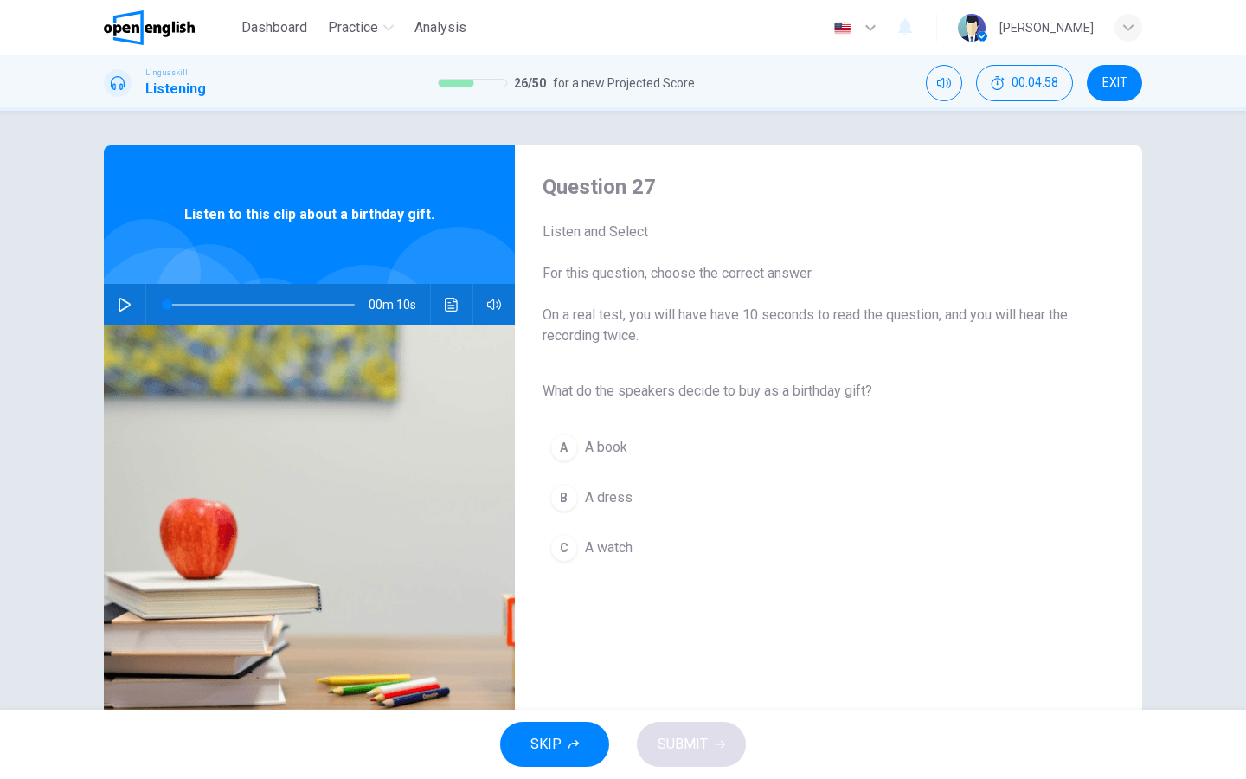
click at [129, 304] on icon "button" at bounding box center [125, 305] width 12 height 14
click at [571, 446] on div "A" at bounding box center [564, 447] width 28 height 28
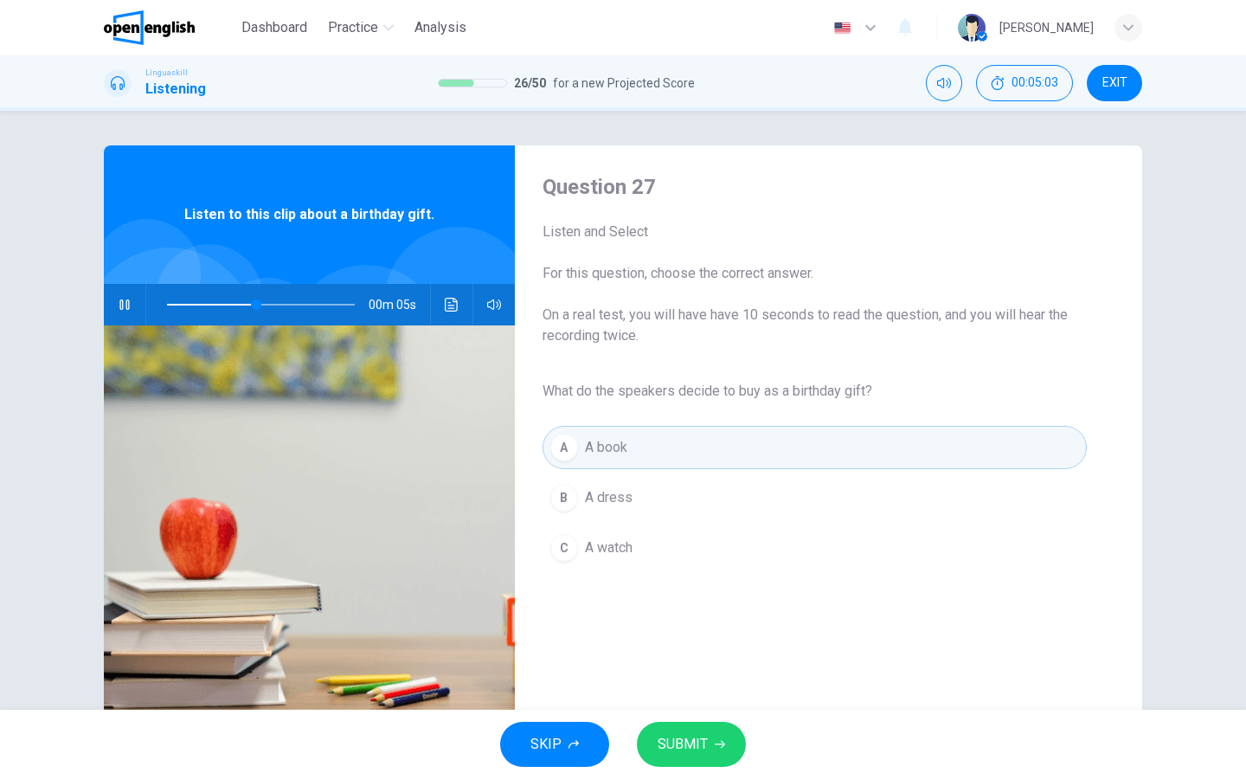
click at [716, 746] on icon "button" at bounding box center [720, 744] width 10 height 10
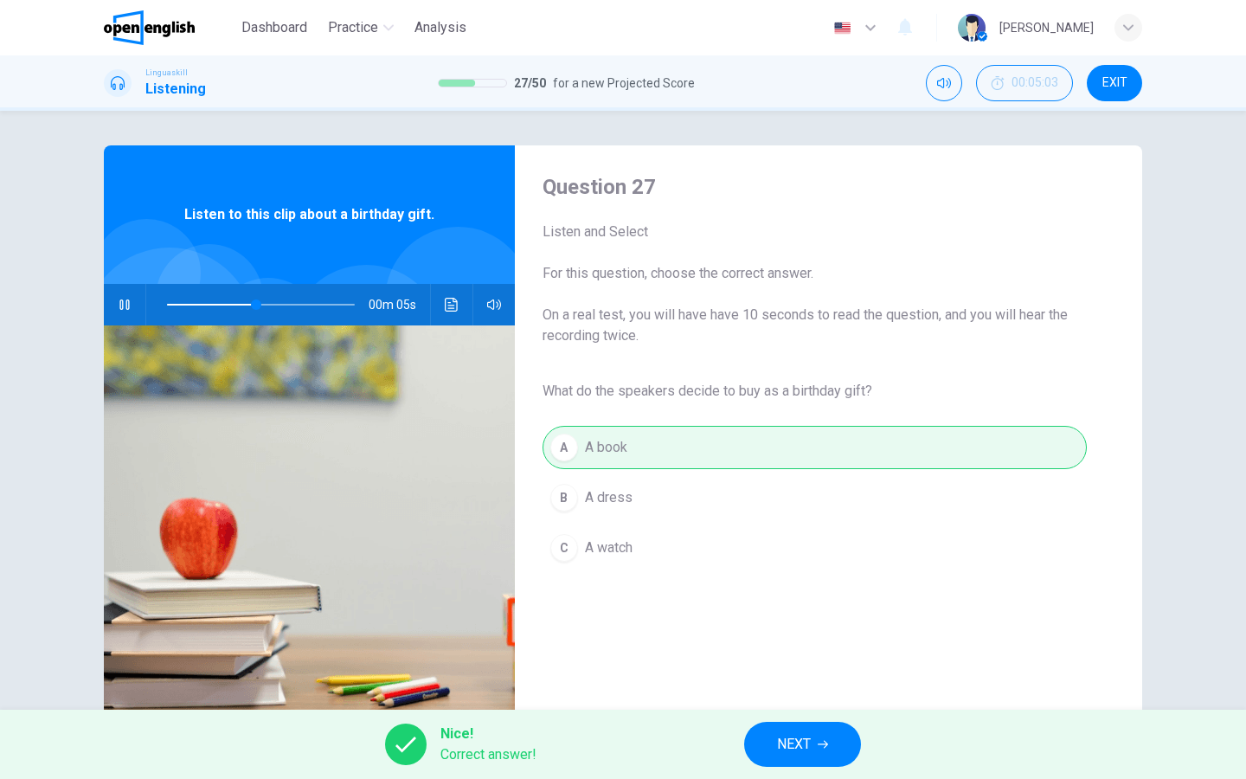
type input "**"
click at [773, 741] on button "NEXT" at bounding box center [802, 744] width 117 height 45
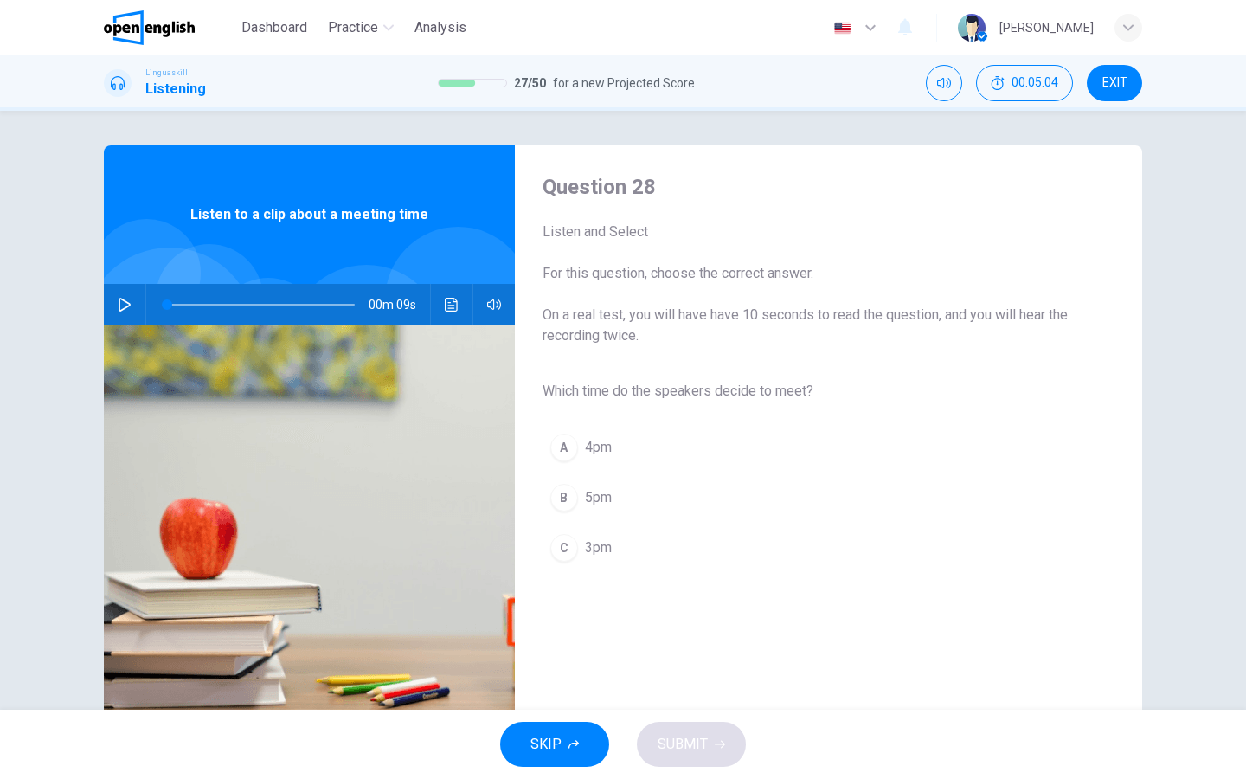
click at [122, 305] on icon "button" at bounding box center [125, 305] width 14 height 14
click at [565, 542] on div "C" at bounding box center [564, 548] width 28 height 28
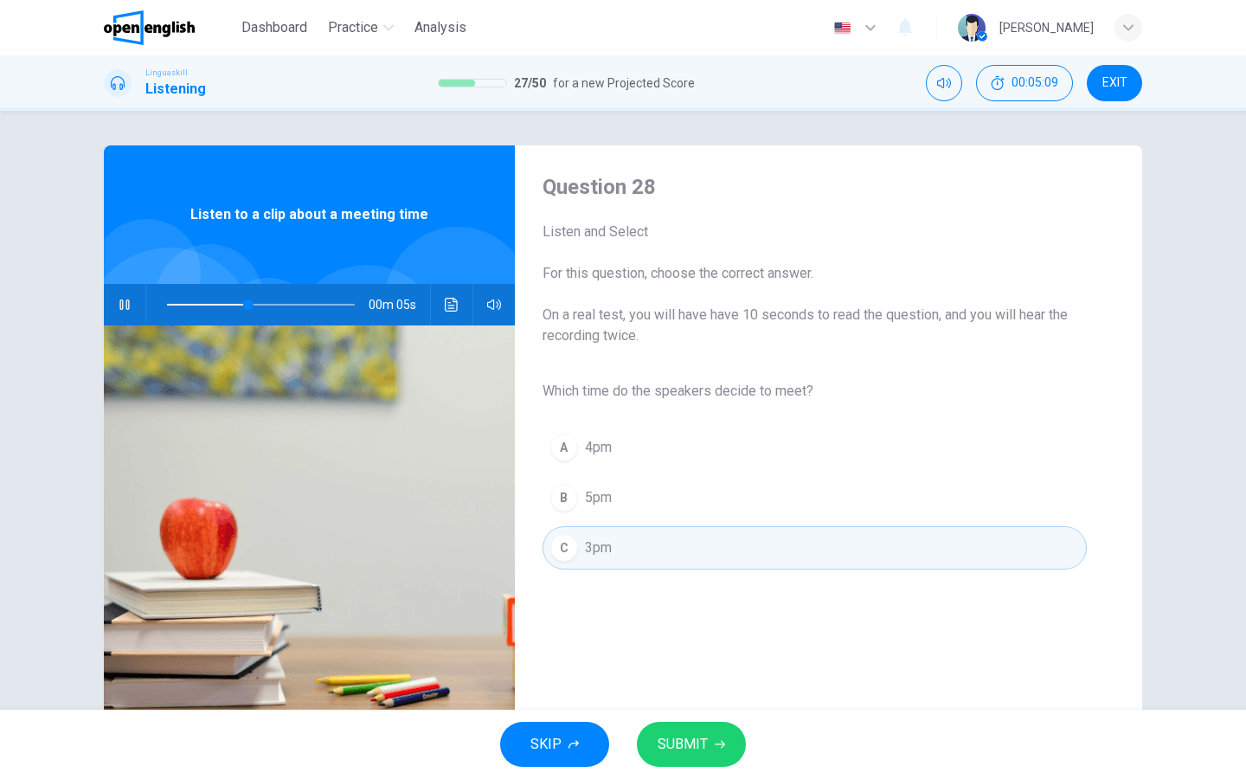
click at [687, 751] on span "SUBMIT" at bounding box center [683, 744] width 50 height 24
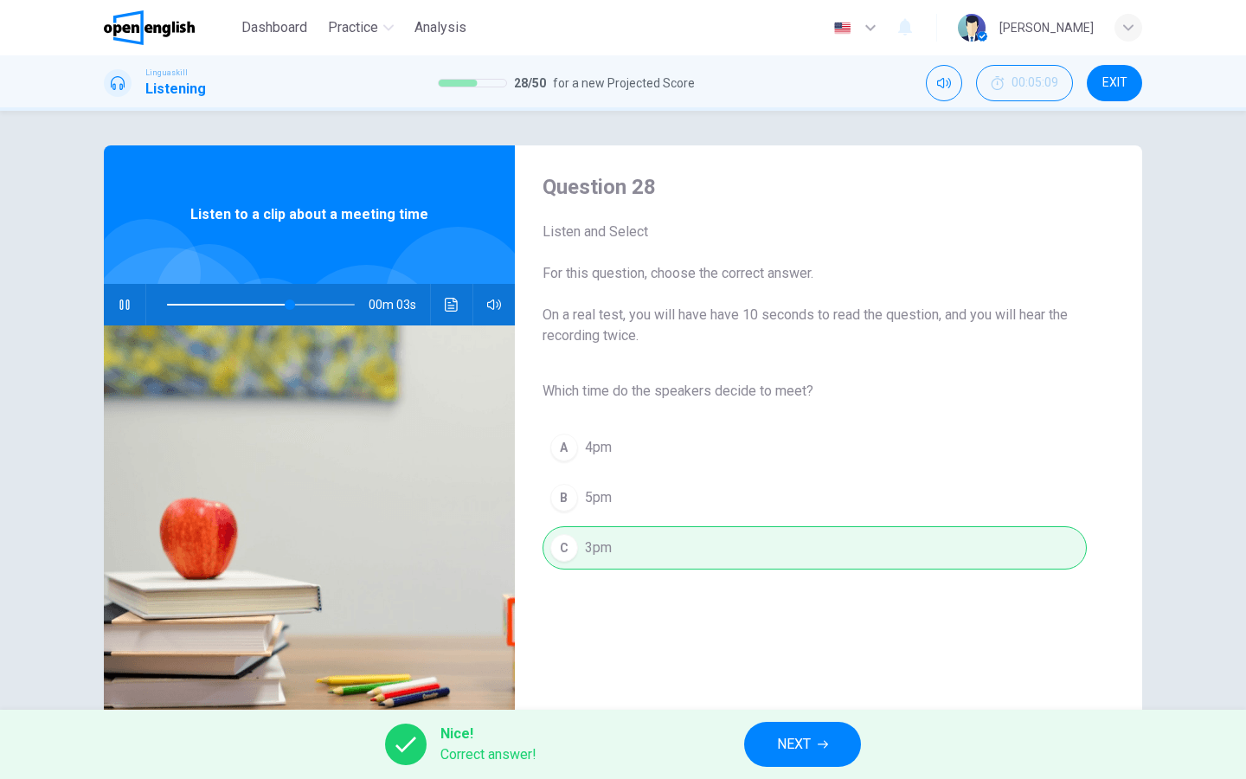
click at [768, 747] on button "NEXT" at bounding box center [802, 744] width 117 height 45
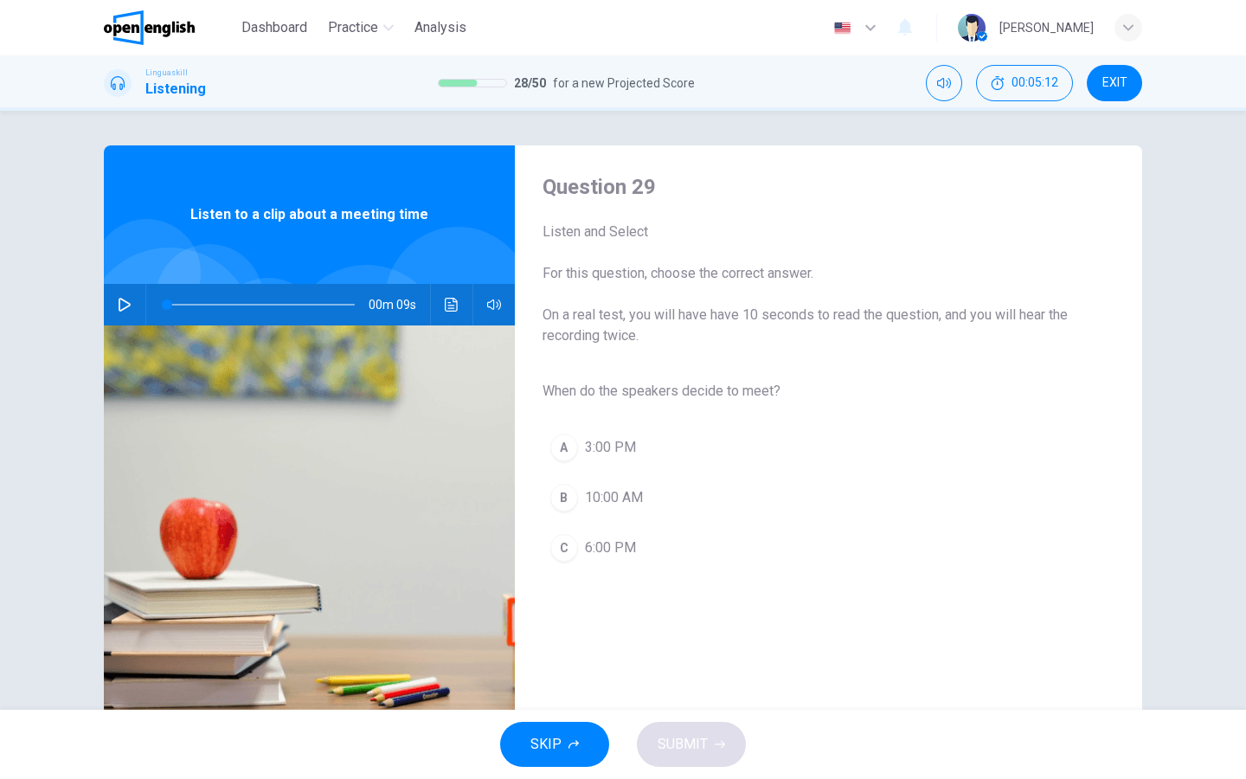
click at [131, 309] on icon "button" at bounding box center [125, 305] width 14 height 14
click at [560, 453] on div "A" at bounding box center [564, 447] width 28 height 28
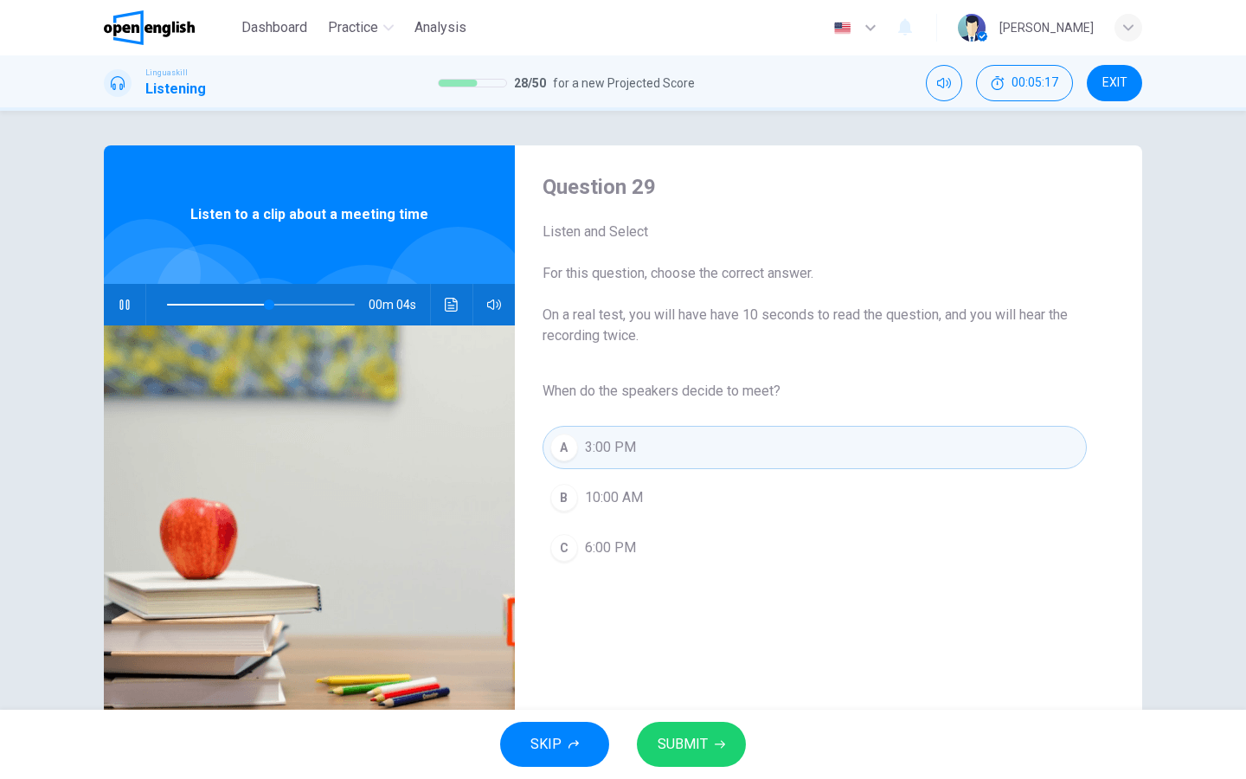
click at [696, 736] on span "SUBMIT" at bounding box center [683, 744] width 50 height 24
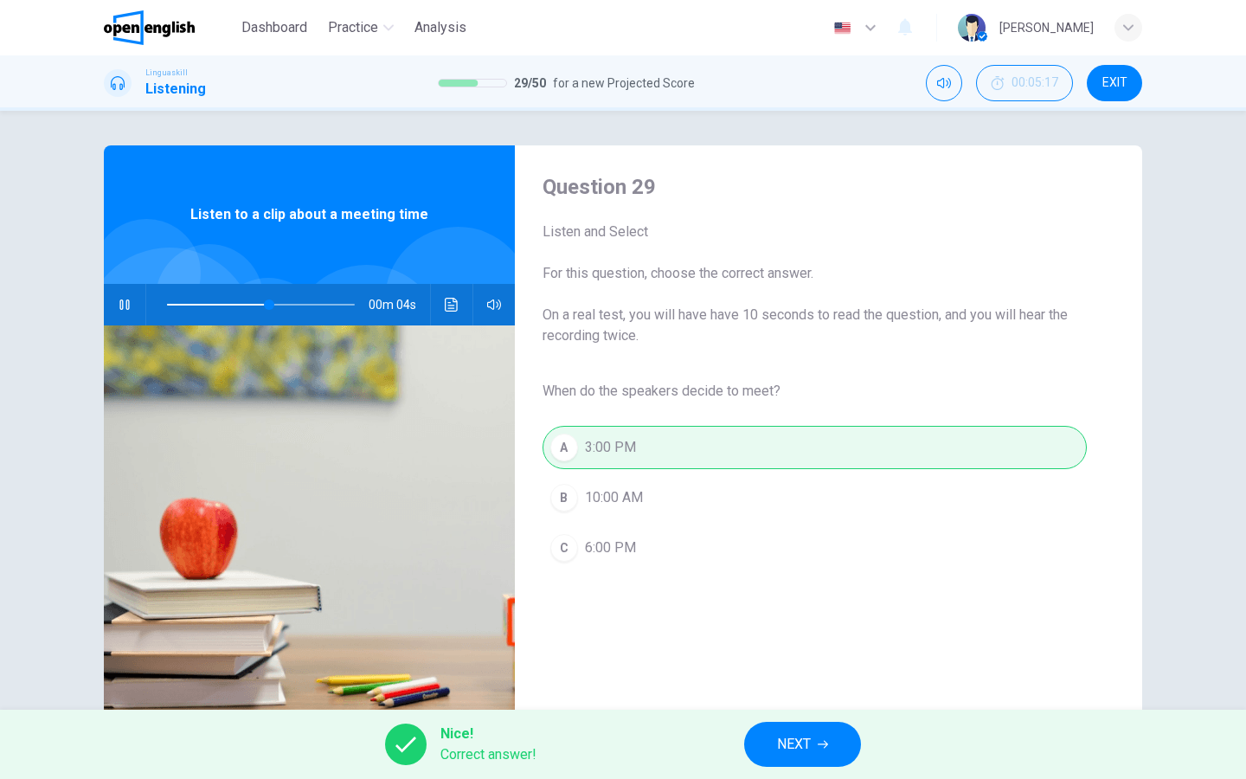
type input "**"
click at [805, 745] on span "NEXT" at bounding box center [794, 744] width 34 height 24
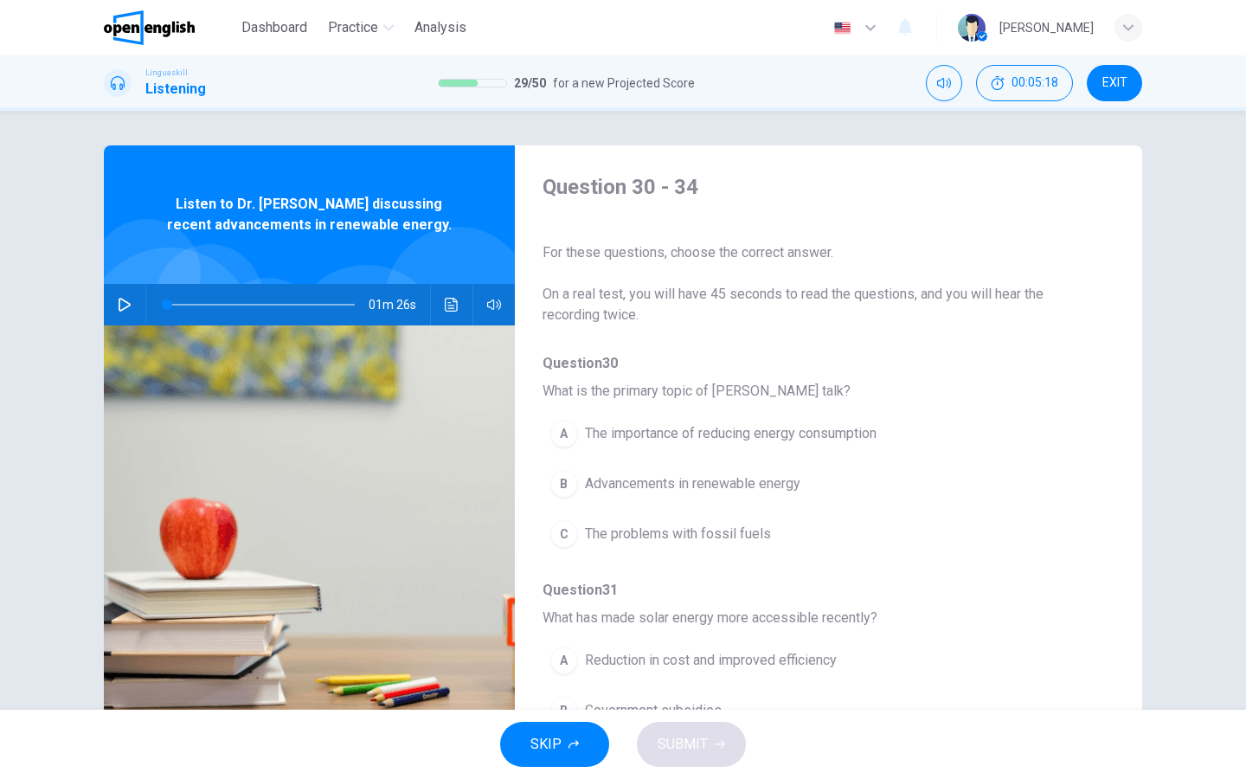
click at [125, 300] on icon "button" at bounding box center [125, 305] width 12 height 14
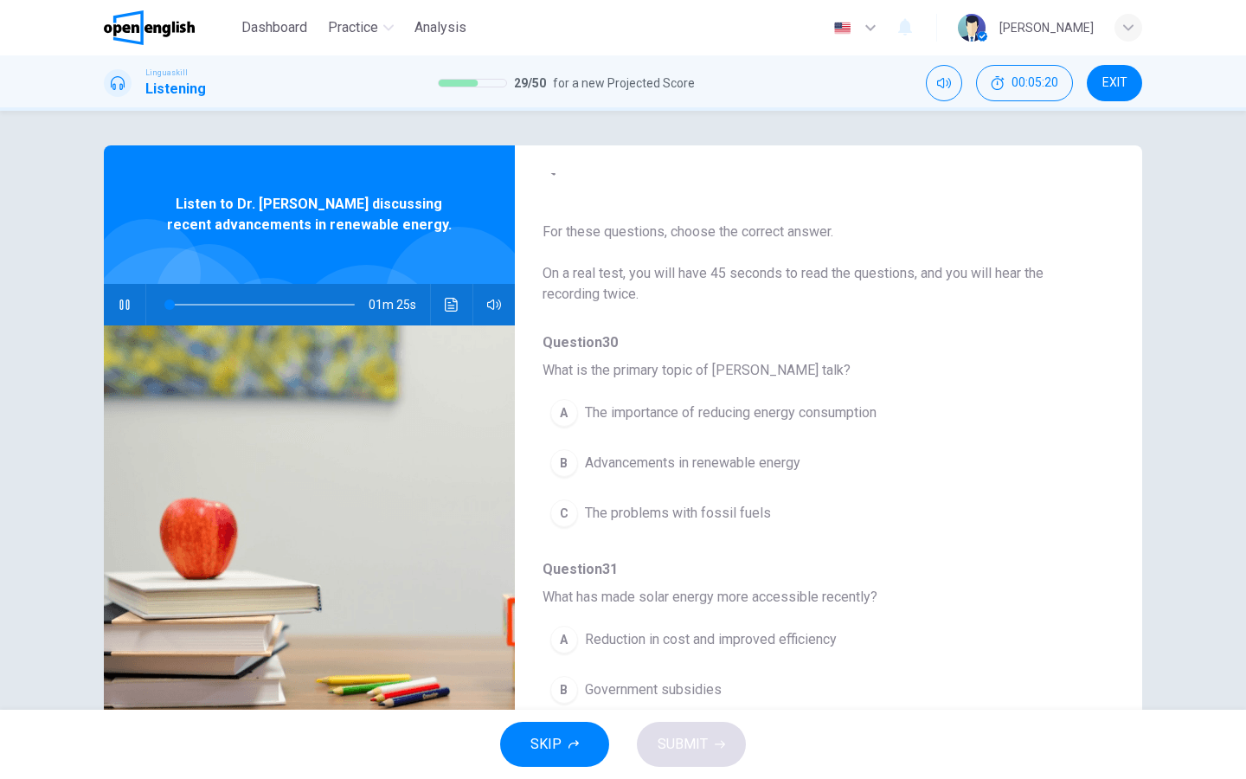
scroll to position [24, 0]
click at [567, 463] on div "B" at bounding box center [564, 460] width 28 height 28
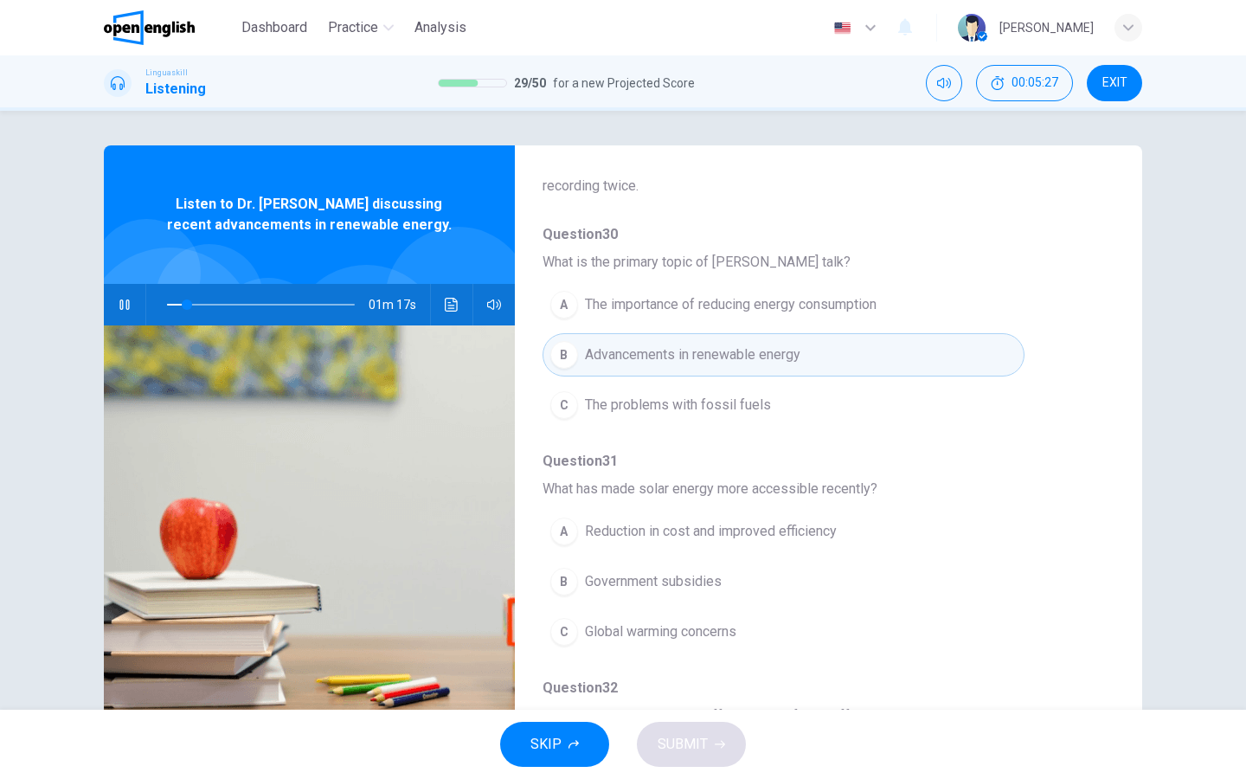
scroll to position [184, 0]
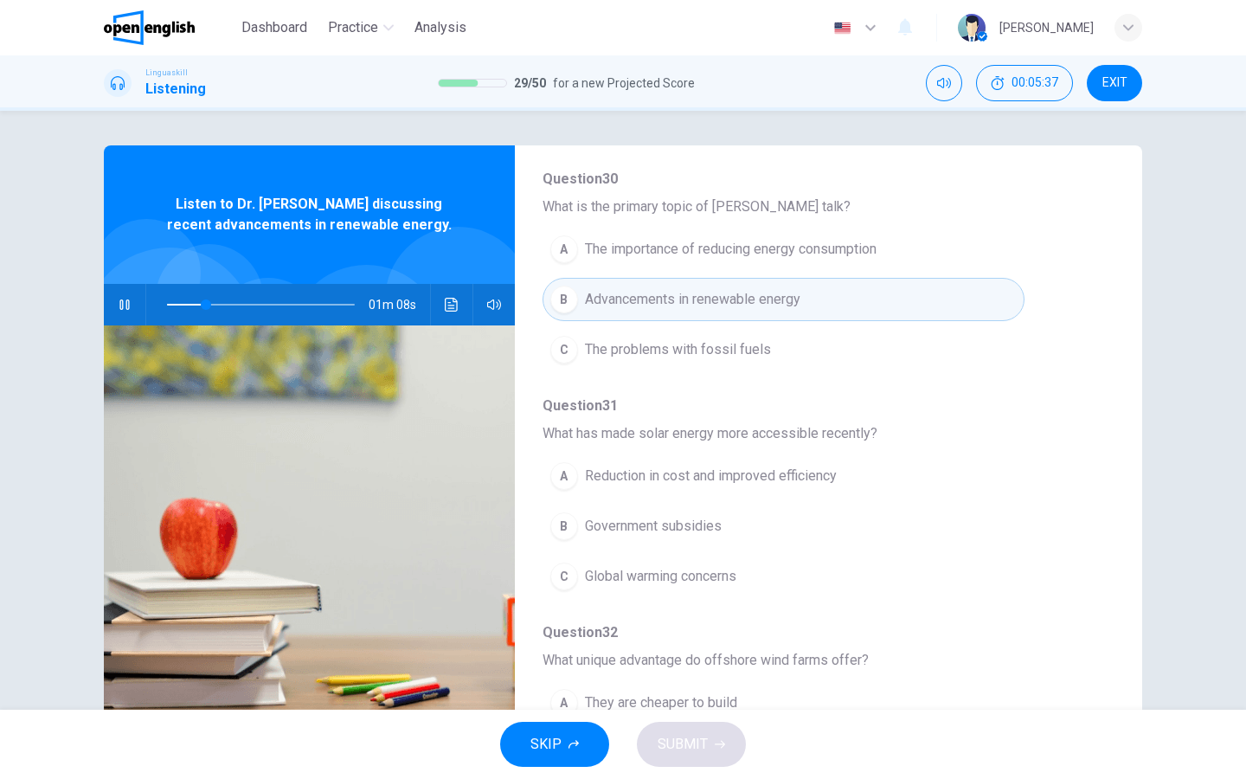
click at [568, 470] on div "A" at bounding box center [564, 476] width 28 height 28
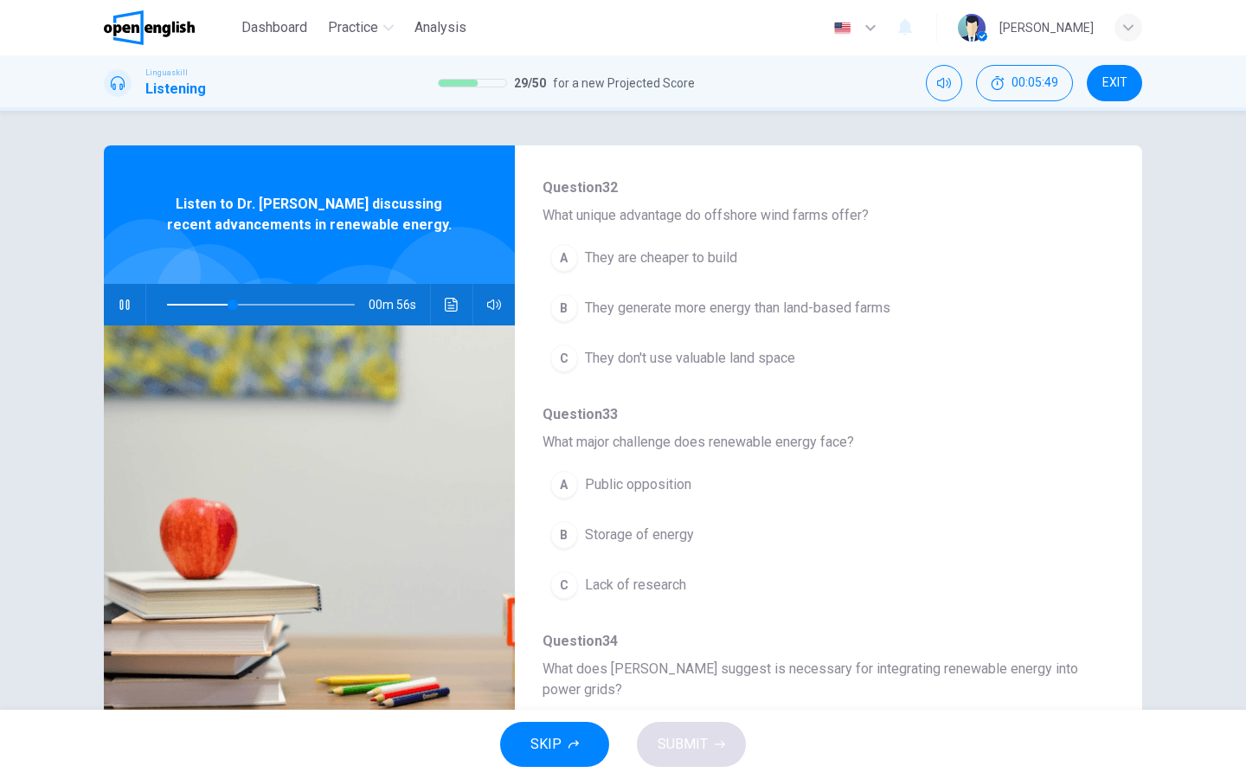
scroll to position [631, 0]
click at [559, 527] on div "B" at bounding box center [564, 533] width 28 height 28
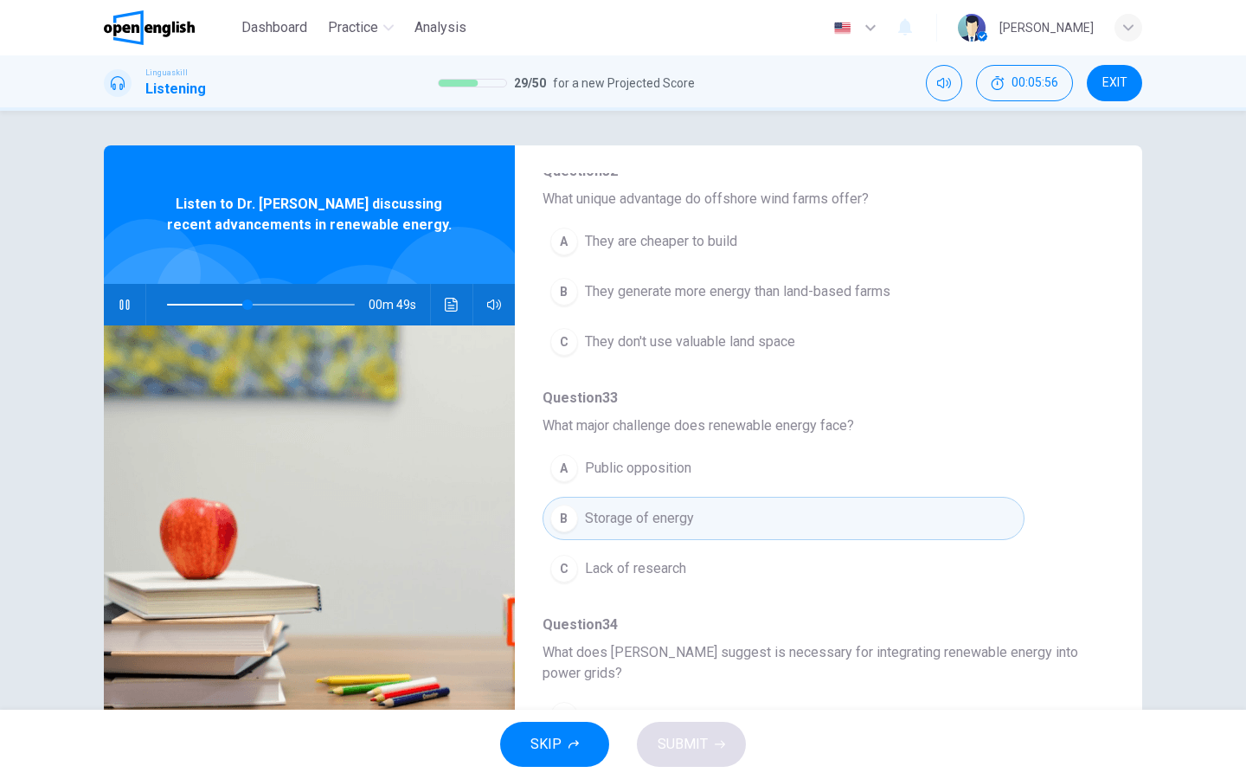
scroll to position [607, 0]
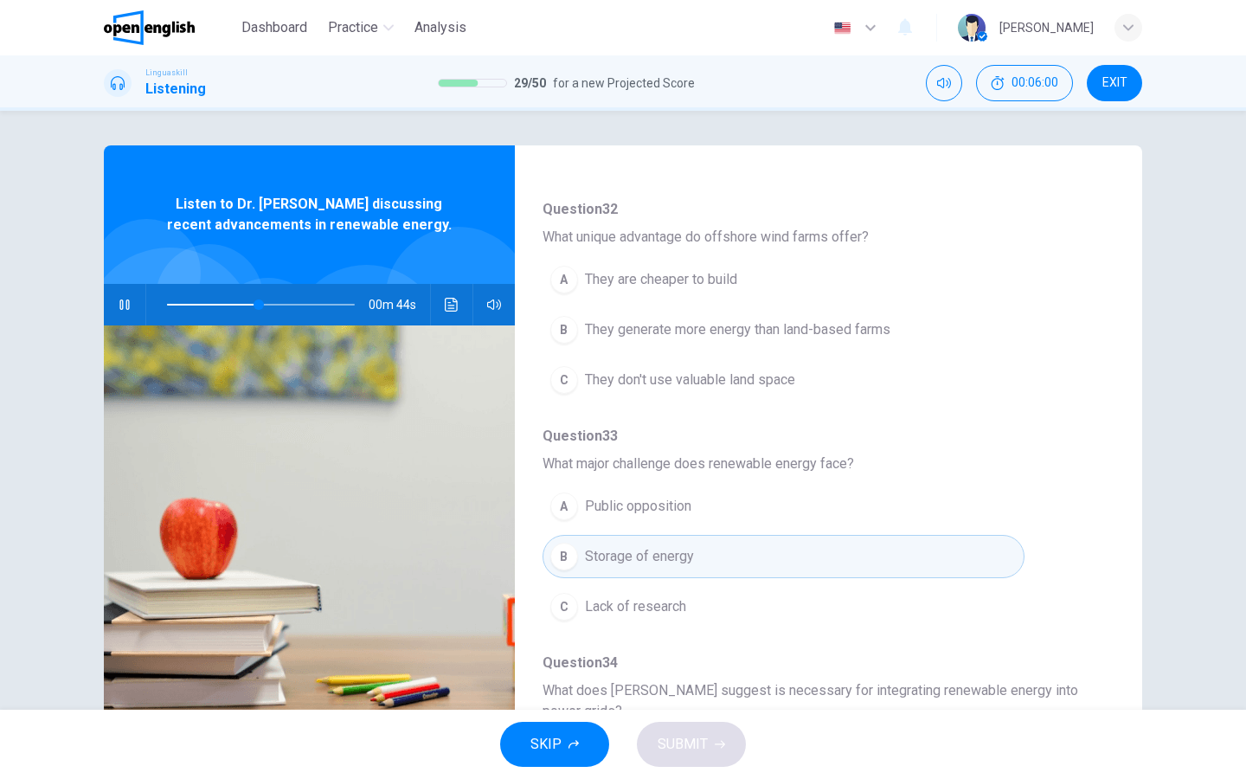
click at [566, 337] on div "B" at bounding box center [564, 330] width 28 height 28
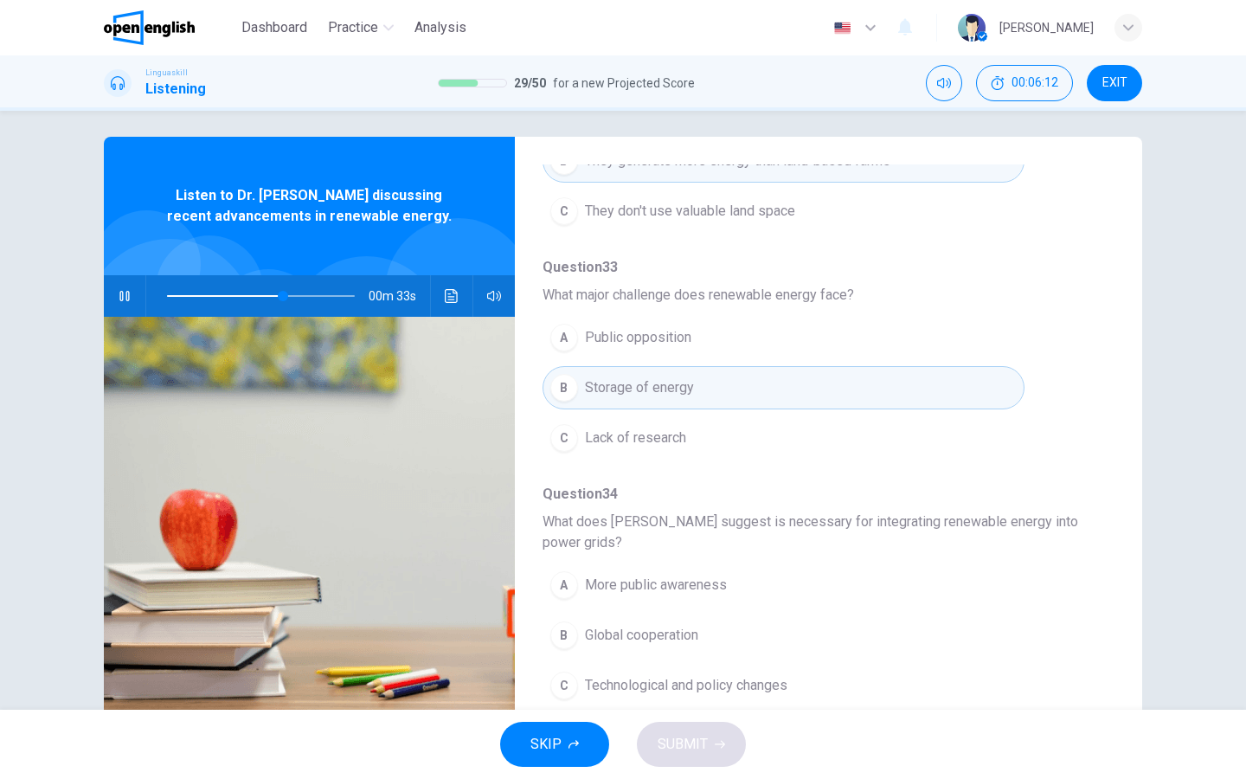
scroll to position [37, 0]
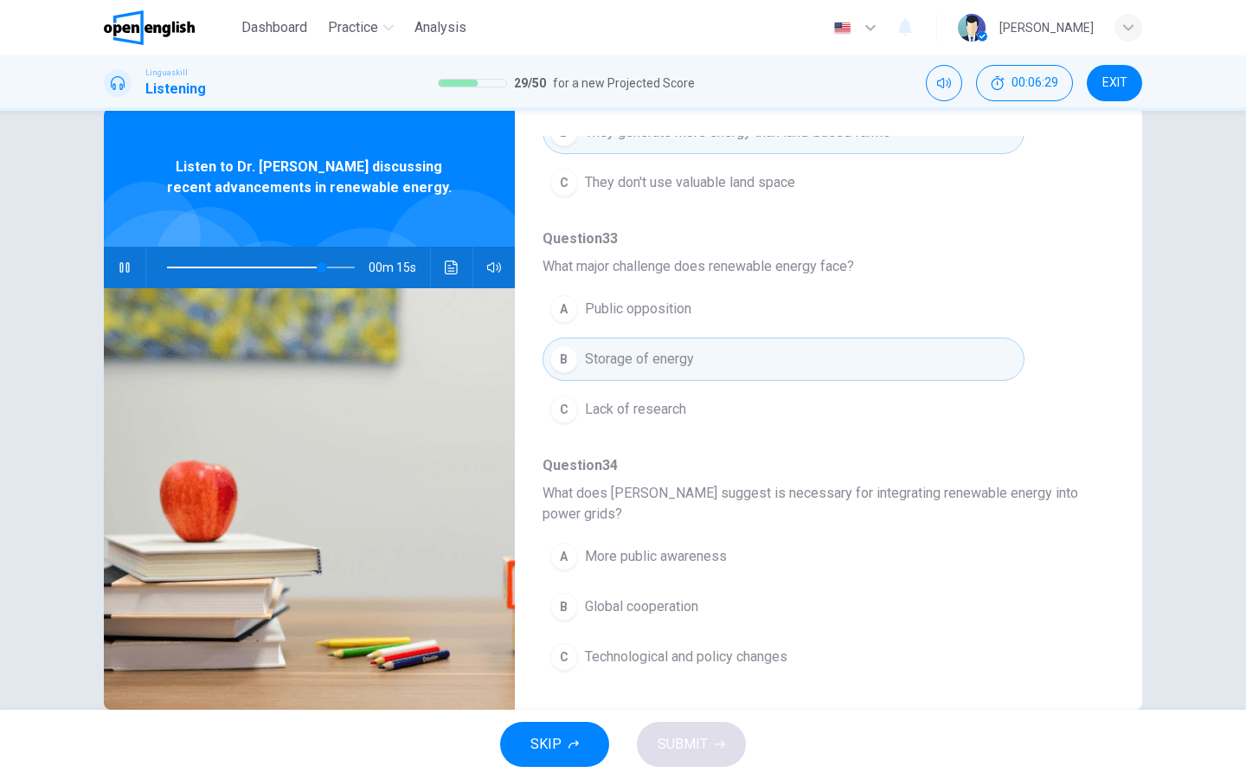
click at [566, 647] on div "C" at bounding box center [564, 657] width 28 height 28
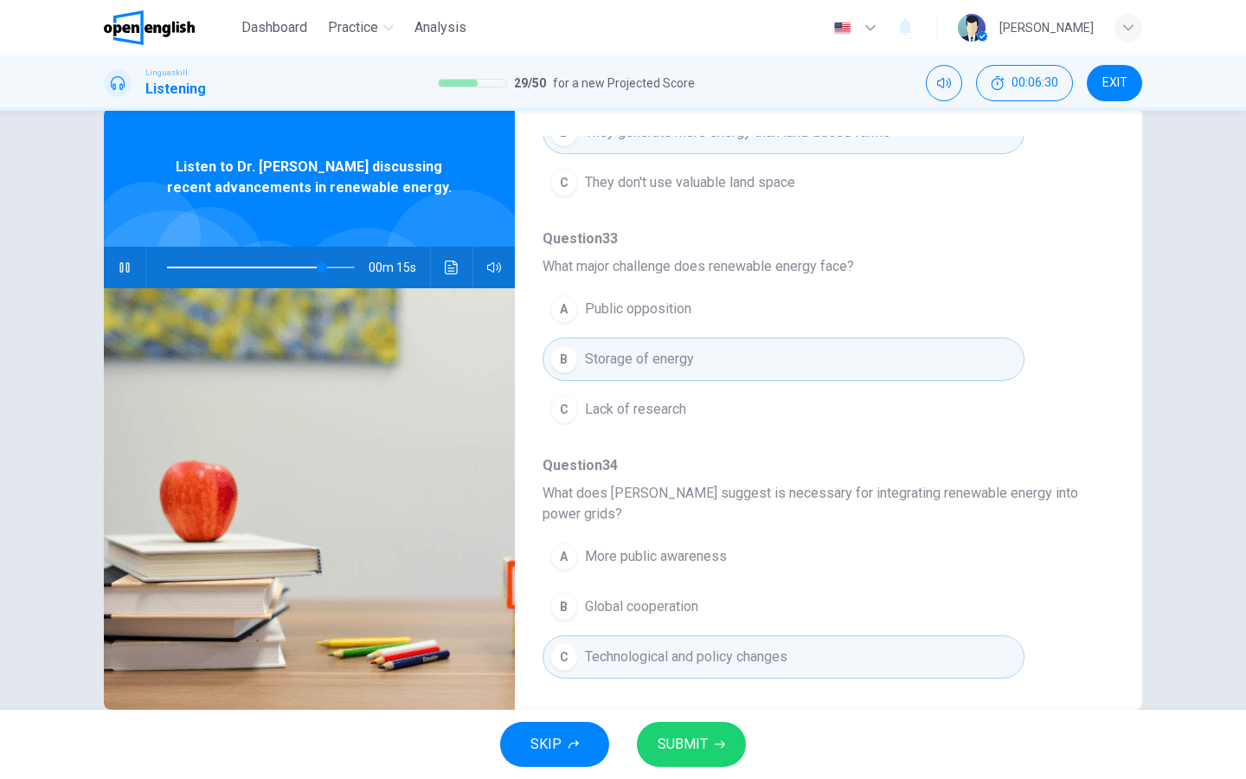
click at [674, 729] on button "SUBMIT" at bounding box center [691, 744] width 109 height 45
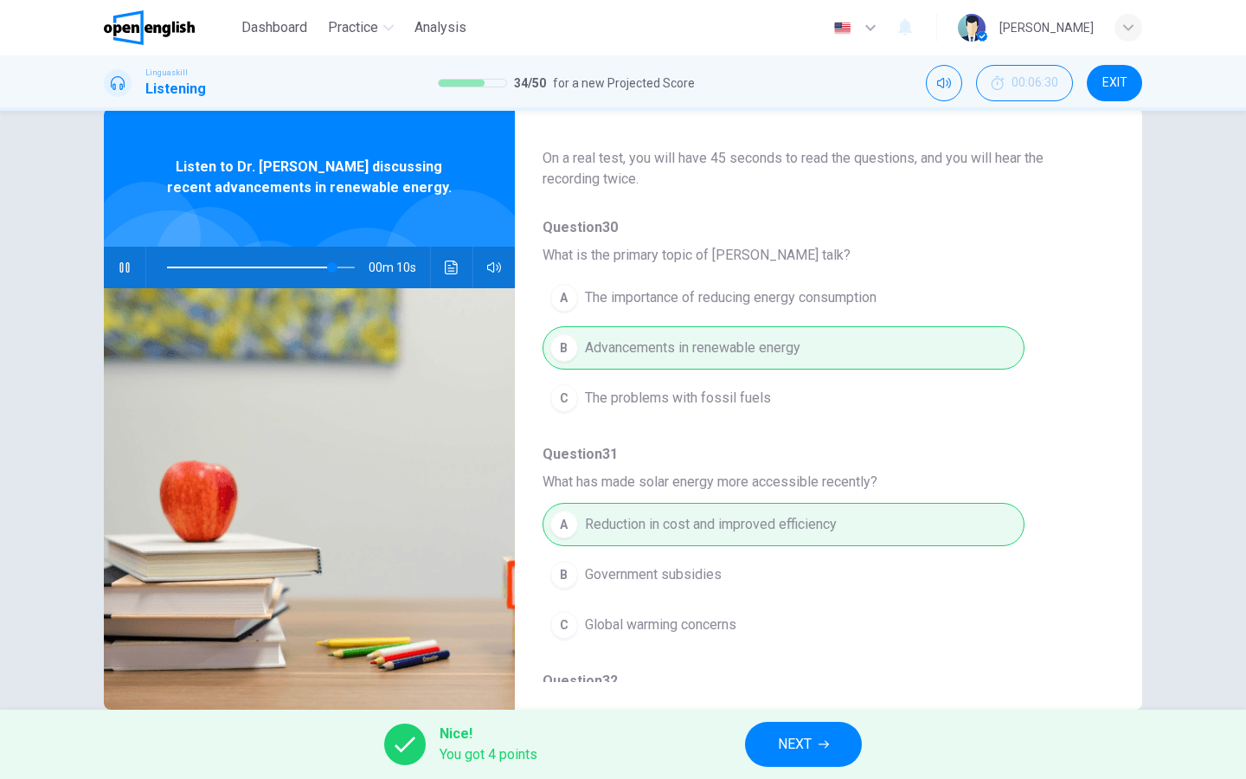
type input "**"
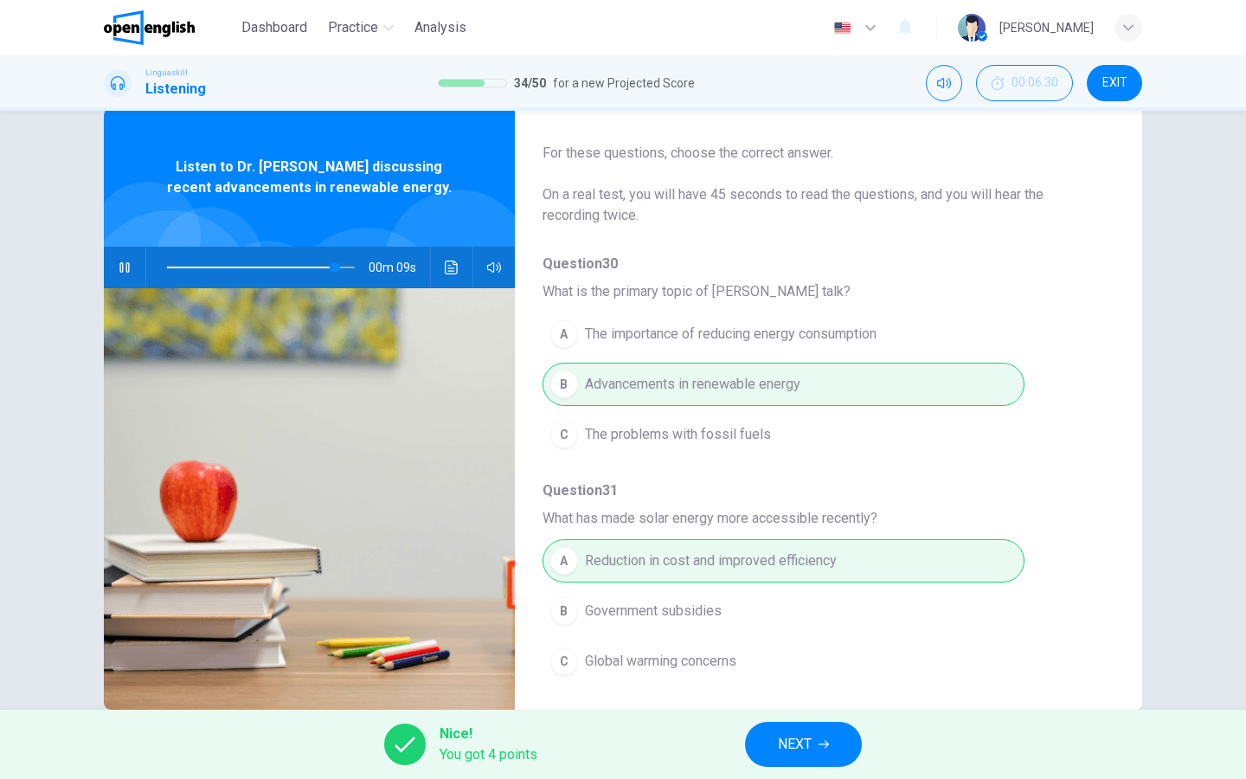
click at [800, 740] on span "NEXT" at bounding box center [795, 744] width 34 height 24
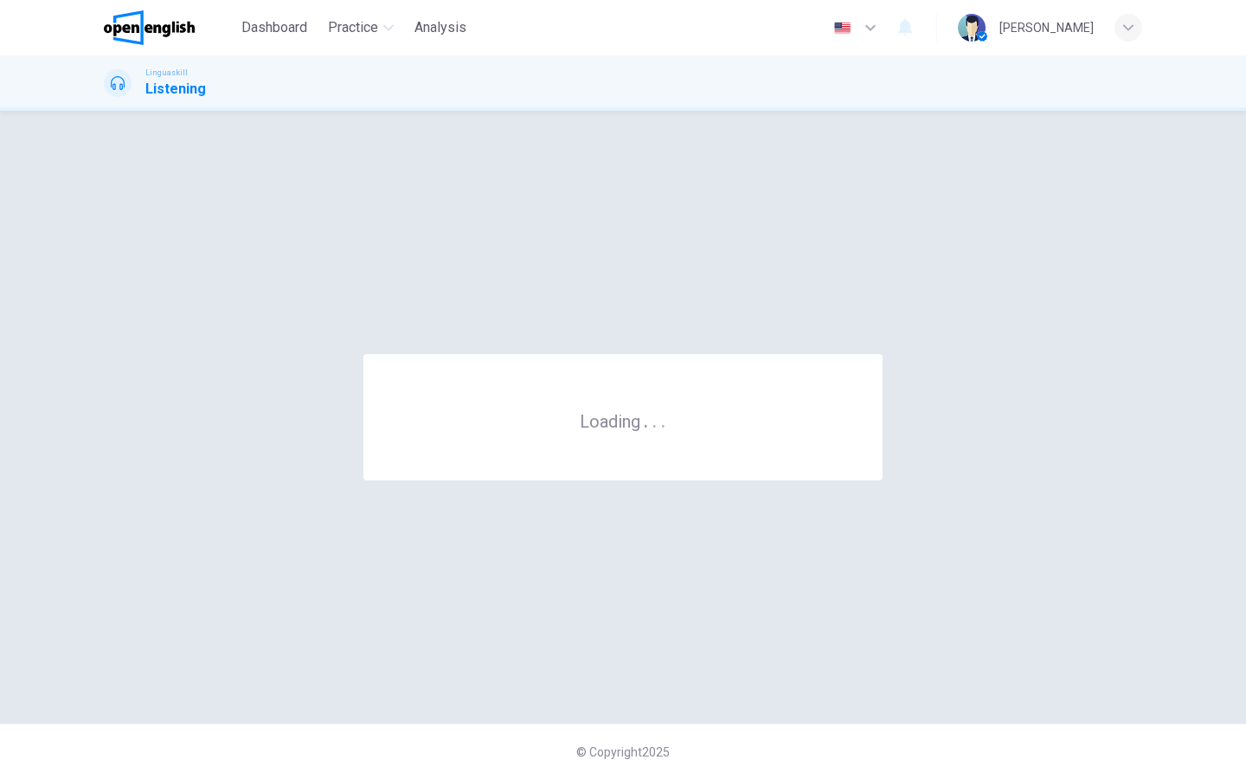
scroll to position [0, 0]
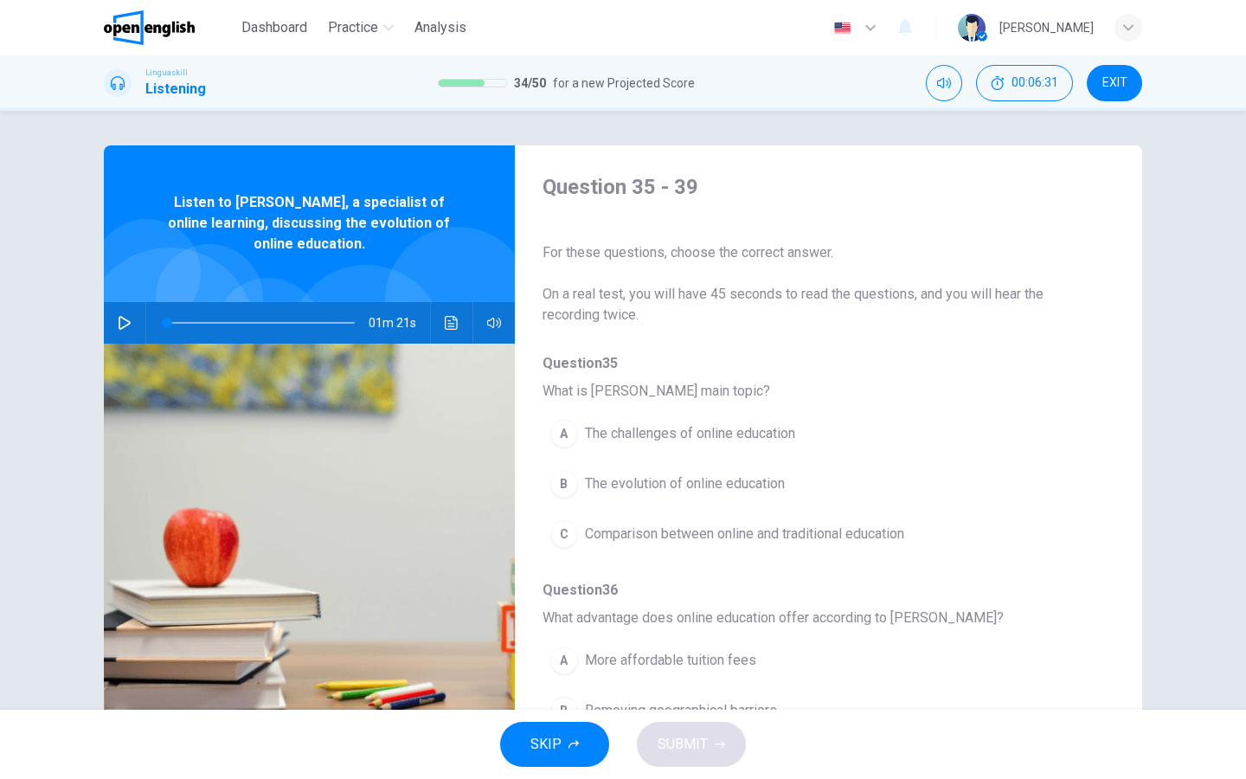
click at [125, 324] on icon "button" at bounding box center [125, 323] width 14 height 14
click at [570, 482] on div "B" at bounding box center [564, 484] width 28 height 28
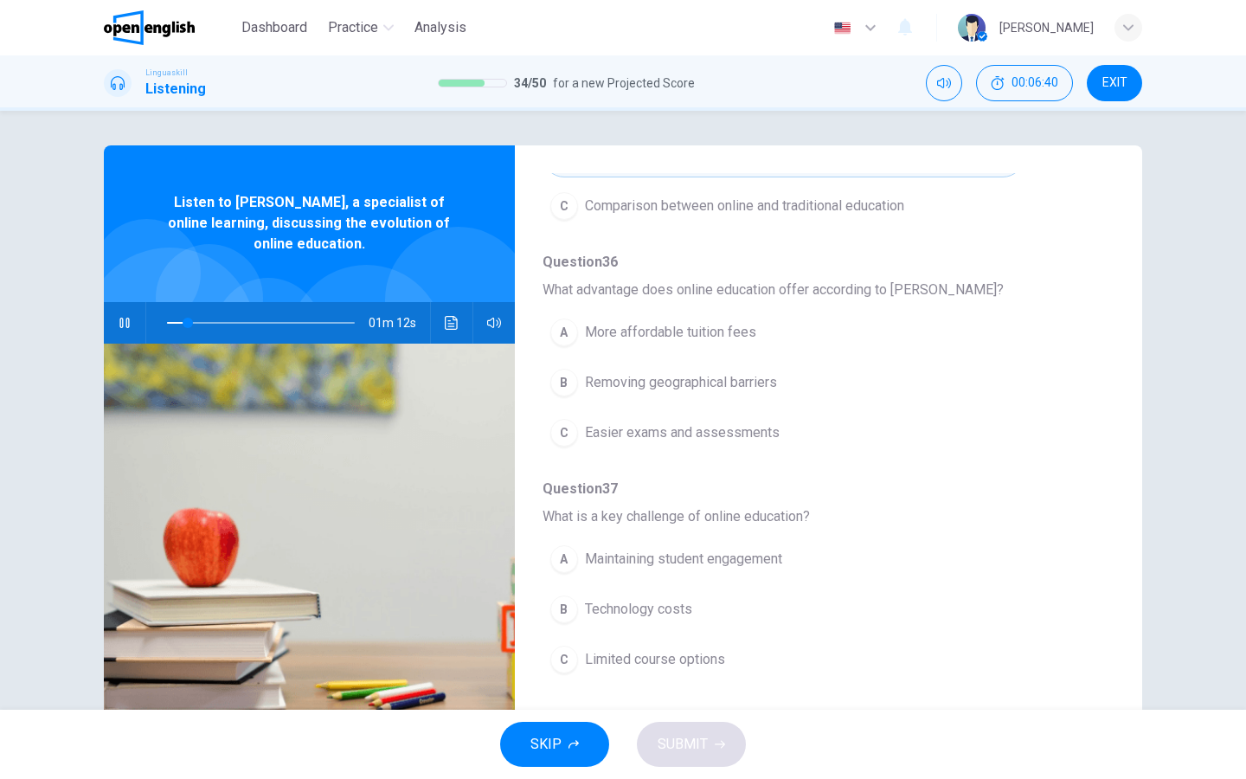
scroll to position [331, 0]
click at [568, 428] on div "C" at bounding box center [564, 430] width 28 height 28
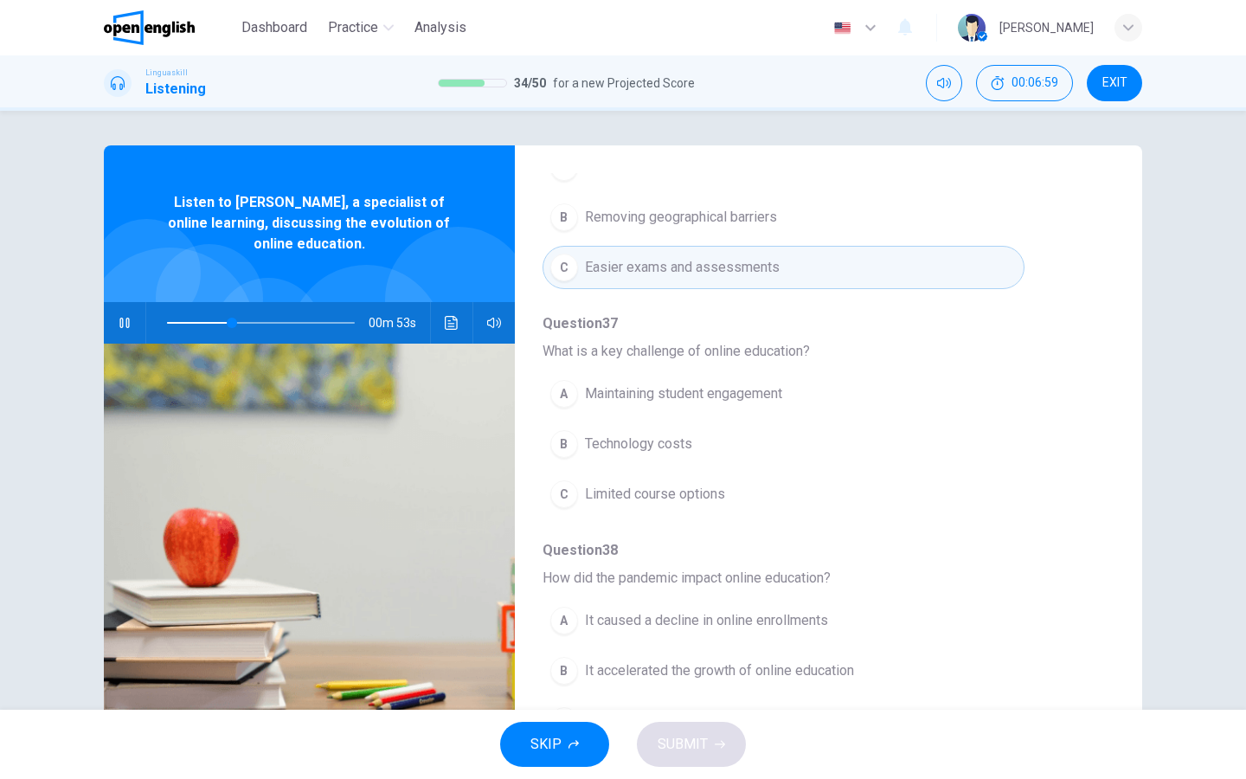
scroll to position [483, 0]
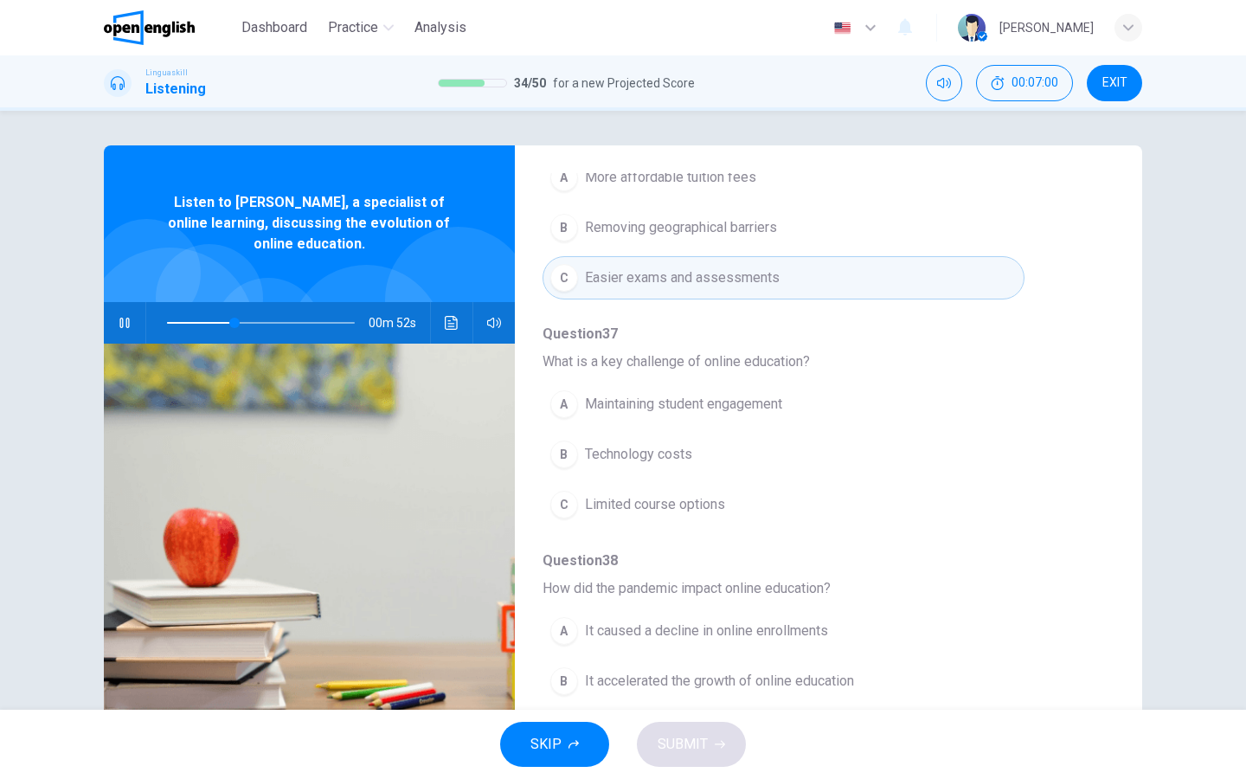
click at [566, 244] on button "B Removing geographical barriers" at bounding box center [783, 227] width 482 height 43
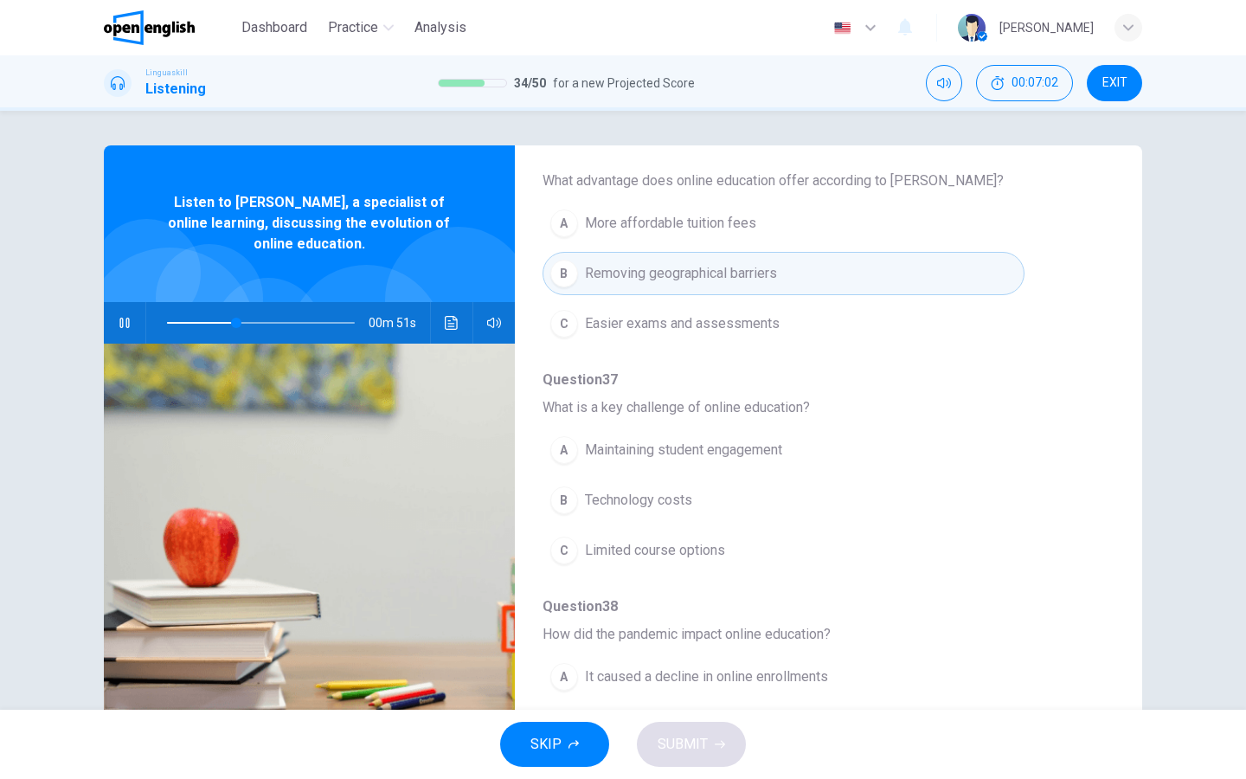
scroll to position [447, 0]
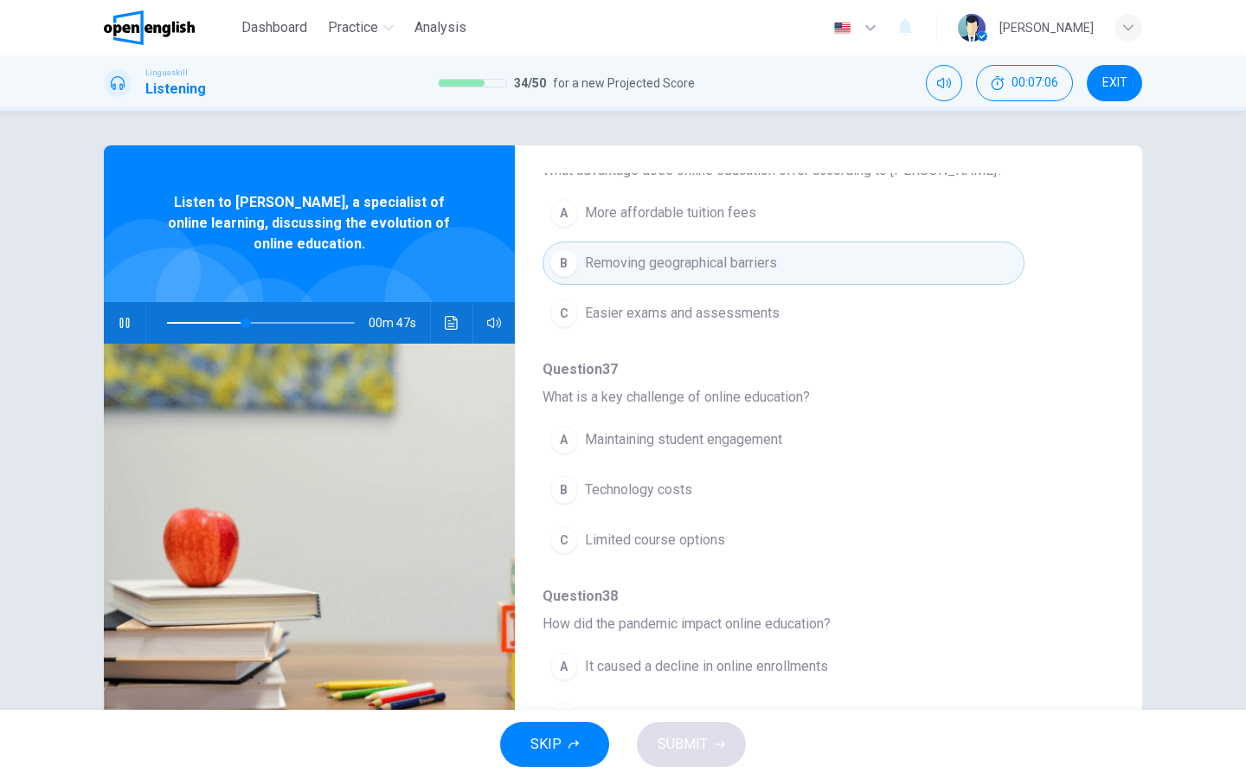
click at [569, 444] on div "A" at bounding box center [564, 440] width 28 height 28
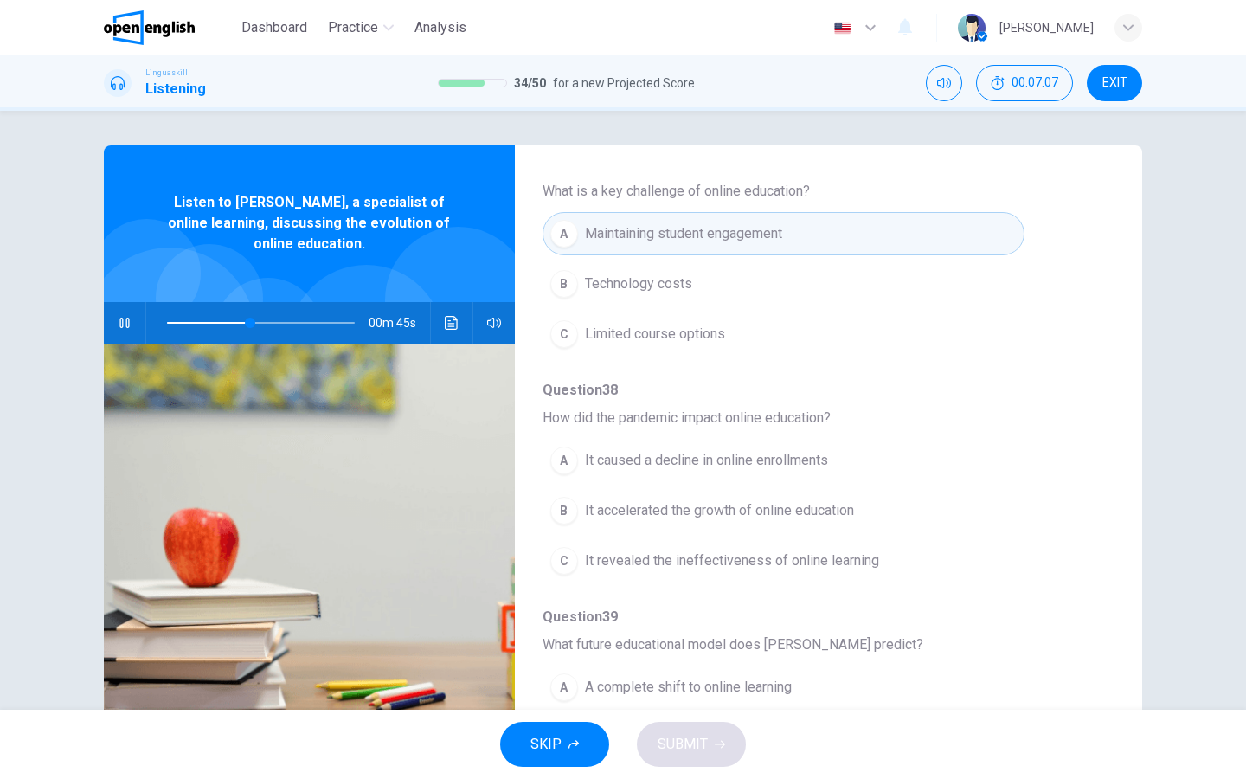
scroll to position [635, 0]
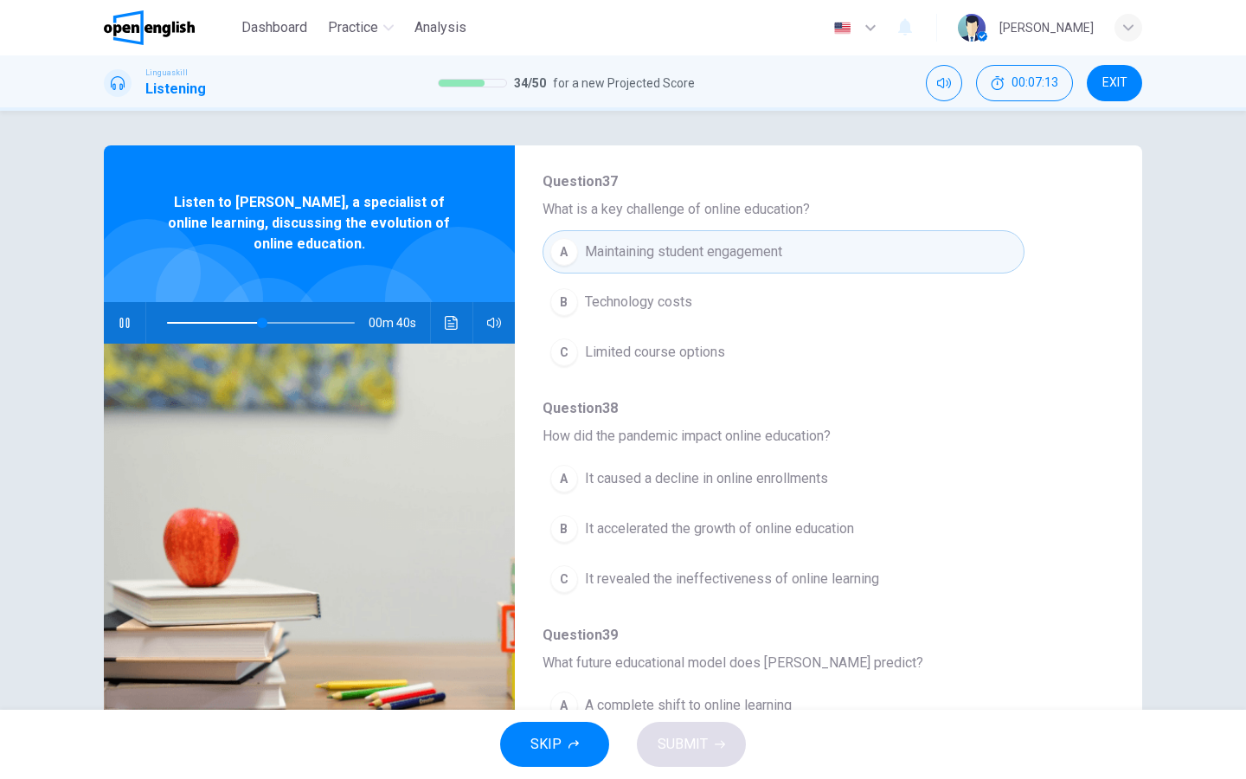
click at [562, 524] on div "B" at bounding box center [564, 529] width 28 height 28
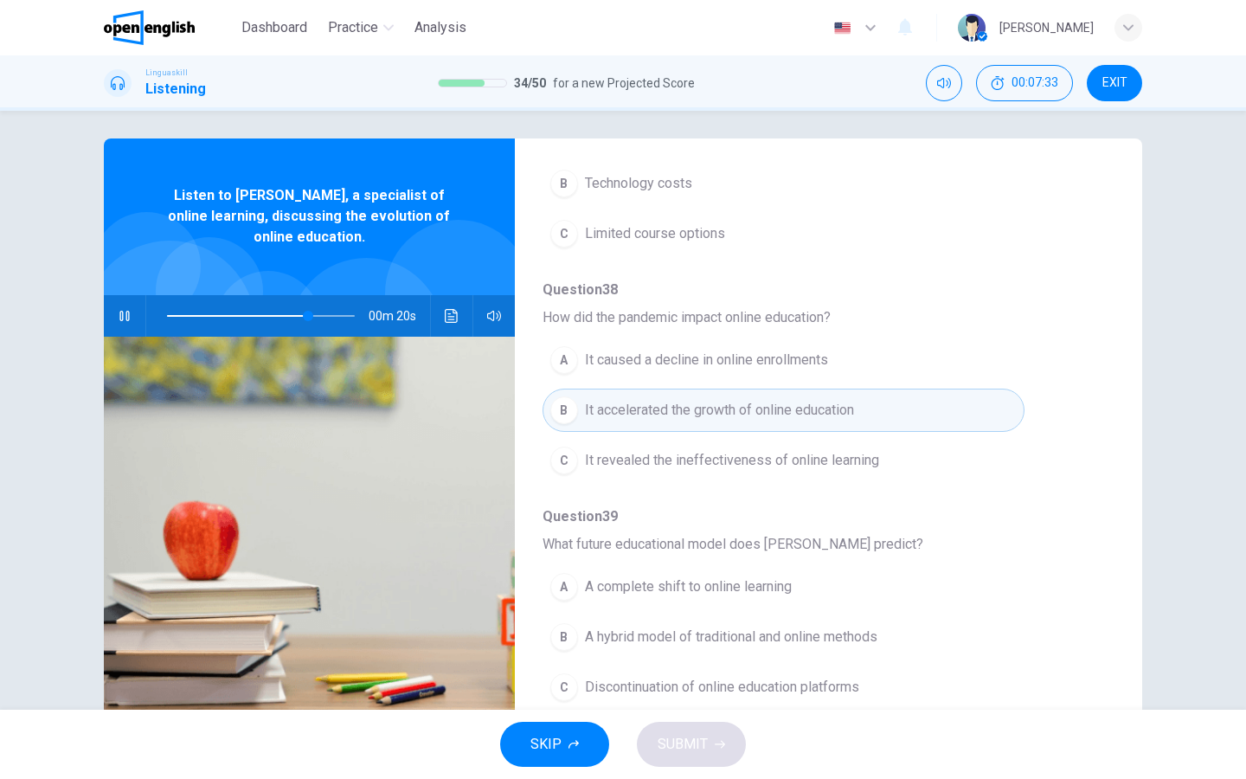
scroll to position [10, 0]
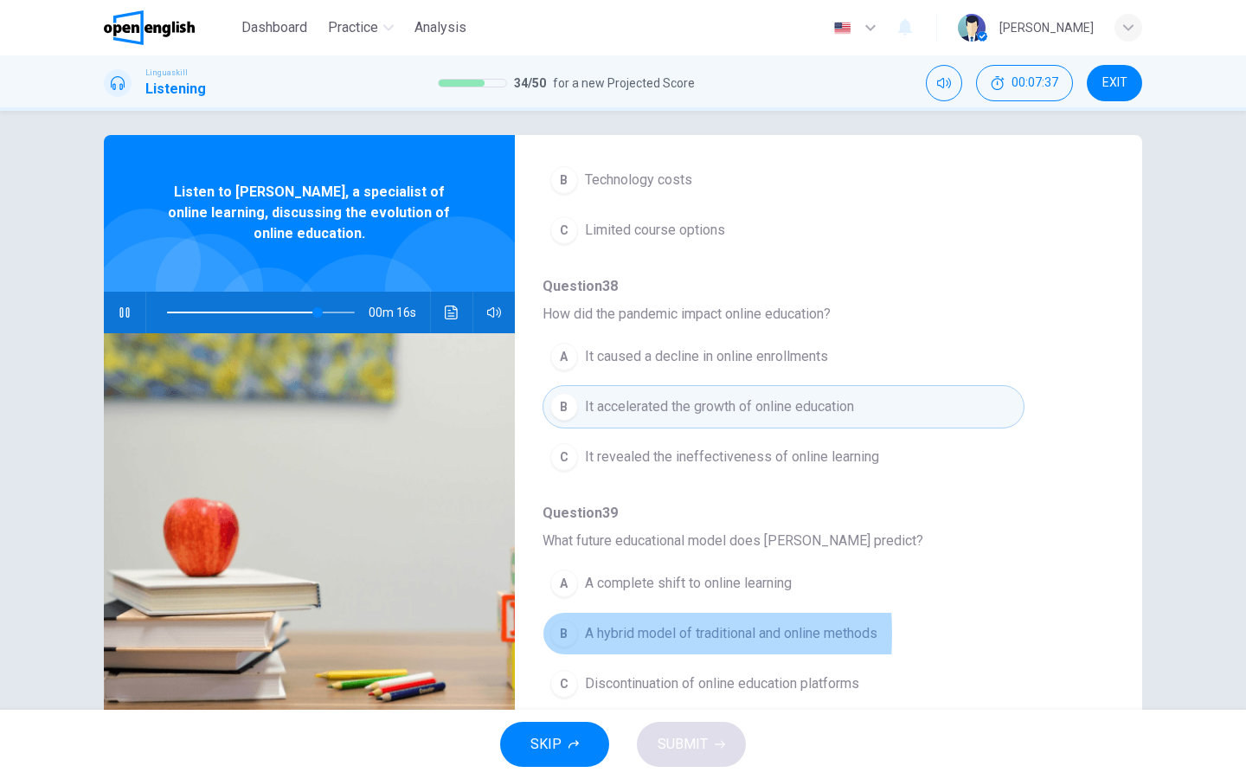
click at [564, 634] on div "B" at bounding box center [564, 633] width 28 height 28
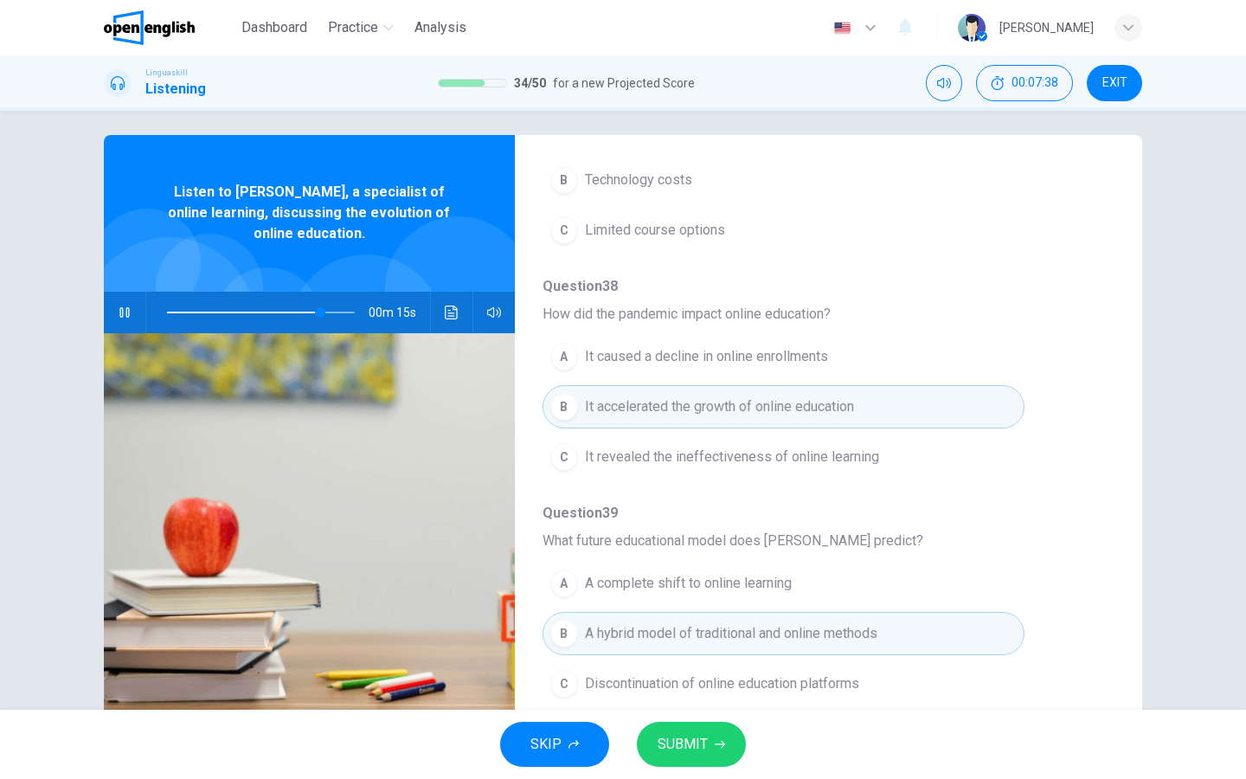
click at [653, 735] on button "SUBMIT" at bounding box center [691, 744] width 109 height 45
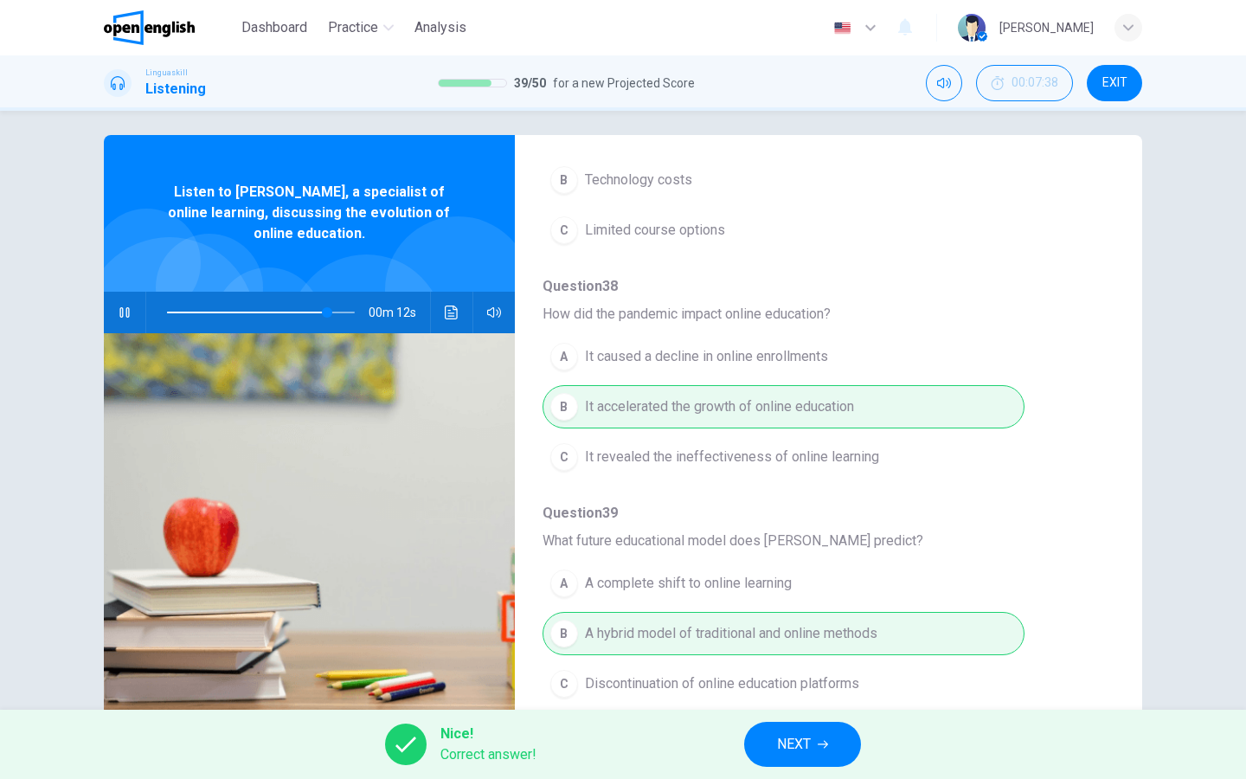
scroll to position [747, 0]
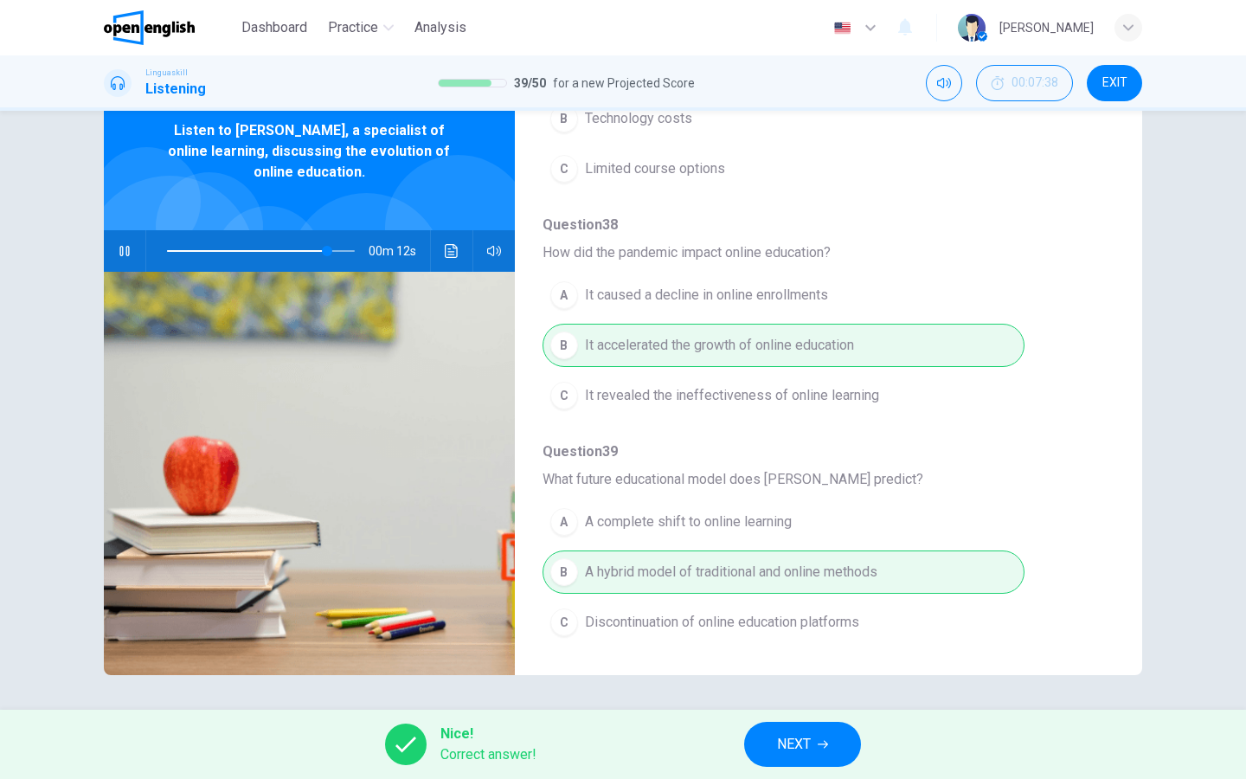
type input "**"
click at [799, 748] on span "NEXT" at bounding box center [794, 744] width 34 height 24
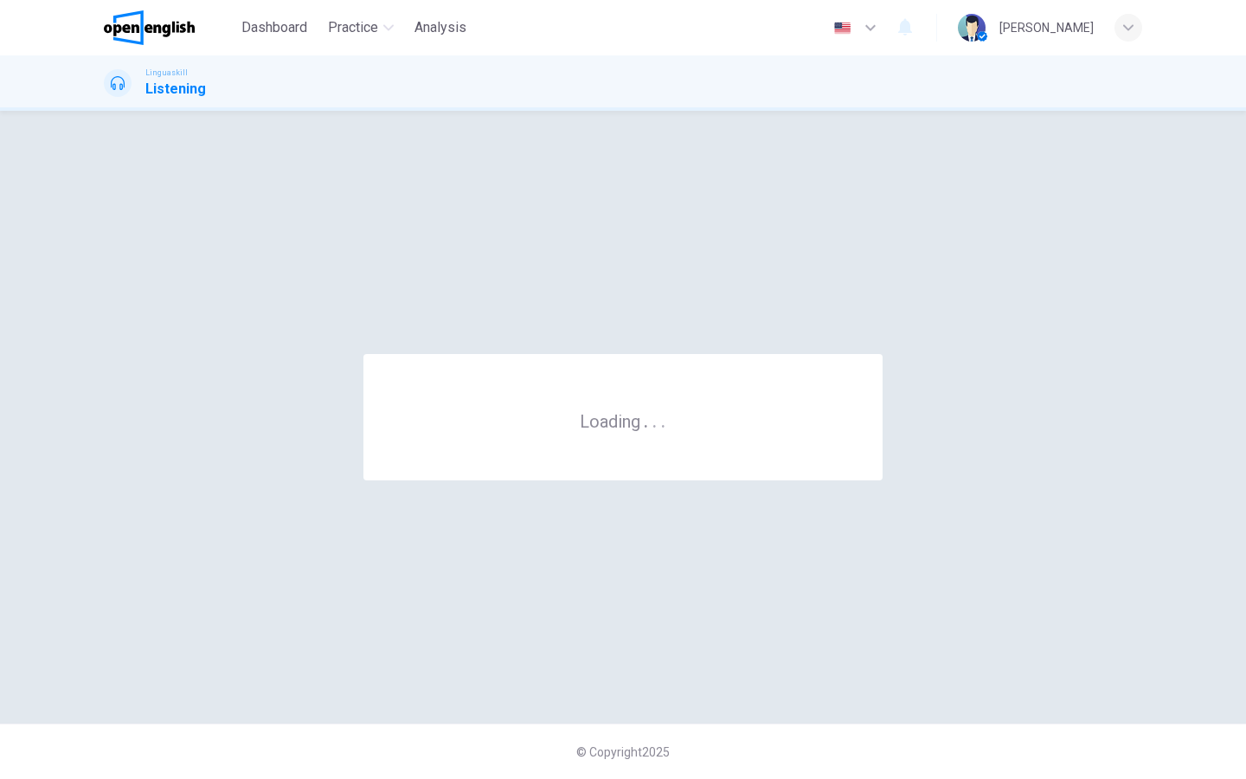
scroll to position [0, 0]
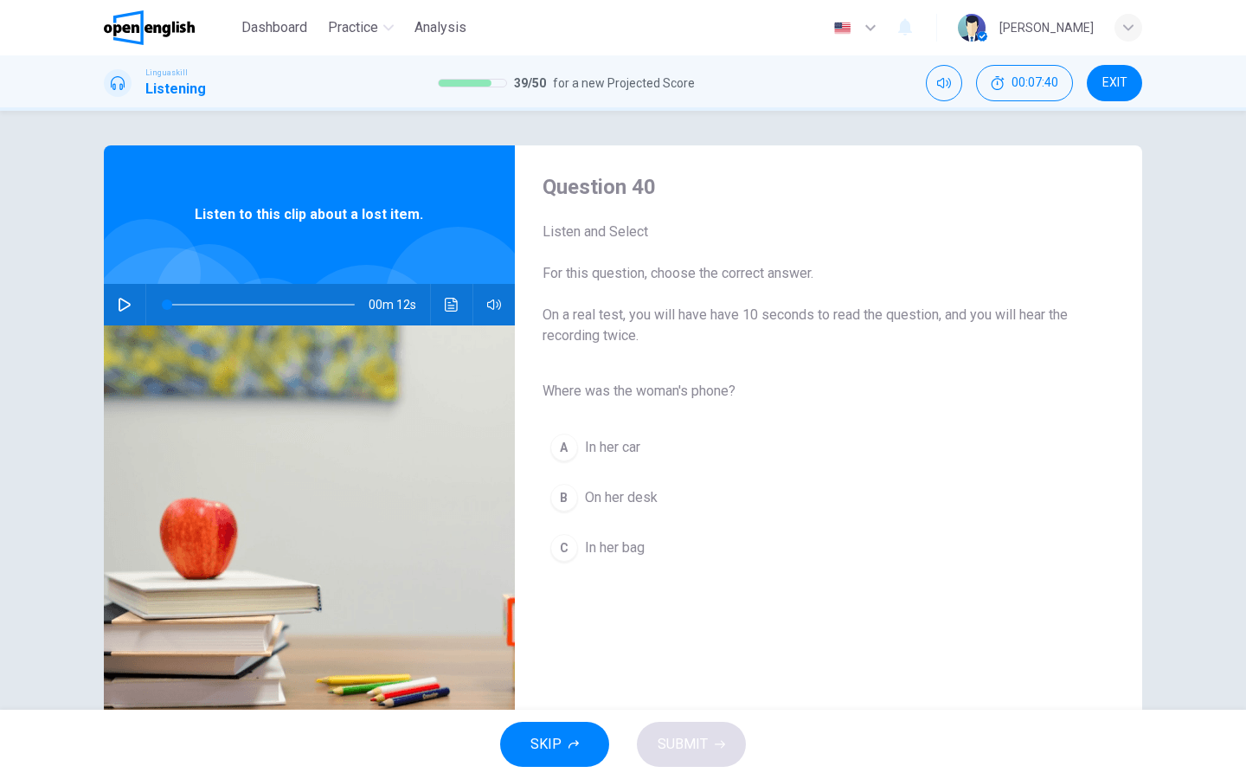
click at [121, 303] on icon "button" at bounding box center [125, 305] width 14 height 14
click at [564, 553] on div "C" at bounding box center [564, 548] width 28 height 28
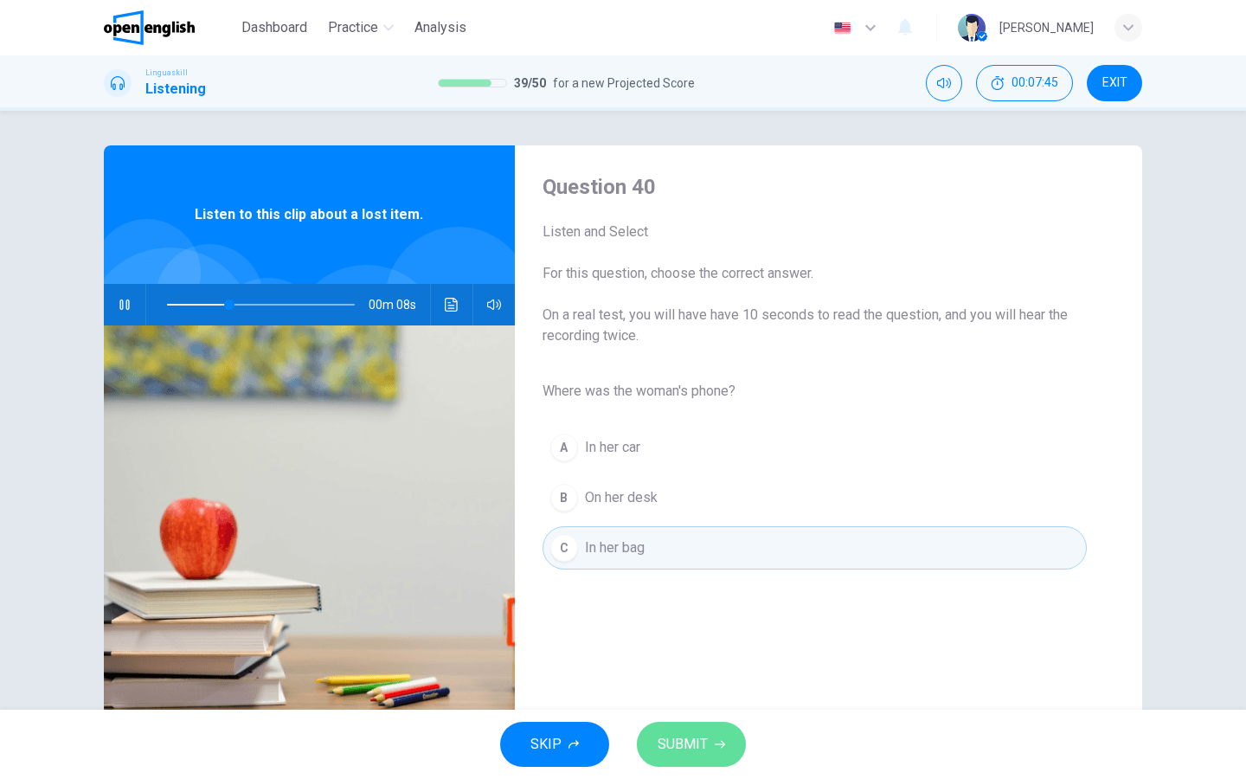
click at [671, 737] on span "SUBMIT" at bounding box center [683, 744] width 50 height 24
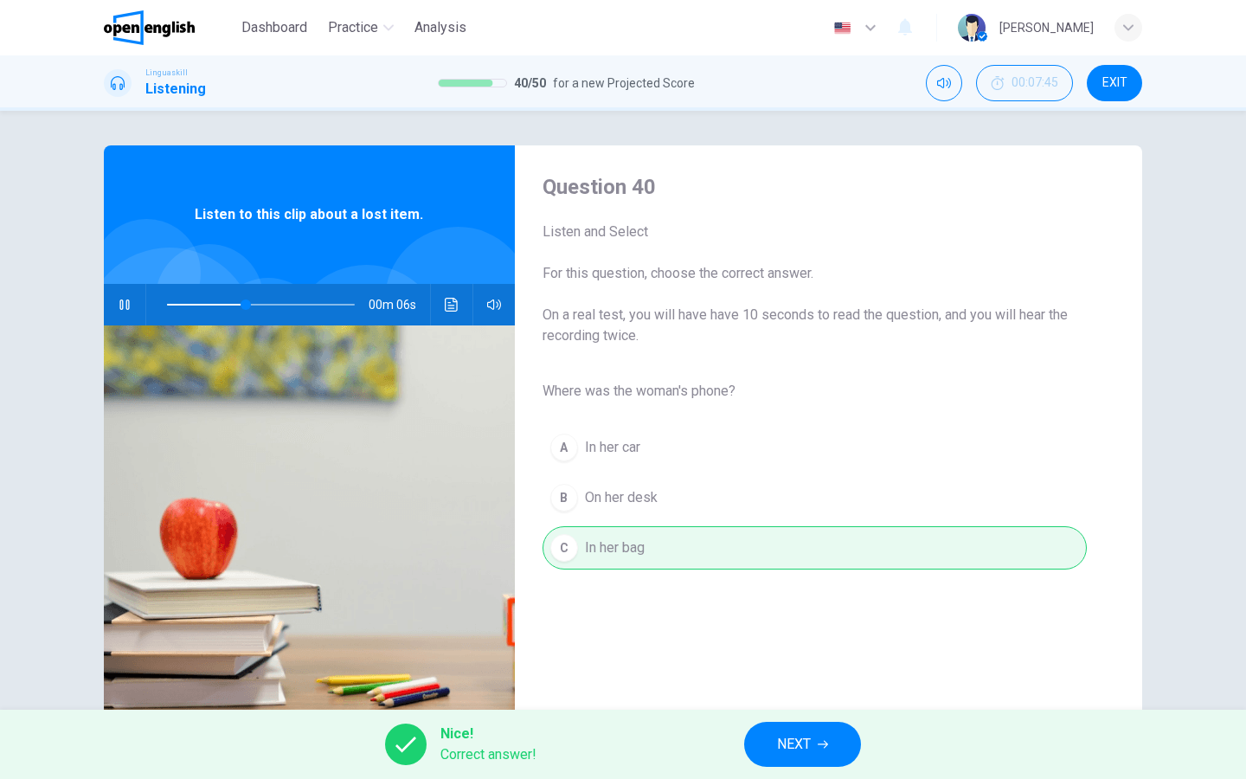
type input "**"
click at [779, 751] on span "NEXT" at bounding box center [794, 744] width 34 height 24
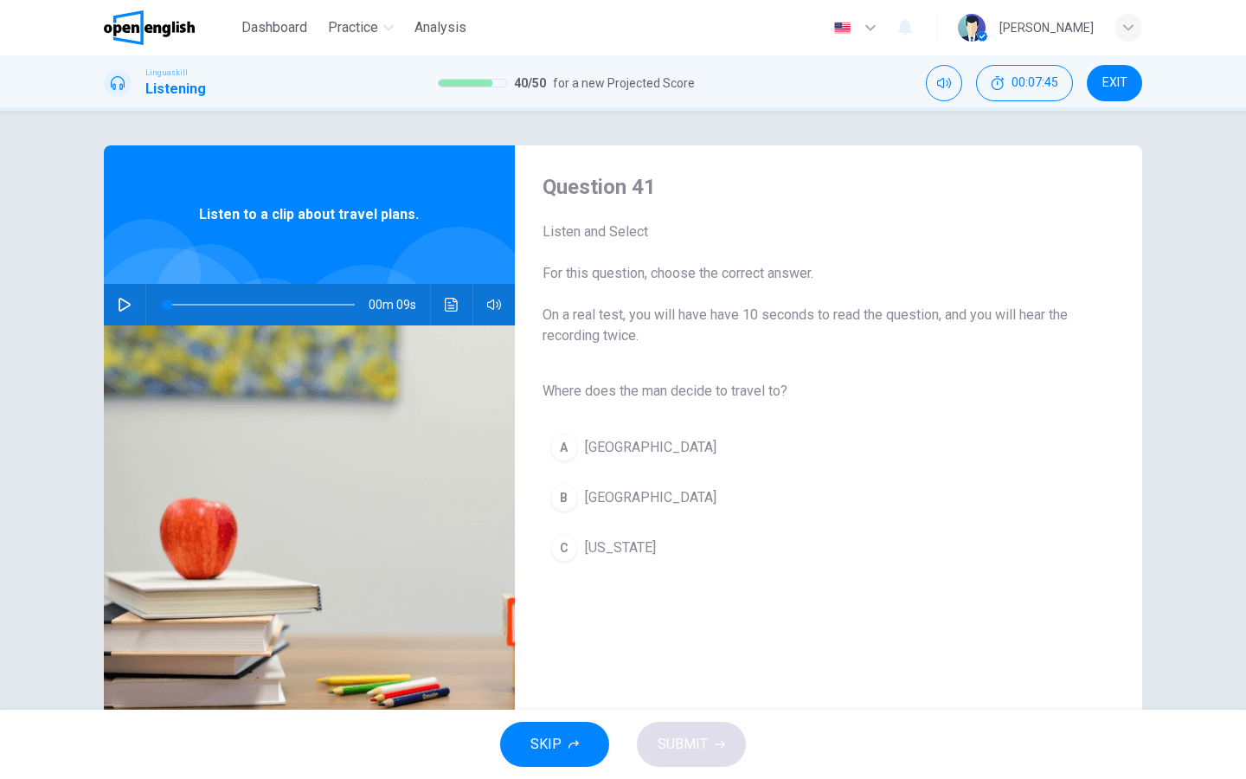
click at [125, 301] on icon "button" at bounding box center [125, 305] width 12 height 14
click at [563, 495] on div "B" at bounding box center [564, 498] width 28 height 28
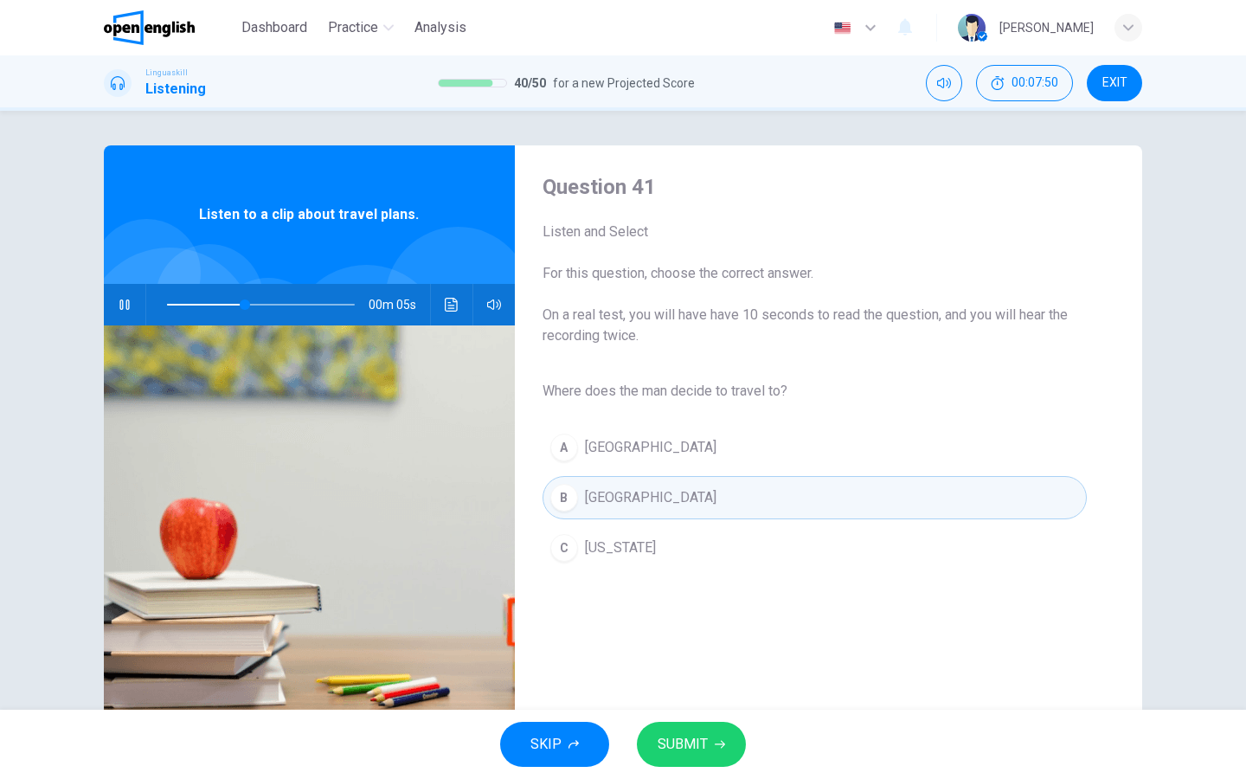
click at [692, 733] on span "SUBMIT" at bounding box center [683, 744] width 50 height 24
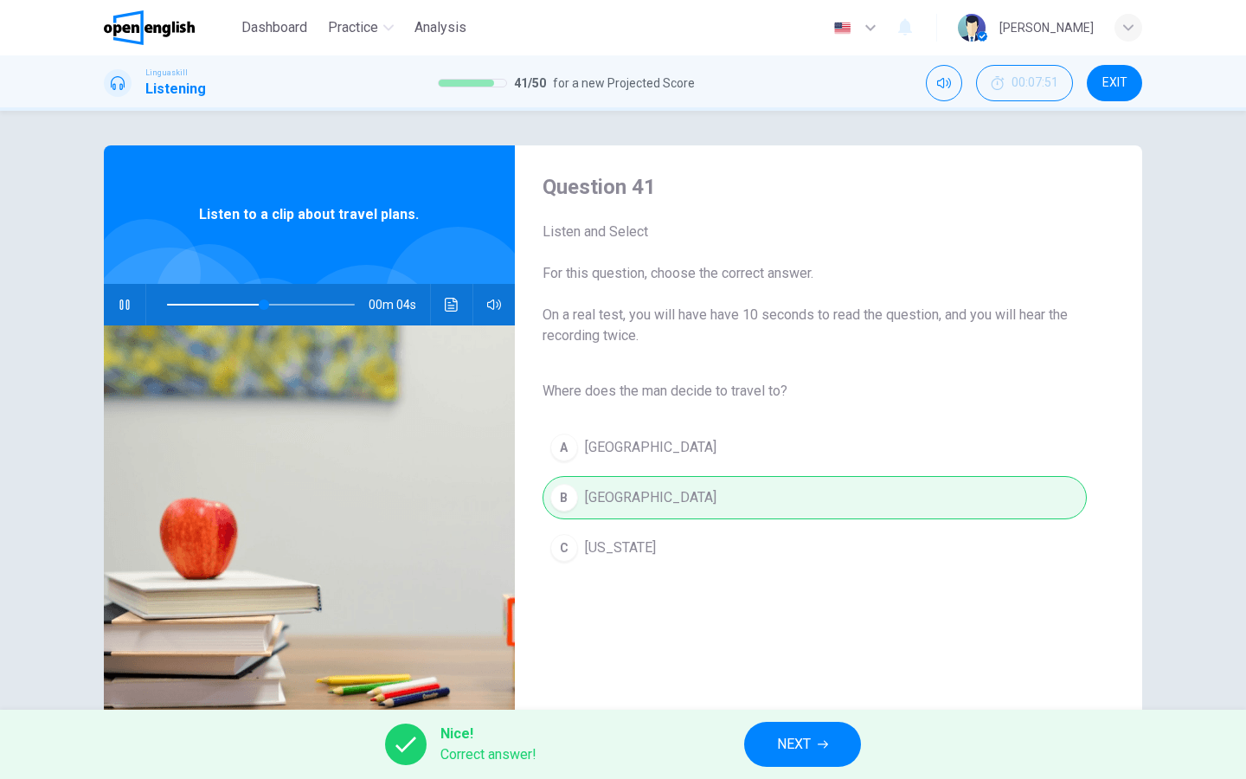
type input "**"
click at [813, 749] on button "NEXT" at bounding box center [802, 744] width 117 height 45
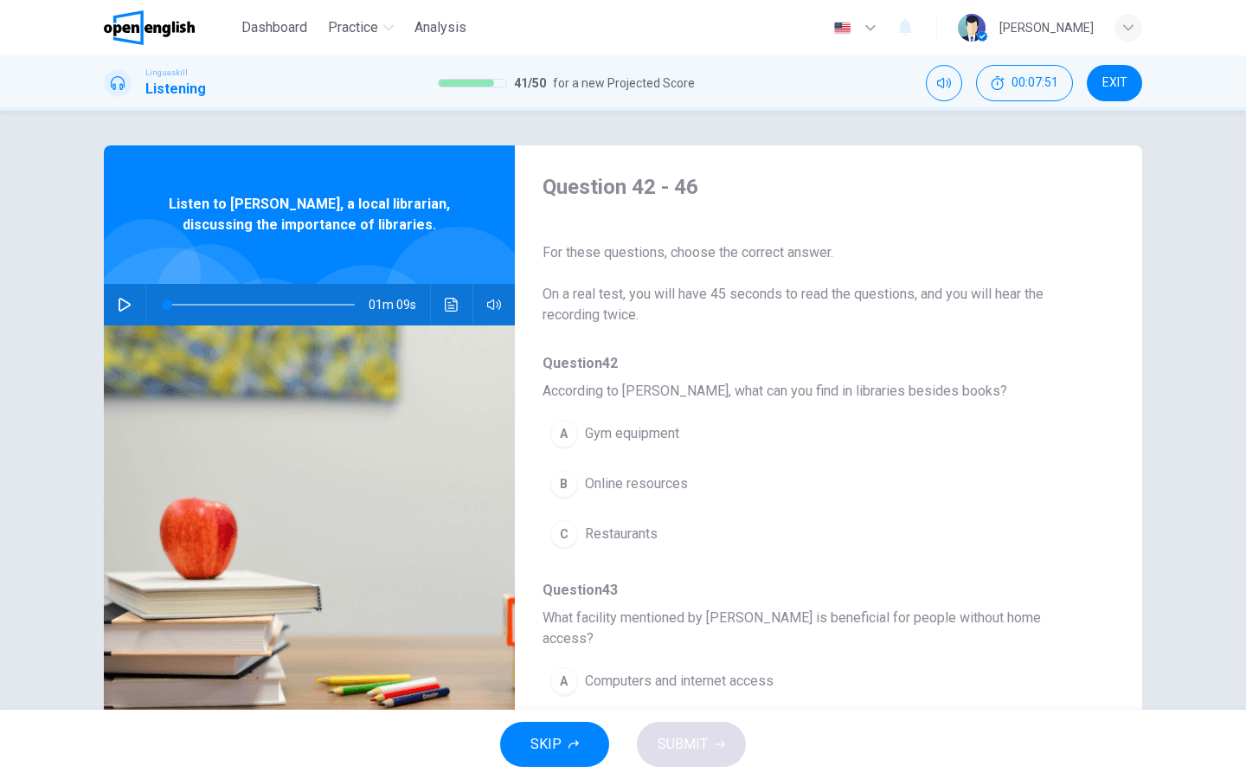
click at [124, 304] on icon "button" at bounding box center [125, 305] width 14 height 14
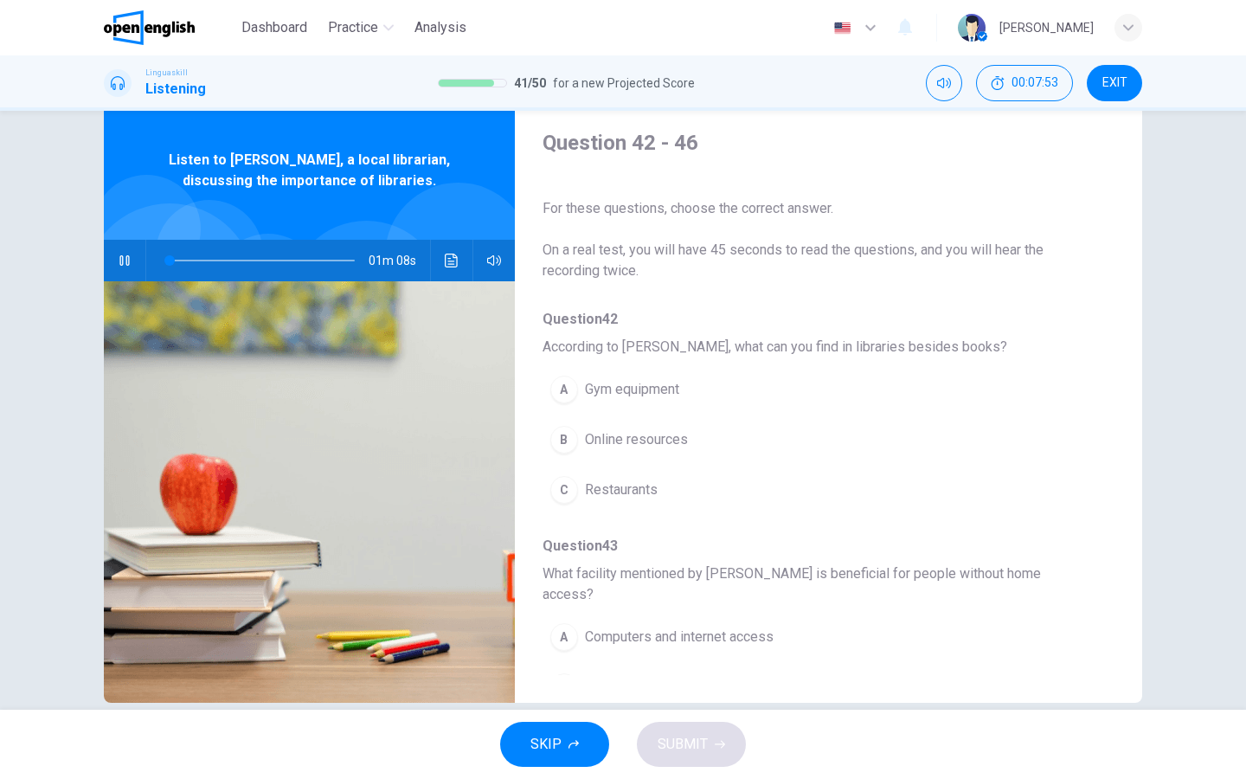
scroll to position [44, 0]
click at [562, 439] on div "B" at bounding box center [564, 440] width 28 height 28
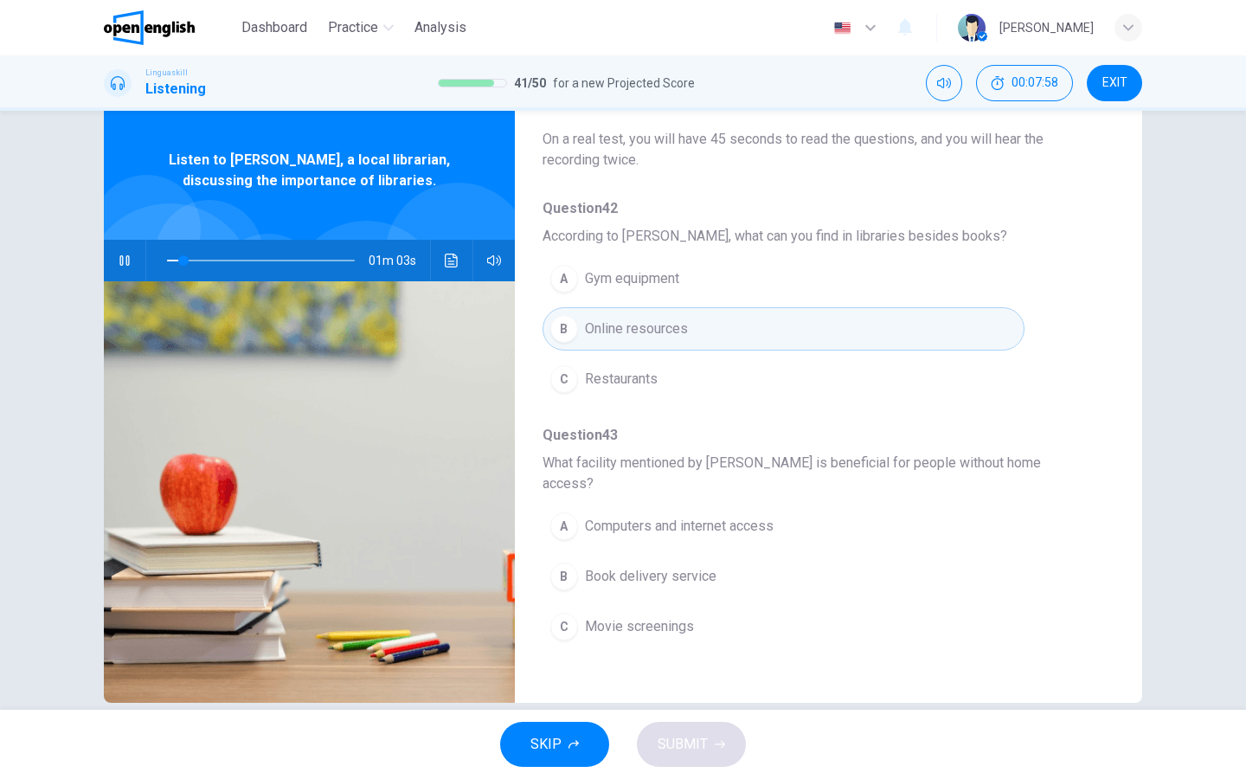
scroll to position [122, 0]
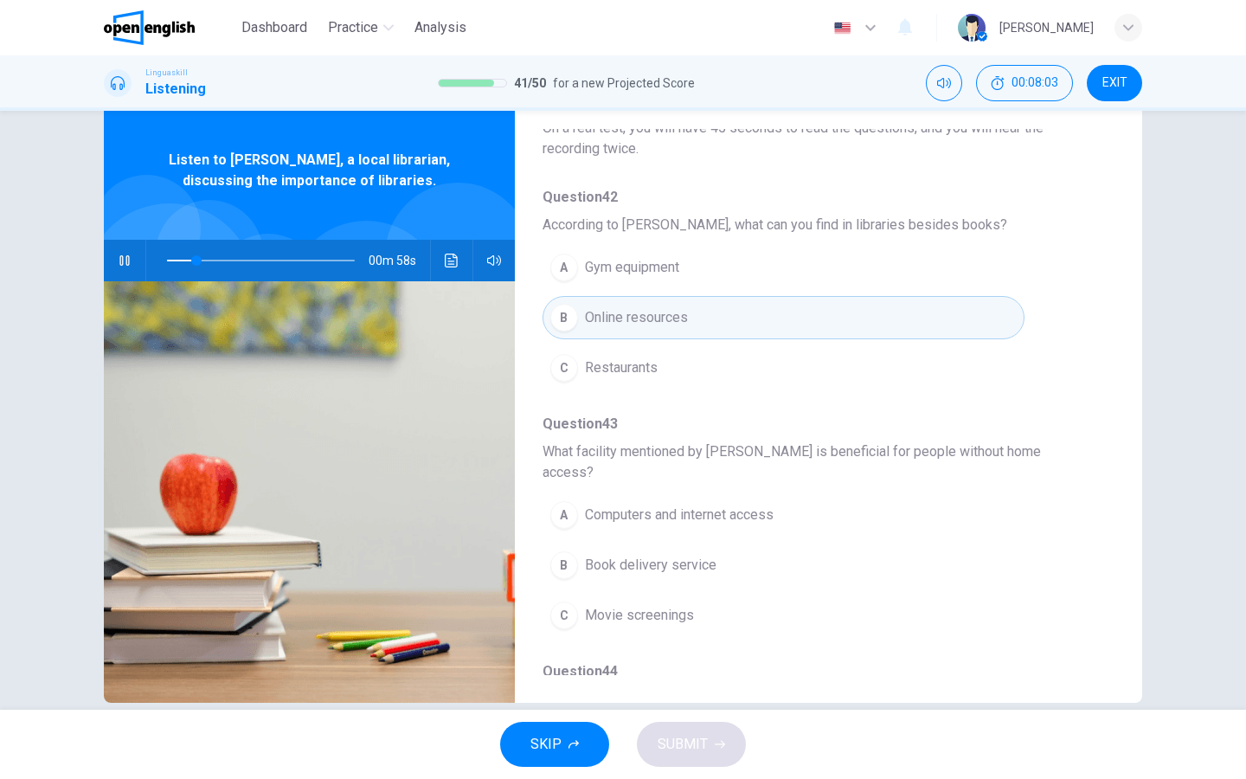
click at [567, 501] on div "A" at bounding box center [564, 515] width 28 height 28
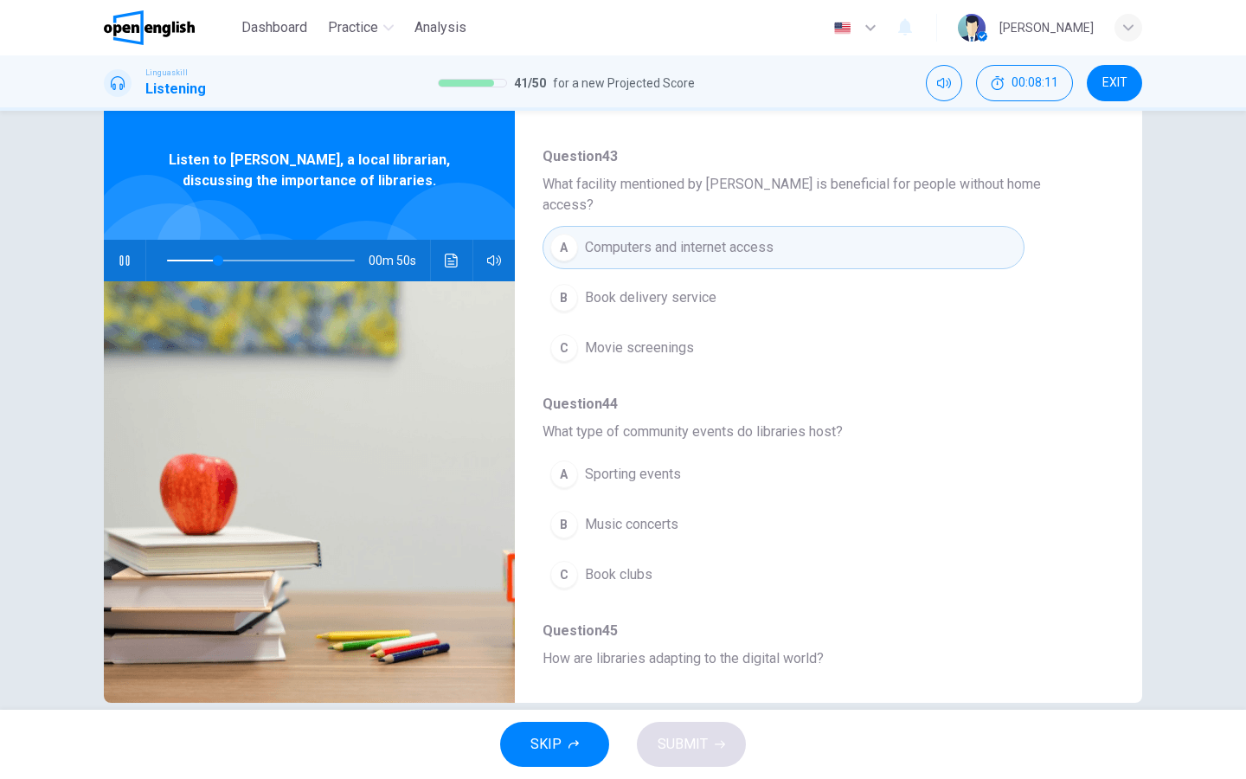
scroll to position [391, 0]
click at [569, 559] on div "C" at bounding box center [564, 573] width 28 height 28
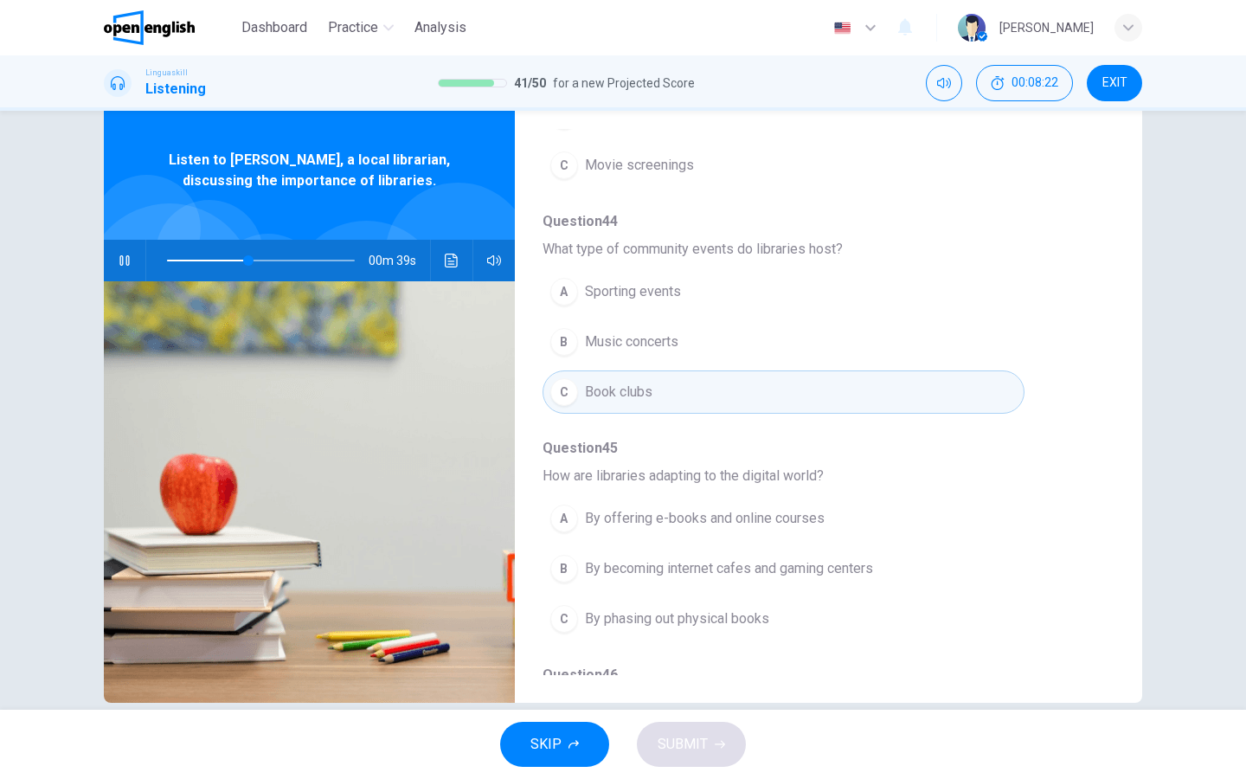
scroll to position [574, 0]
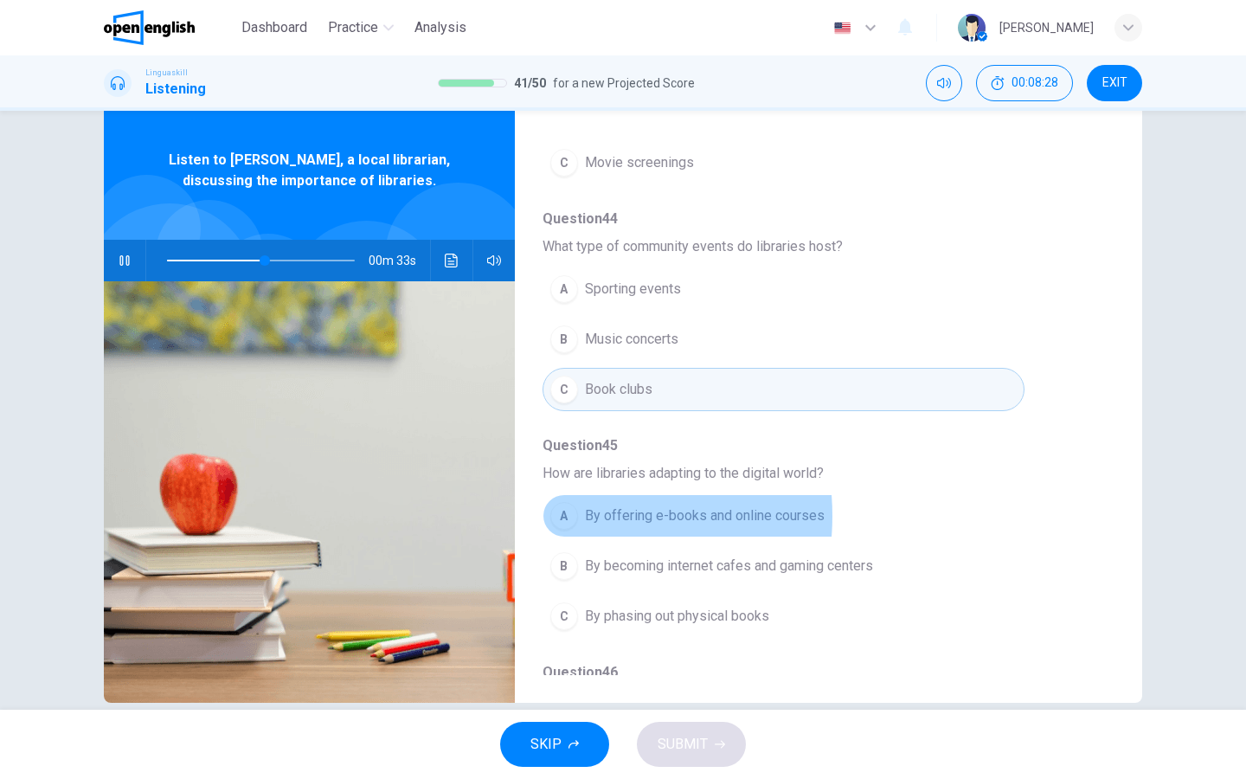
click at [564, 502] on div "A" at bounding box center [564, 516] width 28 height 28
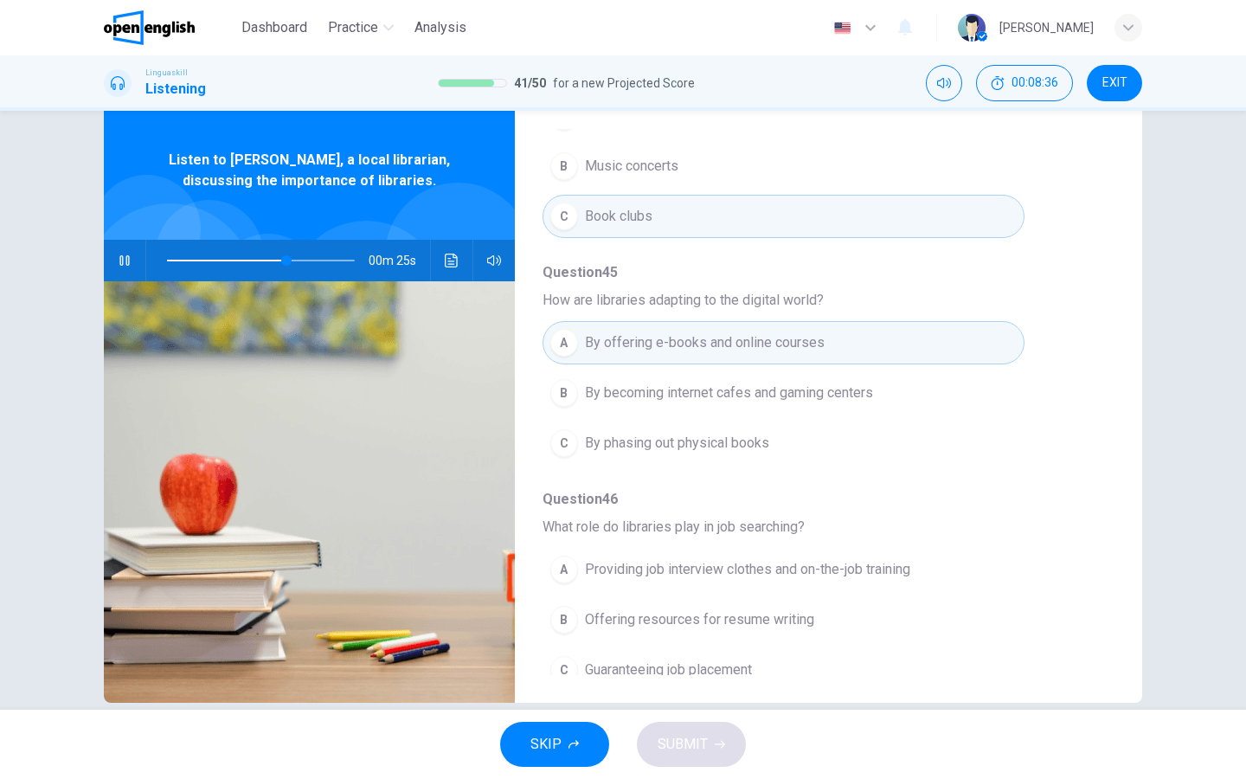
scroll to position [747, 0]
click at [568, 607] on div "B" at bounding box center [564, 621] width 28 height 28
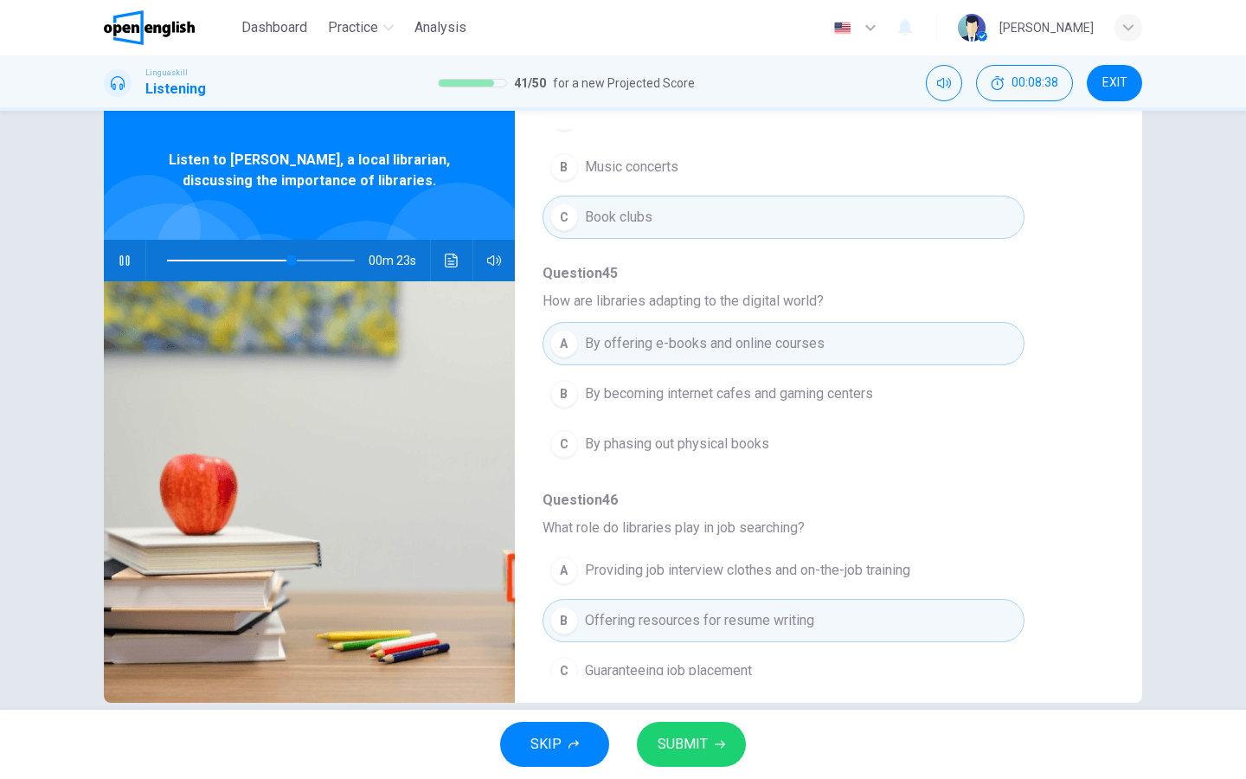
click at [677, 741] on span "SUBMIT" at bounding box center [683, 744] width 50 height 24
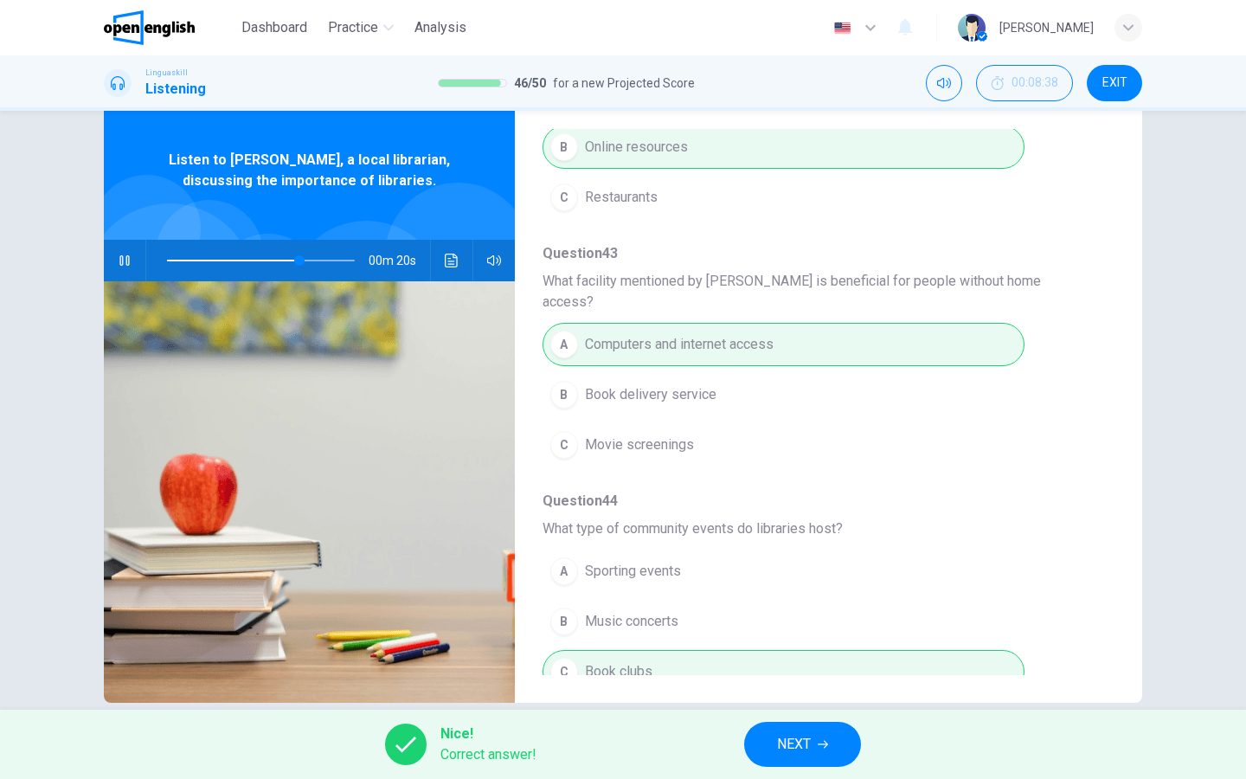
scroll to position [284, 0]
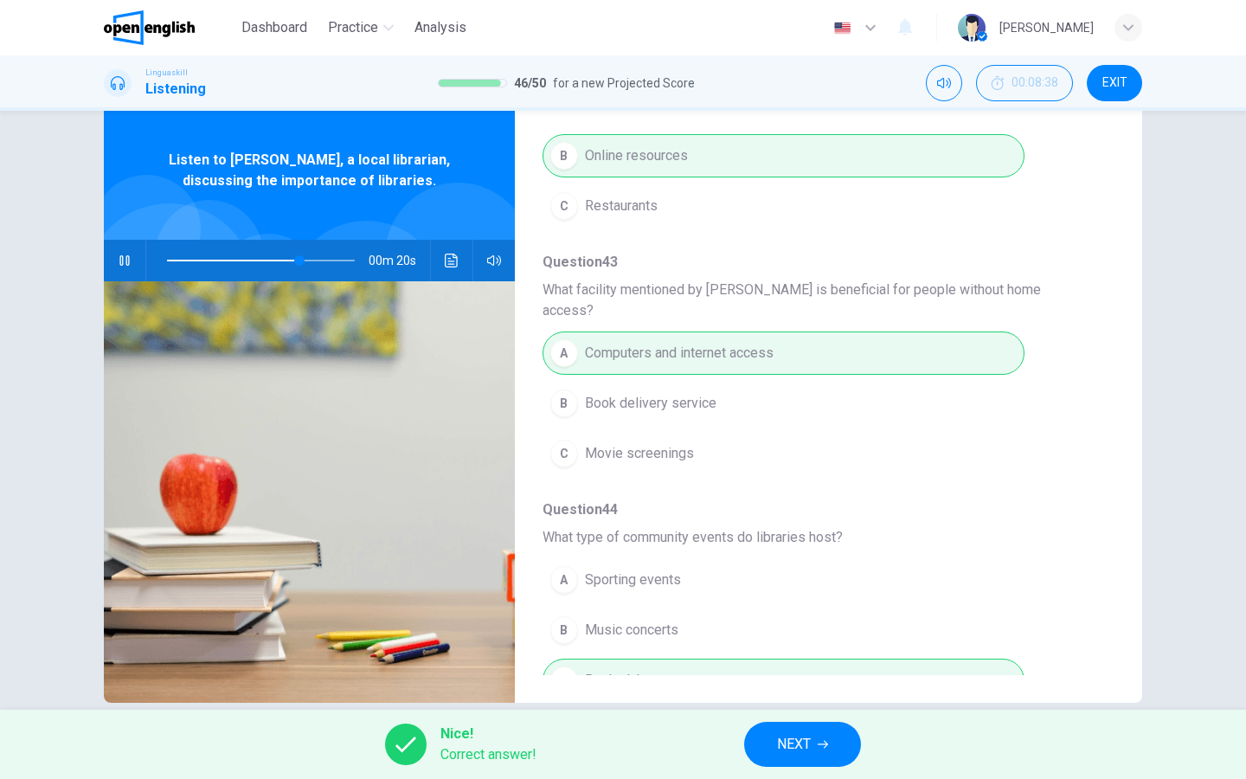
type input "**"
click at [804, 741] on span "NEXT" at bounding box center [794, 744] width 34 height 24
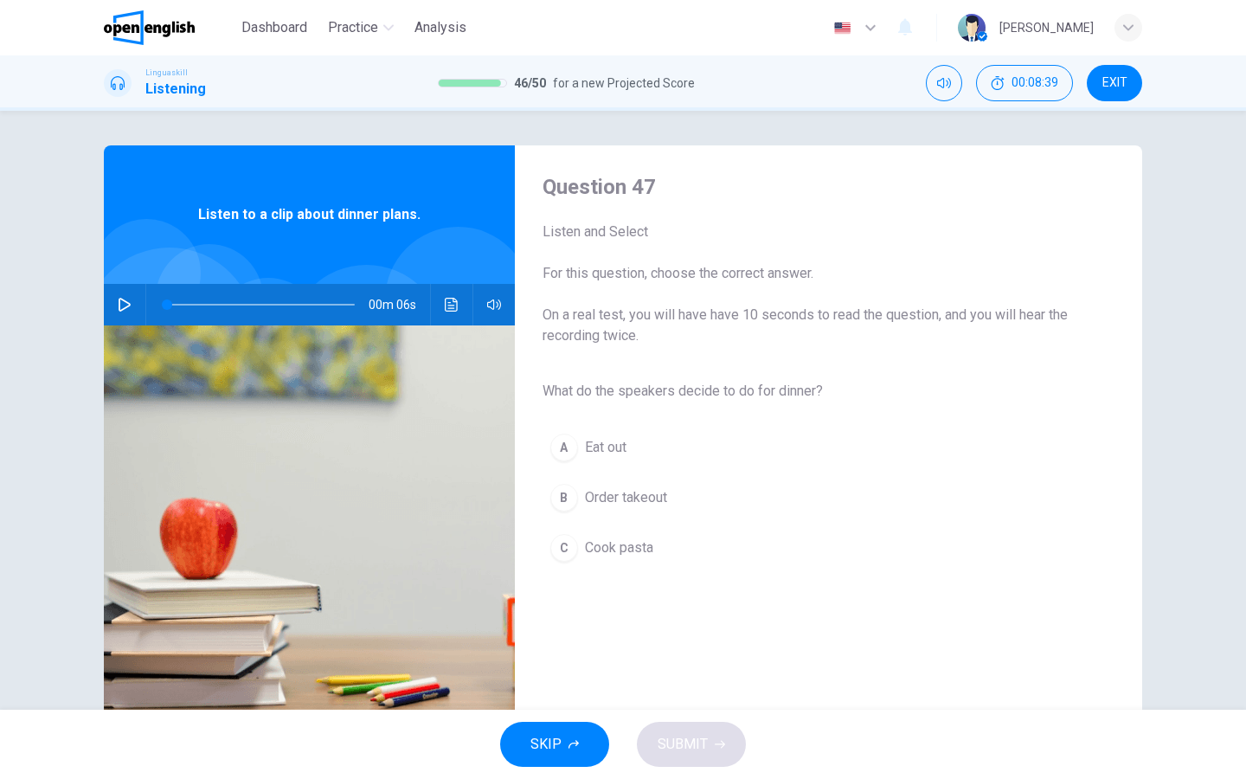
click at [130, 305] on icon "button" at bounding box center [125, 305] width 12 height 14
click at [568, 547] on div "C" at bounding box center [564, 548] width 28 height 28
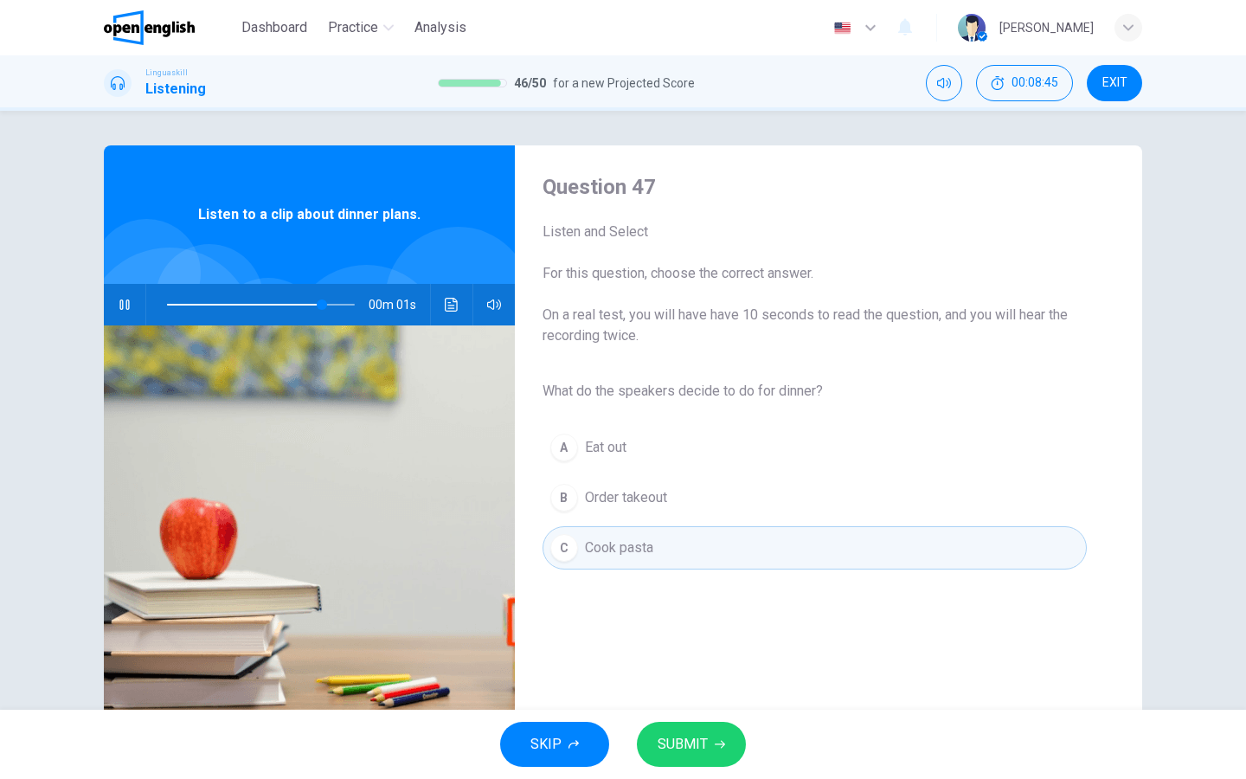
type input "*"
click at [684, 732] on span "SUBMIT" at bounding box center [683, 744] width 50 height 24
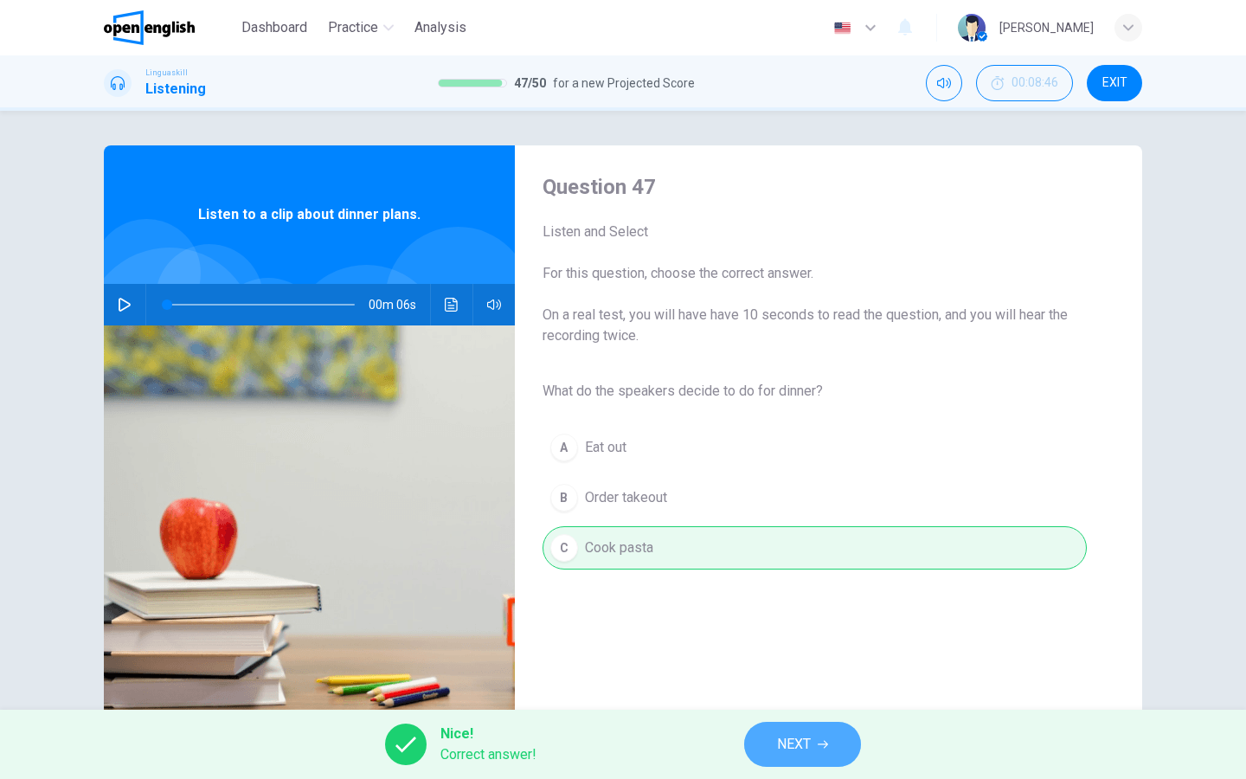
click at [773, 758] on button "NEXT" at bounding box center [802, 744] width 117 height 45
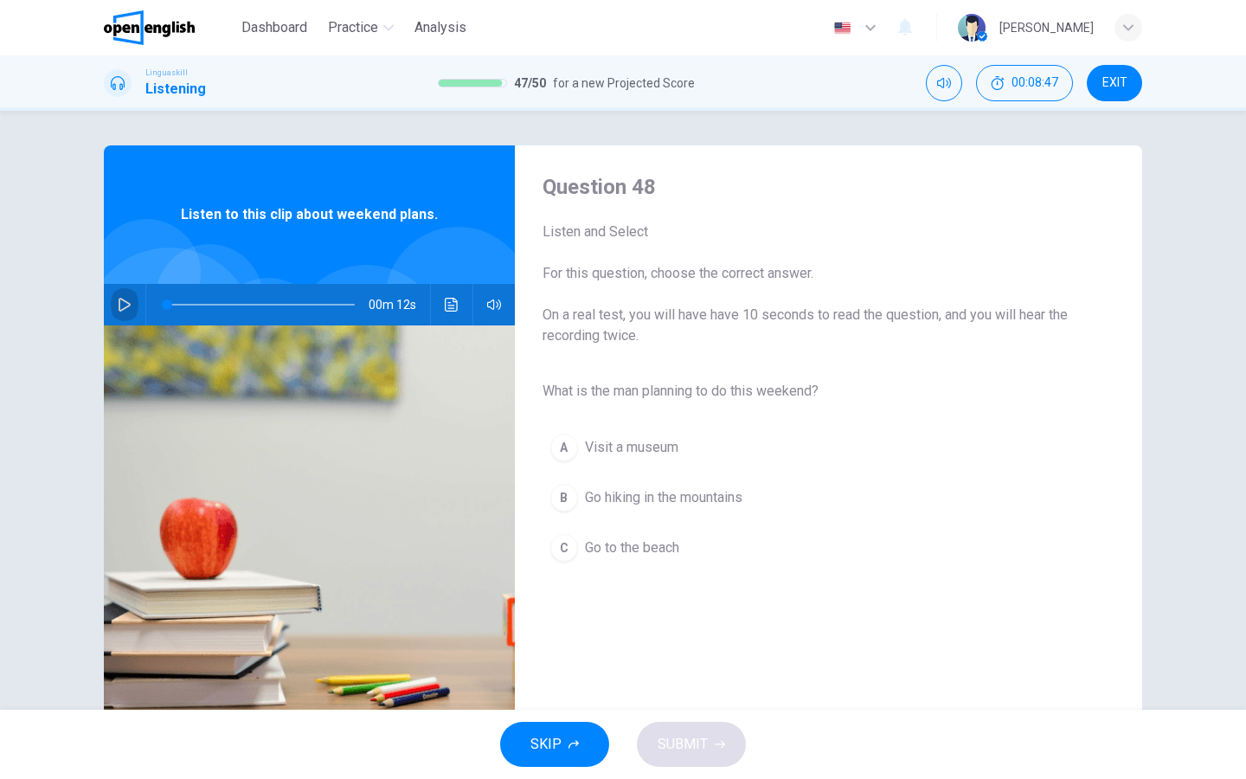
click at [128, 299] on icon "button" at bounding box center [125, 305] width 14 height 14
click at [563, 498] on div "B" at bounding box center [564, 498] width 28 height 28
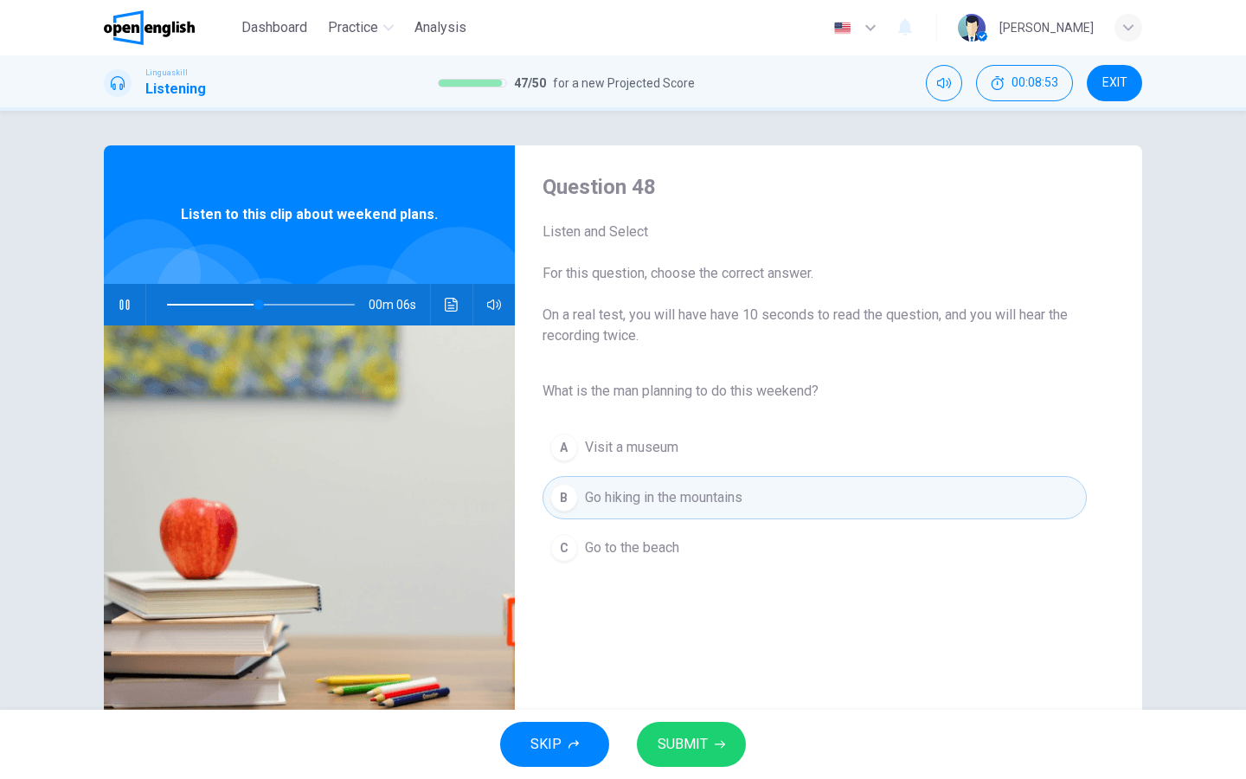
click at [690, 729] on button "SUBMIT" at bounding box center [691, 744] width 109 height 45
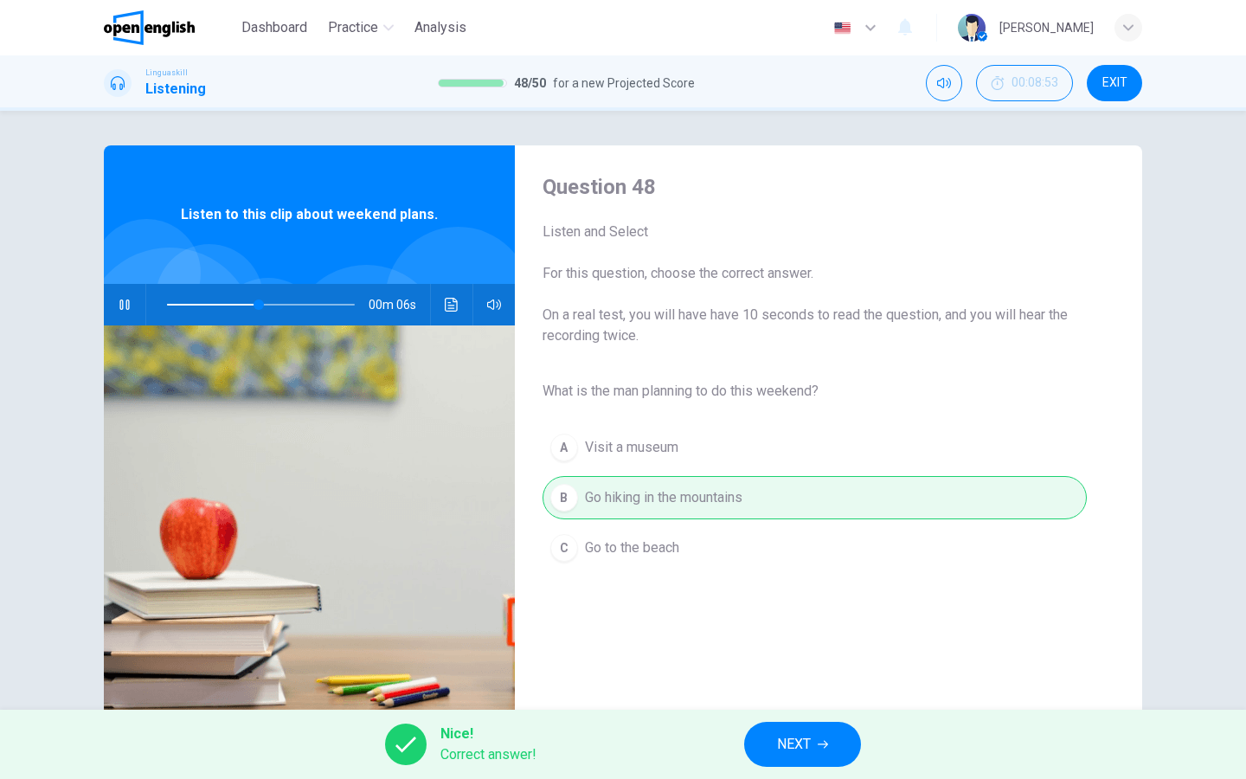
type input "**"
click at [771, 758] on button "NEXT" at bounding box center [802, 744] width 117 height 45
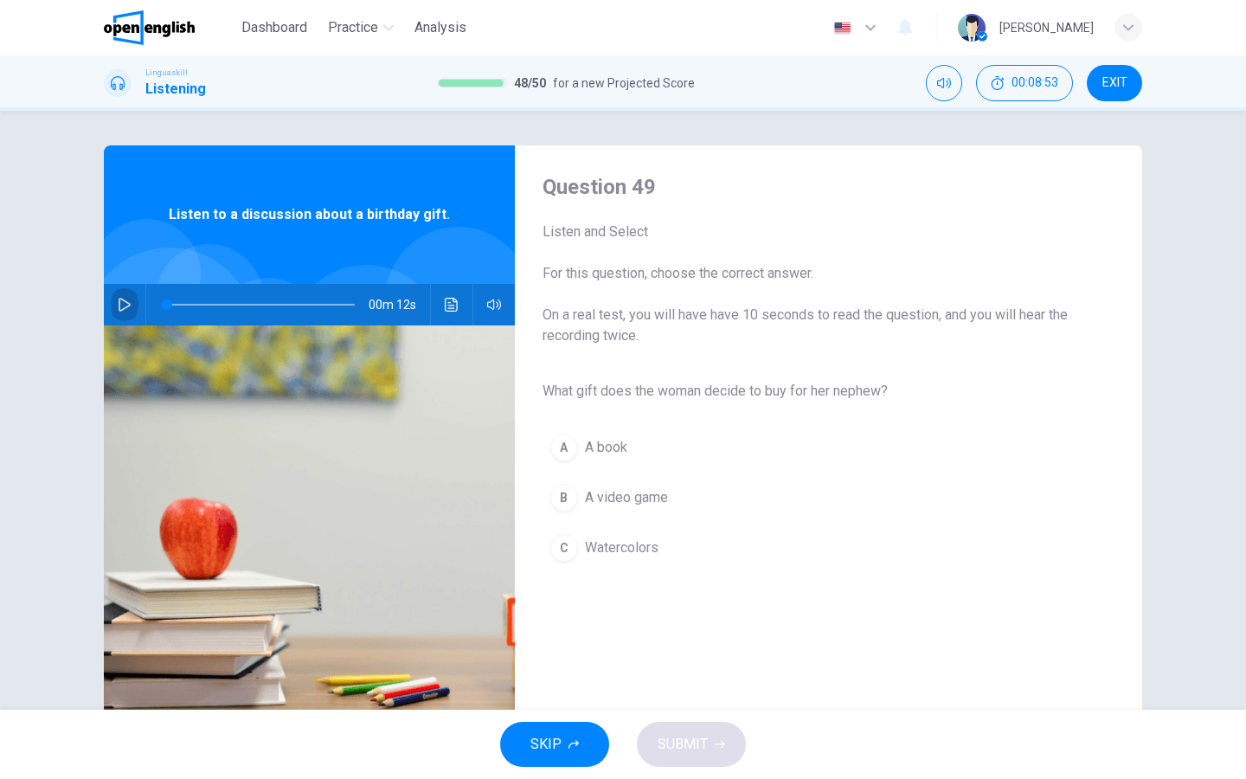
click at [119, 311] on button "button" at bounding box center [125, 305] width 28 height 42
click at [565, 543] on div "C" at bounding box center [564, 548] width 28 height 28
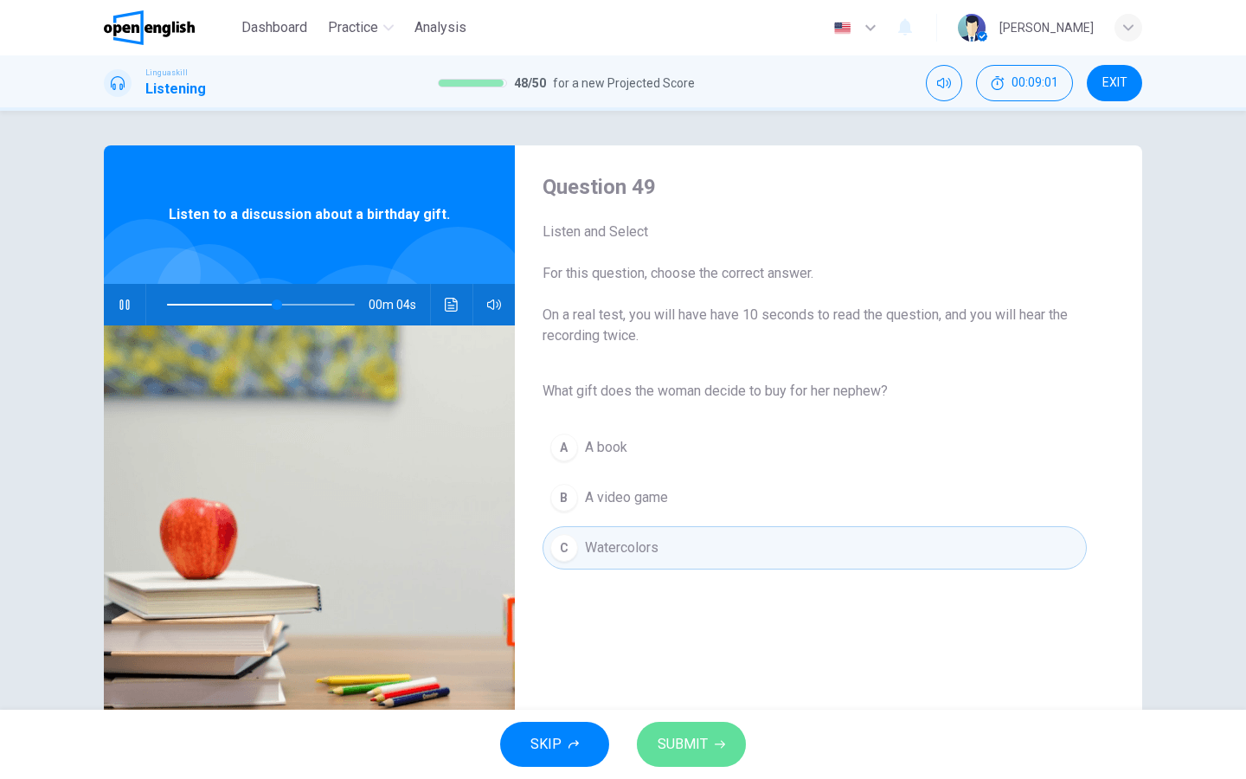
click at [688, 742] on span "SUBMIT" at bounding box center [683, 744] width 50 height 24
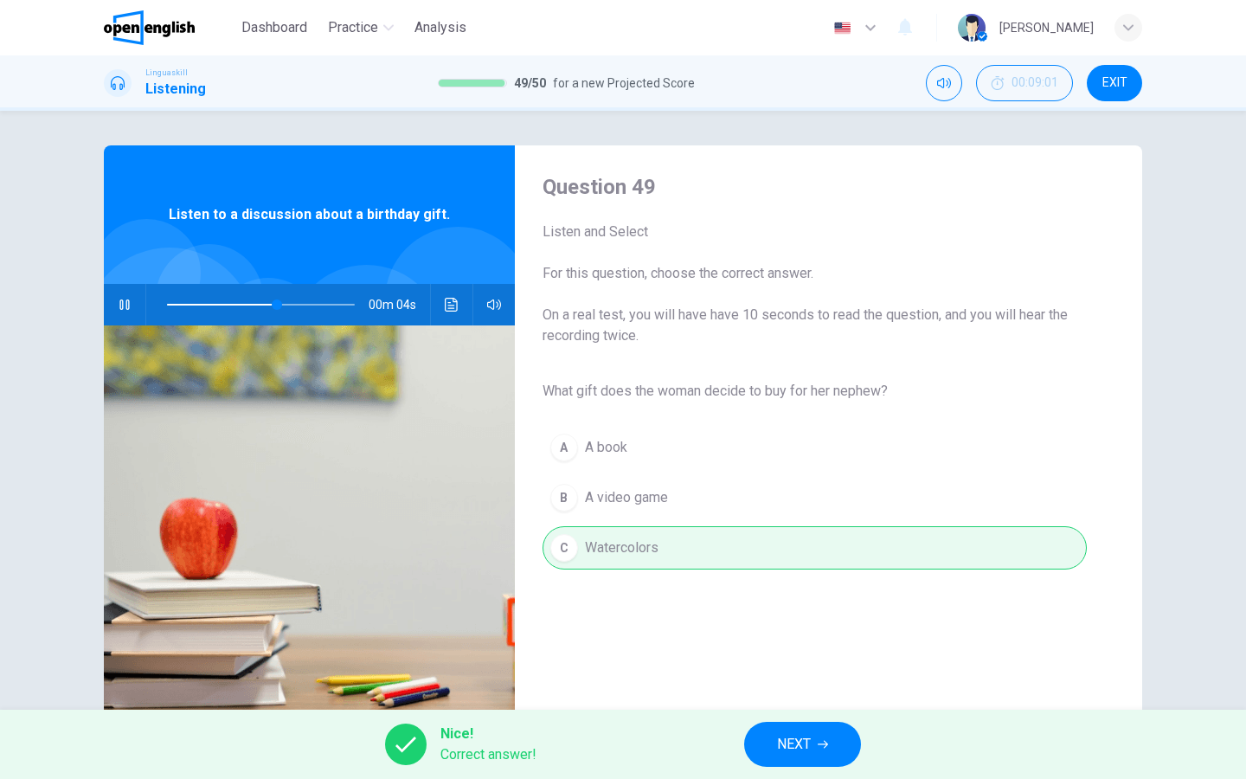
type input "**"
click at [766, 747] on button "NEXT" at bounding box center [802, 744] width 117 height 45
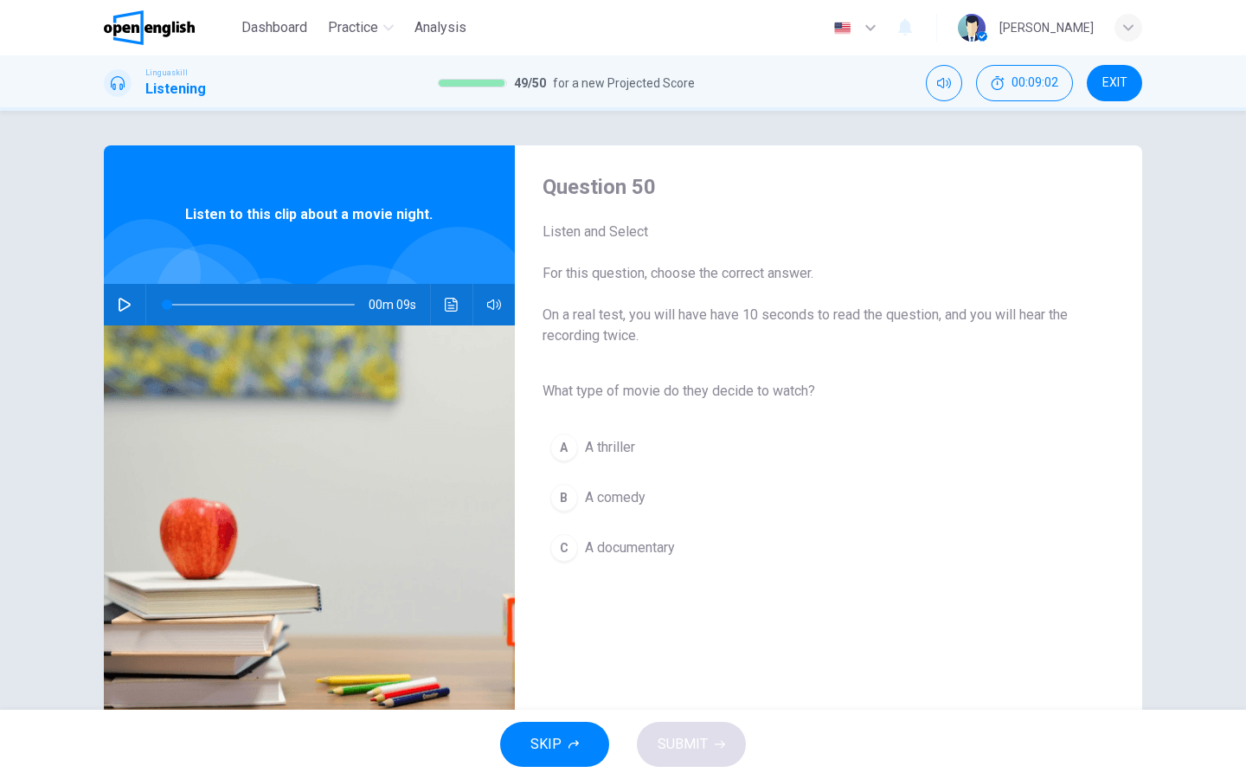
click at [125, 306] on icon "button" at bounding box center [125, 305] width 14 height 14
click at [569, 494] on div "B" at bounding box center [564, 498] width 28 height 28
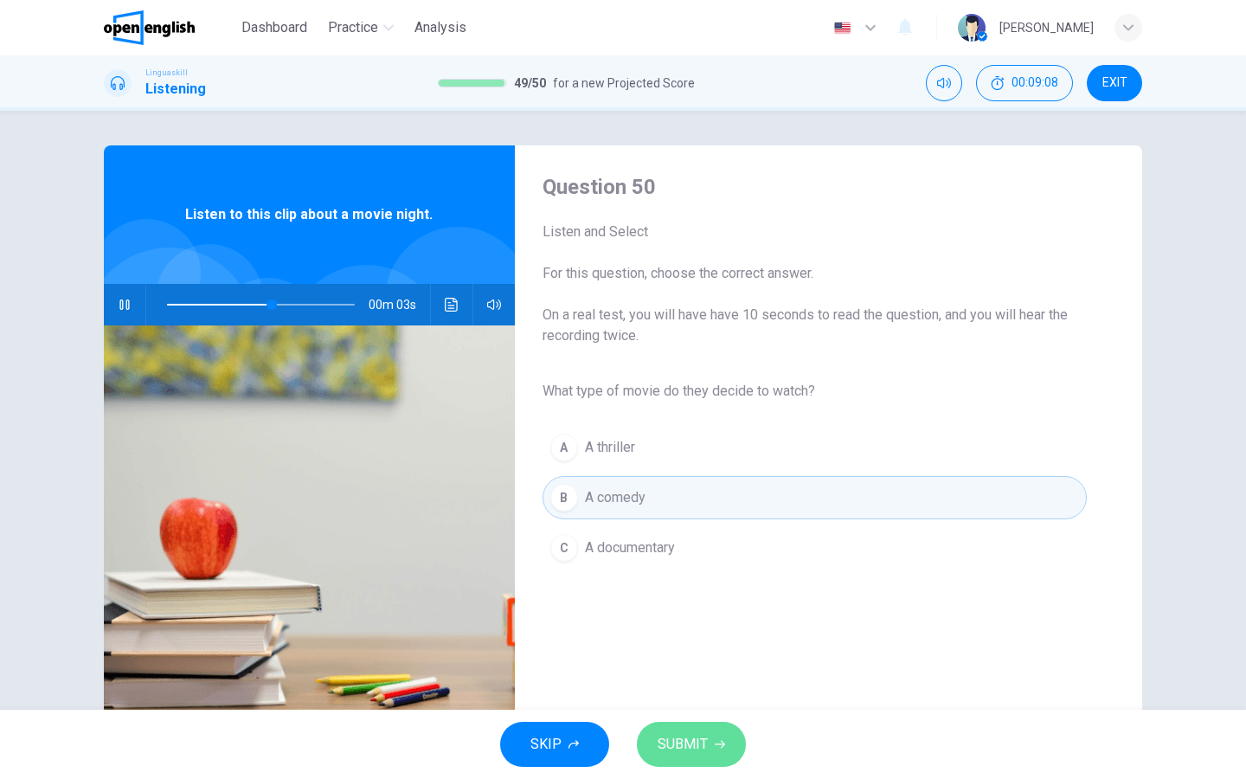
click at [691, 735] on span "SUBMIT" at bounding box center [683, 744] width 50 height 24
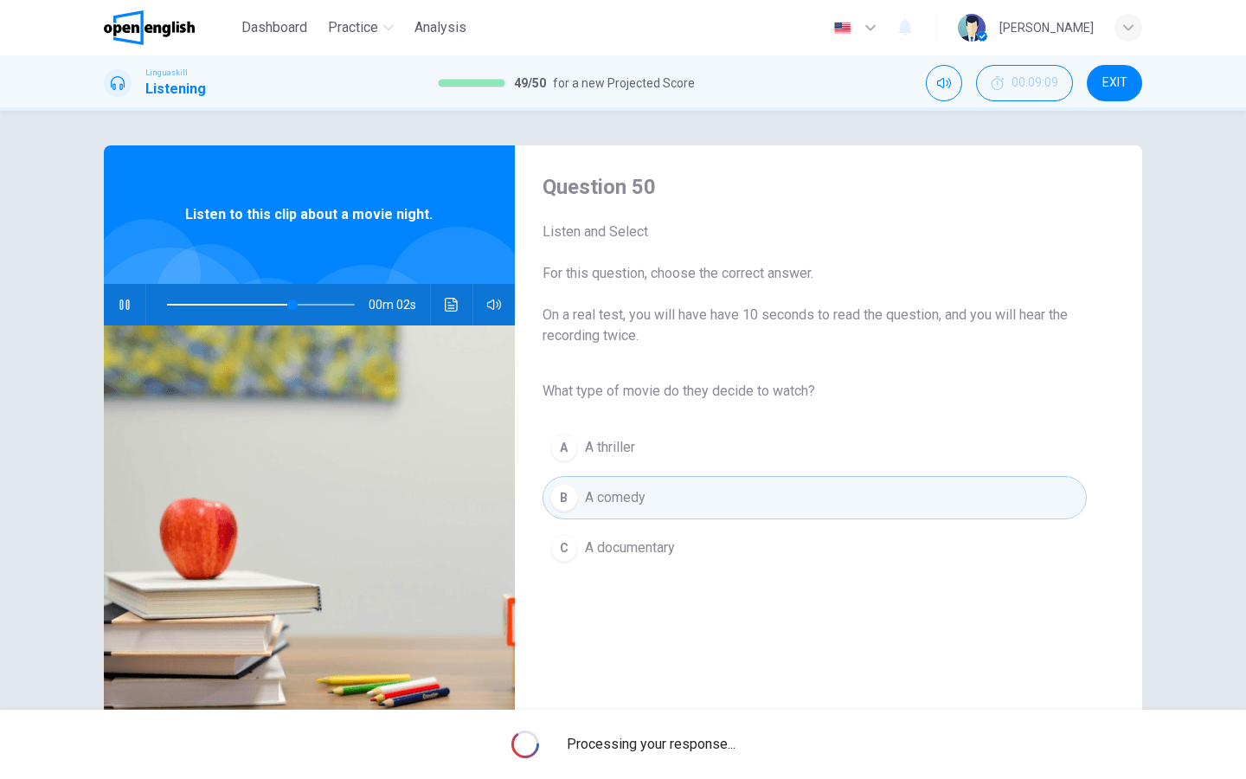
type input "**"
